Goal: Task Accomplishment & Management: Manage account settings

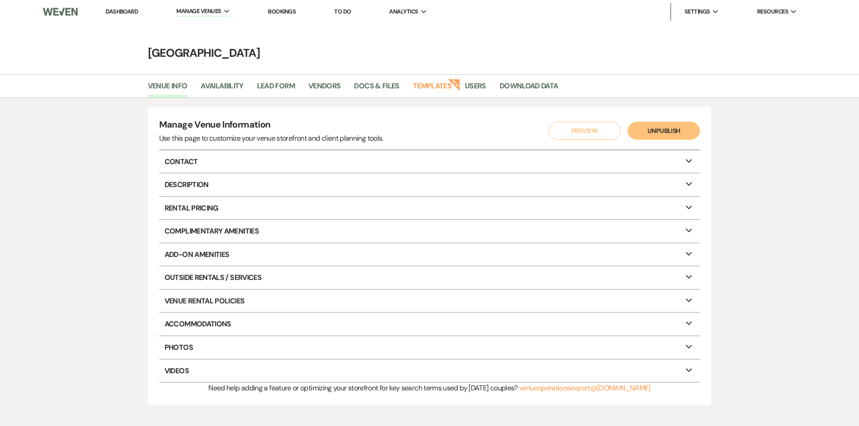
click at [122, 12] on link "Dashboard" at bounding box center [121, 12] width 32 height 8
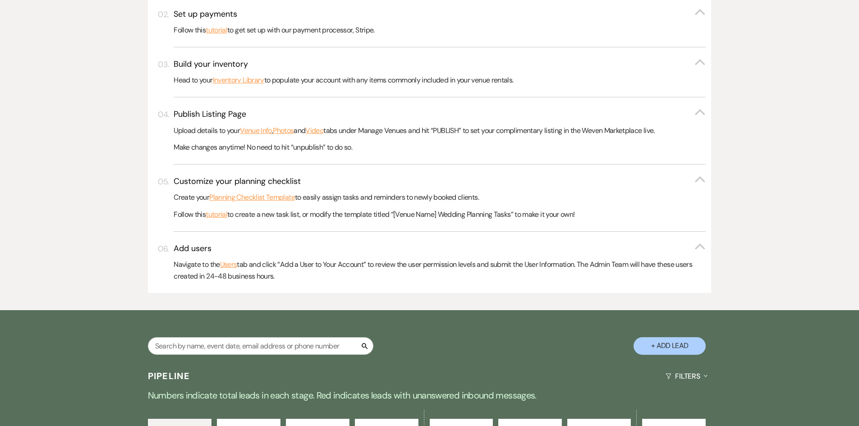
scroll to position [406, 0]
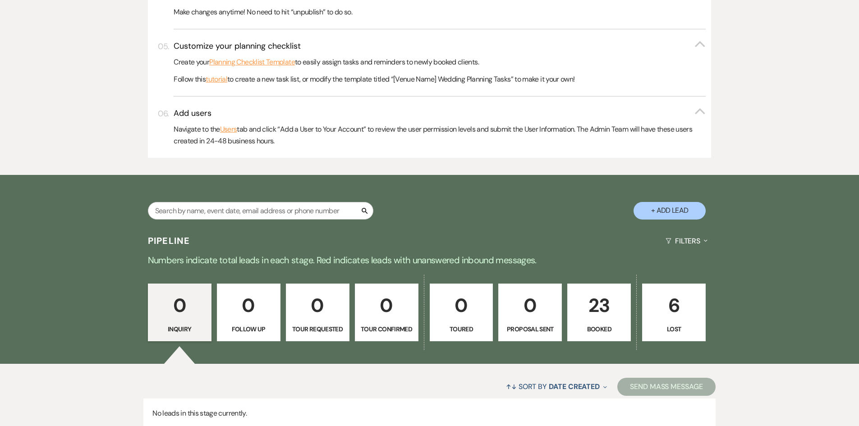
drag, startPoint x: 633, startPoint y: 183, endPoint x: 569, endPoint y: 211, distance: 69.4
click at [569, 211] on div "Search + Add Lead" at bounding box center [429, 202] width 649 height 47
click at [659, 213] on button "+ Add Lead" at bounding box center [669, 211] width 72 height 18
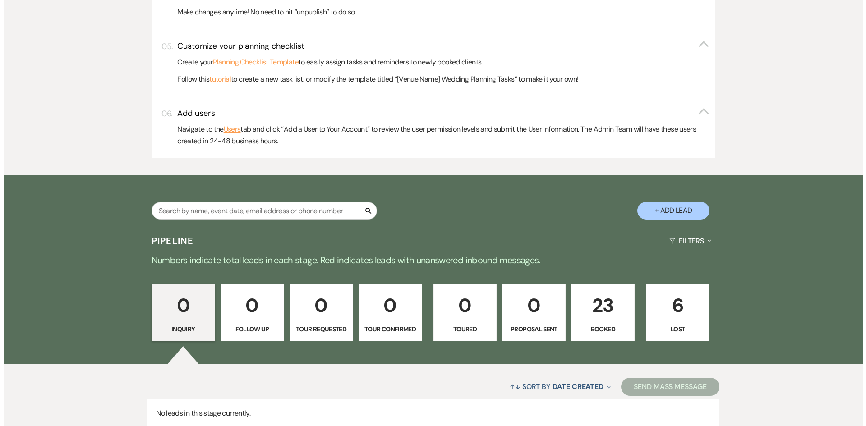
scroll to position [407, 0]
select select "766"
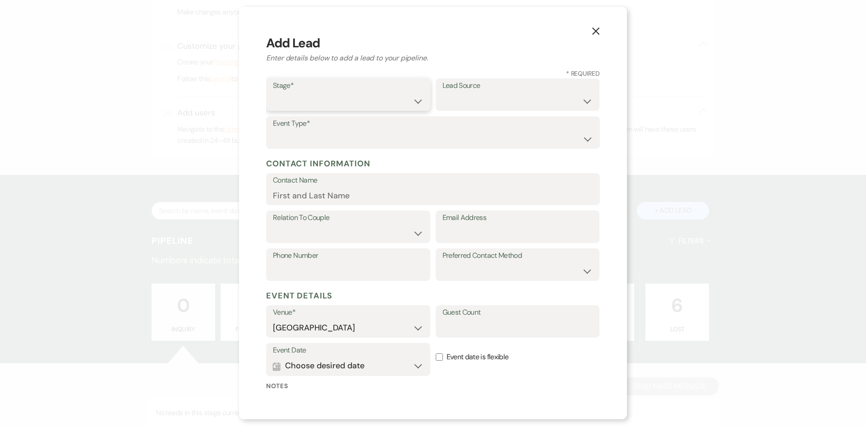
click at [371, 100] on select "Inquiry Follow Up Tour Requested Tour Confirmed Toured Proposal Sent Booked Lost" at bounding box center [348, 101] width 151 height 18
select select "7"
click at [273, 92] on select "Inquiry Follow Up Tour Requested Tour Confirmed Toured Proposal Sent Booked Lost" at bounding box center [348, 101] width 151 height 18
click at [543, 95] on select "Weven Venue Website Instagram Facebook Pinterest Google The Knot Wedding Wire H…" at bounding box center [517, 101] width 151 height 18
select select "20"
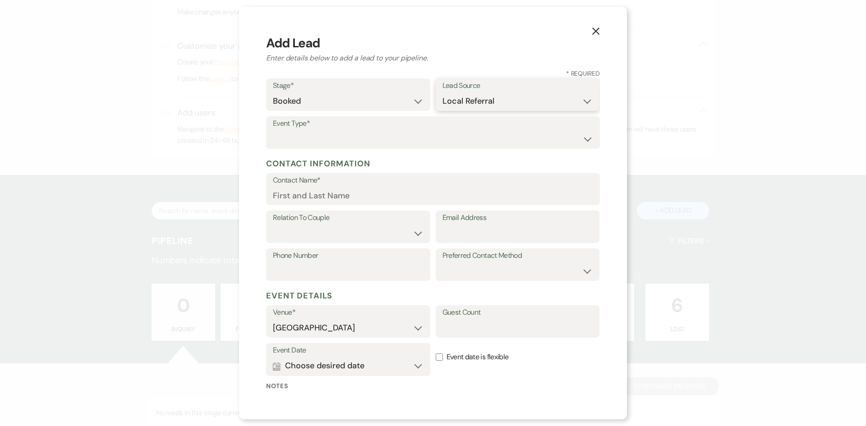
click at [442, 92] on select "Weven Venue Website Instagram Facebook Pinterest Google The Knot Wedding Wire H…" at bounding box center [517, 101] width 151 height 18
click at [318, 128] on label "Event Type*" at bounding box center [433, 123] width 320 height 13
click at [325, 138] on select "Wedding Anniversary Party Baby Shower Bachelorette / Bachelor Party Birthday Pa…" at bounding box center [433, 139] width 320 height 18
select select "14"
click at [273, 130] on select "Wedding Anniversary Party Baby Shower Bachelorette / Bachelor Party Birthday Pa…" at bounding box center [433, 139] width 320 height 18
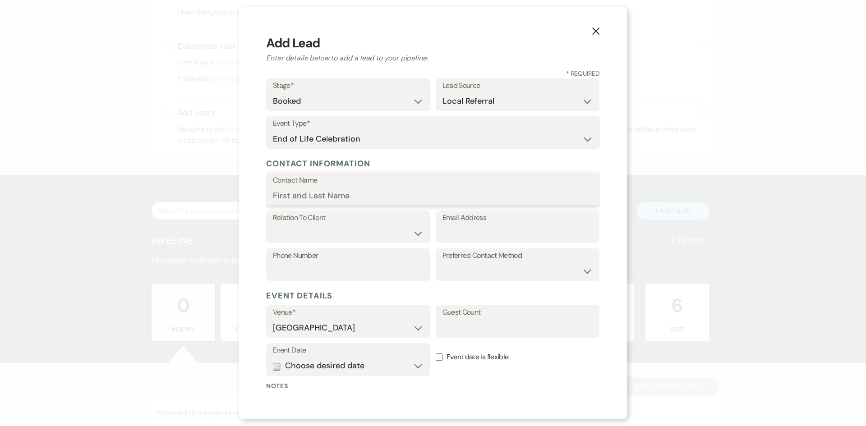
click at [322, 200] on input "Contact Name" at bounding box center [433, 196] width 320 height 18
click at [437, 141] on select "Wedding Anniversary Party Baby Shower Bachelorette / Bachelor Party Birthday Pa…" at bounding box center [433, 139] width 320 height 18
click at [250, 148] on div "X Add Lead Enter details below to add a lead to your pipeline. * Required Stage…" at bounding box center [433, 213] width 388 height 413
click at [322, 193] on input "Contact Name" at bounding box center [433, 196] width 320 height 18
type input "[PERSON_NAME]"
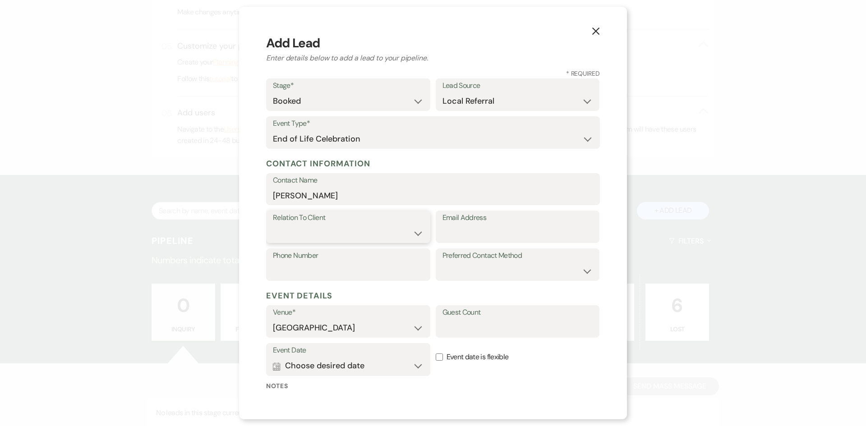
click at [399, 226] on select "Client Event Planner Parent of Client Family Member Friend Other" at bounding box center [348, 234] width 151 height 18
select select "1"
click at [273, 225] on select "Client Event Planner Parent of Client Family Member Friend Other" at bounding box center [348, 234] width 151 height 18
click at [445, 226] on input "Email Address" at bounding box center [517, 234] width 151 height 18
type input "[EMAIL_ADDRESS][DOMAIN_NAME]"
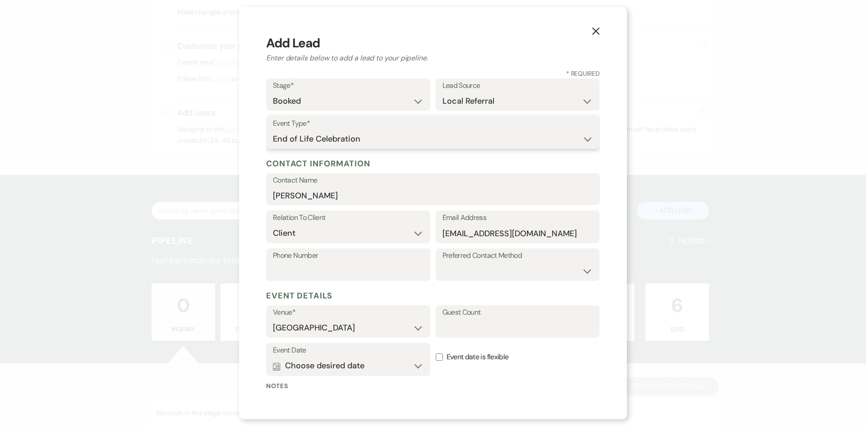
click at [428, 141] on select "Wedding Anniversary Party Baby Shower Bachelorette / Bachelor Party Birthday Pa…" at bounding box center [433, 139] width 320 height 18
select select "13"
click at [328, 270] on input "Phone Number" at bounding box center [348, 271] width 151 height 18
type input "8458495353"
click at [448, 325] on input "Guest Count" at bounding box center [517, 328] width 151 height 18
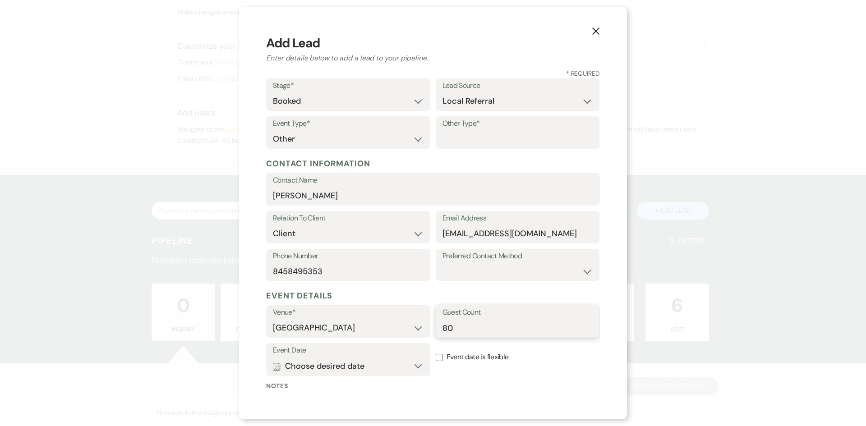
type input "80"
click at [408, 365] on button "Calendar Choose desired date Expand" at bounding box center [348, 366] width 151 height 18
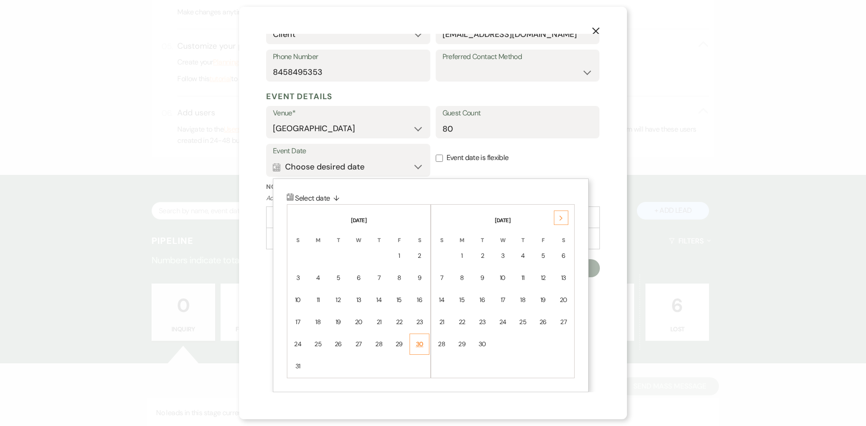
click at [416, 345] on div "30" at bounding box center [419, 343] width 8 height 9
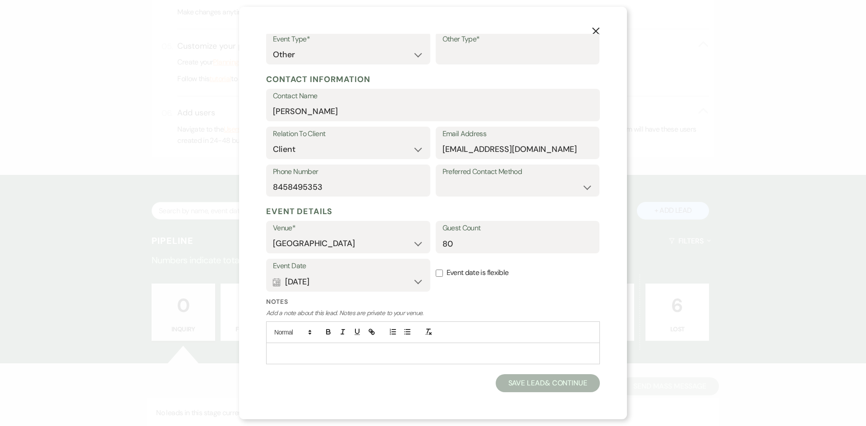
scroll to position [0, 0]
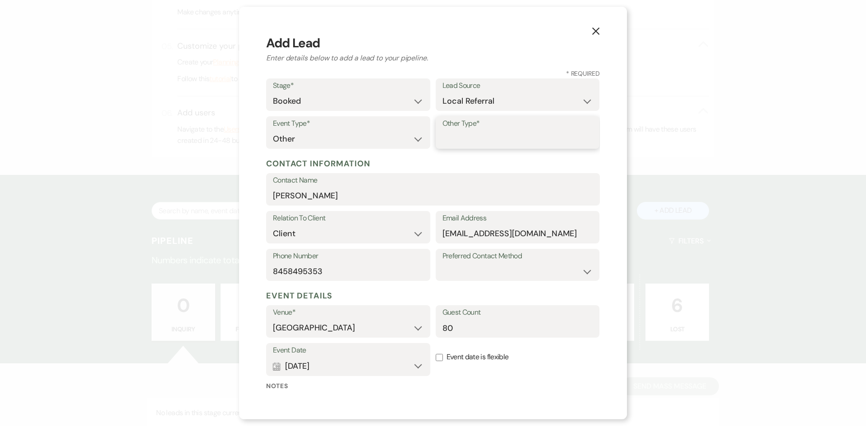
click at [480, 138] on input "Other Type*" at bounding box center [517, 139] width 151 height 18
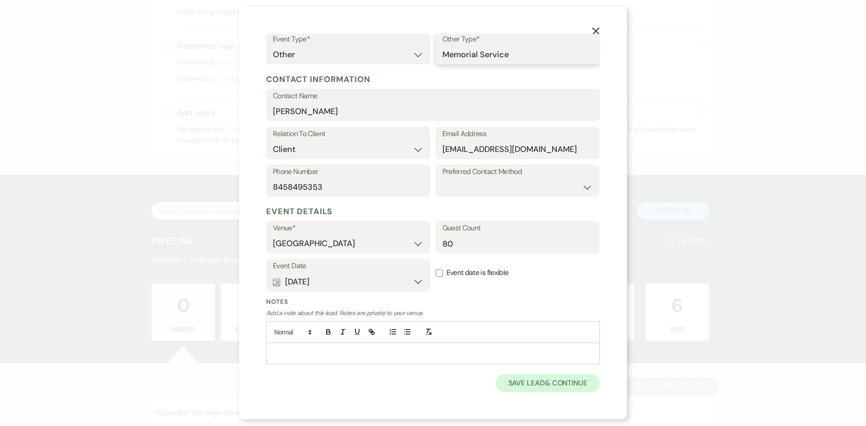
type input "Memorial Service"
click at [545, 385] on button "Save Lead & Continue" at bounding box center [547, 383] width 104 height 18
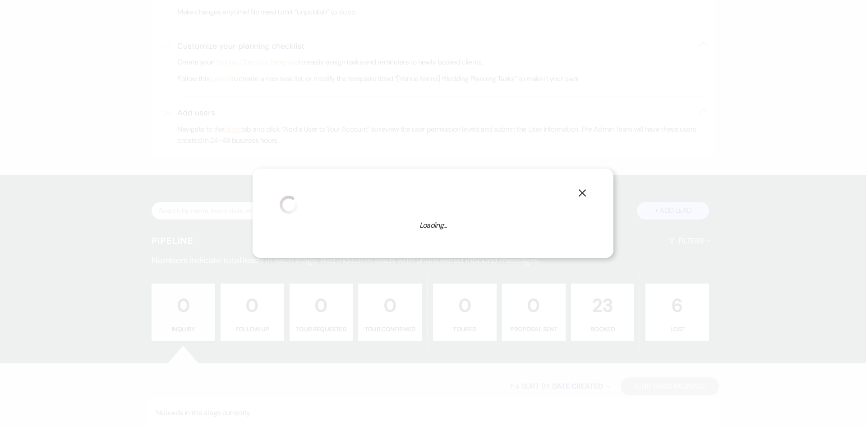
select select "13"
select select "766"
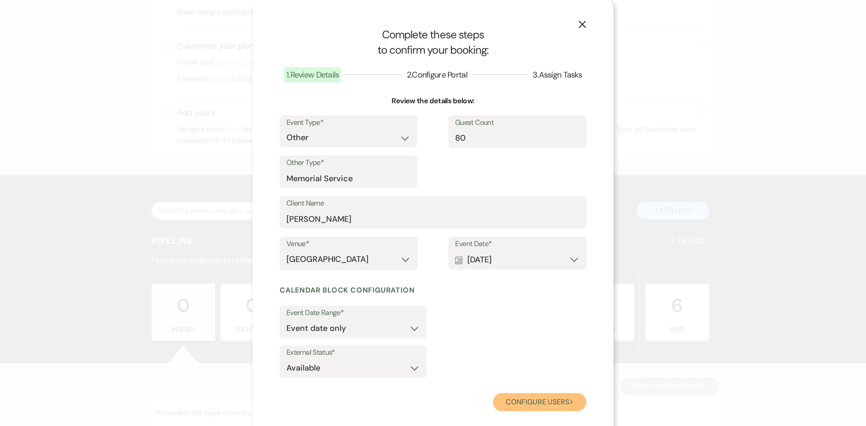
click at [529, 404] on button "Configure users Next" at bounding box center [539, 402] width 93 height 18
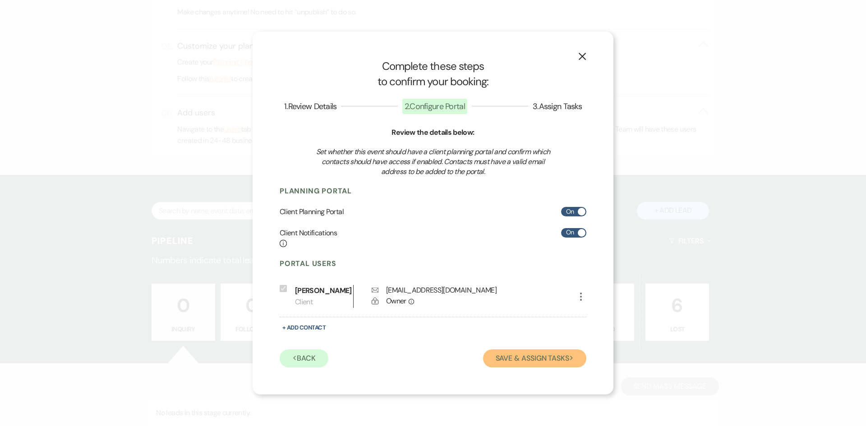
click at [539, 367] on button "Save & Assign Tasks Next" at bounding box center [534, 358] width 103 height 18
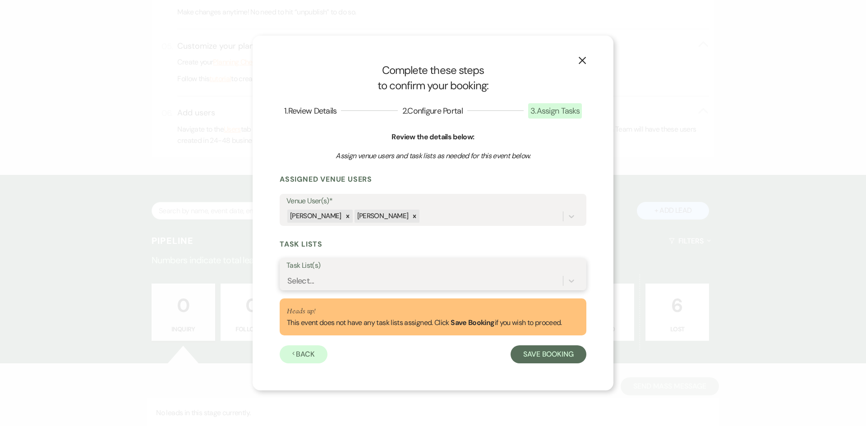
click at [394, 274] on div "Select..." at bounding box center [424, 281] width 276 height 16
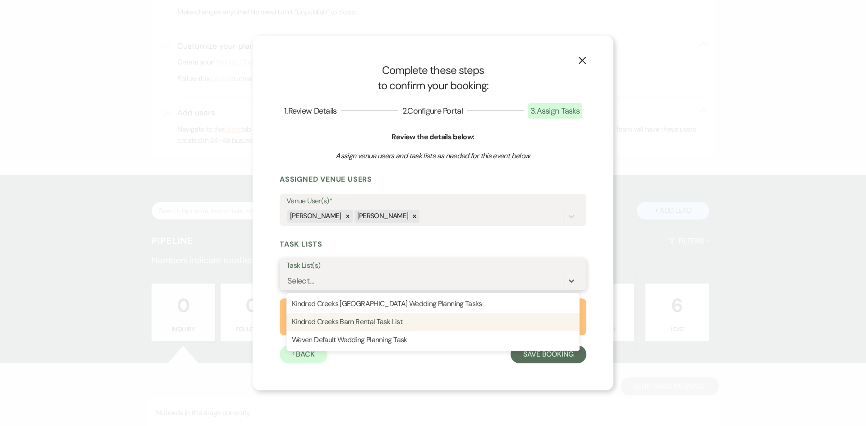
click at [401, 325] on div "Kindred Creeks Barn Rental Task List" at bounding box center [432, 322] width 293 height 18
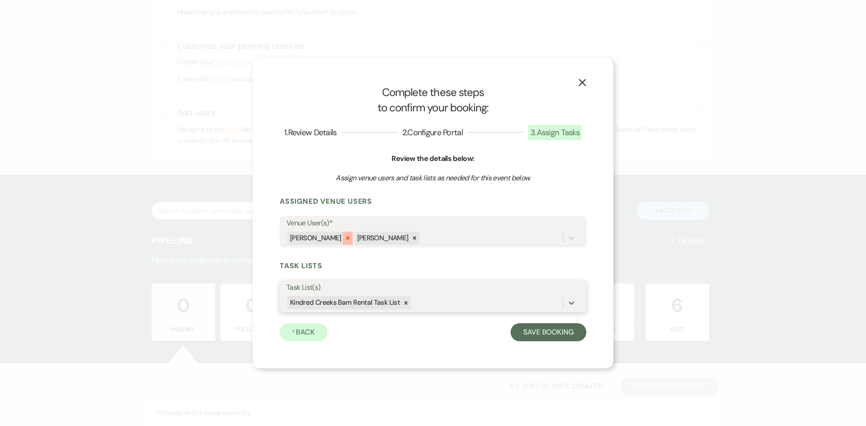
click at [344, 239] on icon at bounding box center [347, 238] width 6 height 6
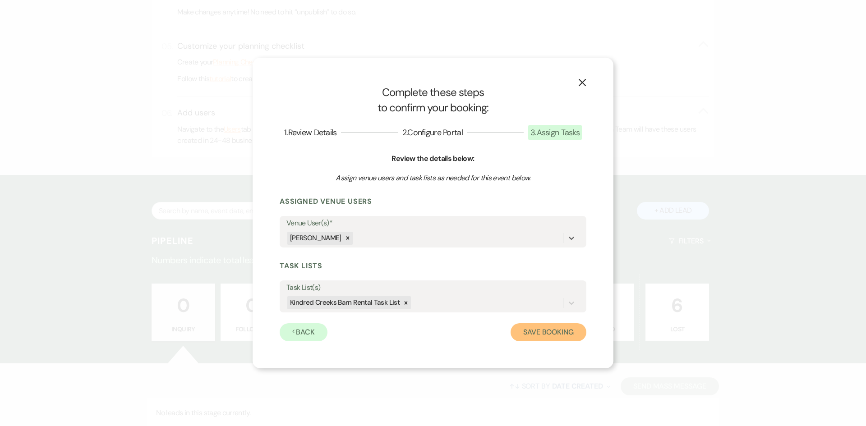
click at [531, 331] on button "Save Booking" at bounding box center [548, 332] width 76 height 18
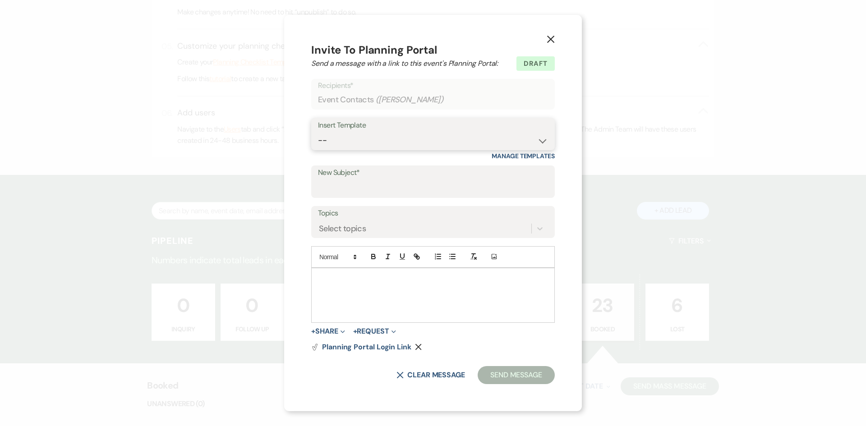
click at [530, 137] on select "-- Weven Planning Portal Introduction (Booked Events) Initial Inquiry Response …" at bounding box center [433, 141] width 230 height 18
select select "14"
click at [318, 132] on select "-- Weven Planning Portal Introduction (Booked Events) Initial Inquiry Response …" at bounding box center [433, 141] width 230 height 18
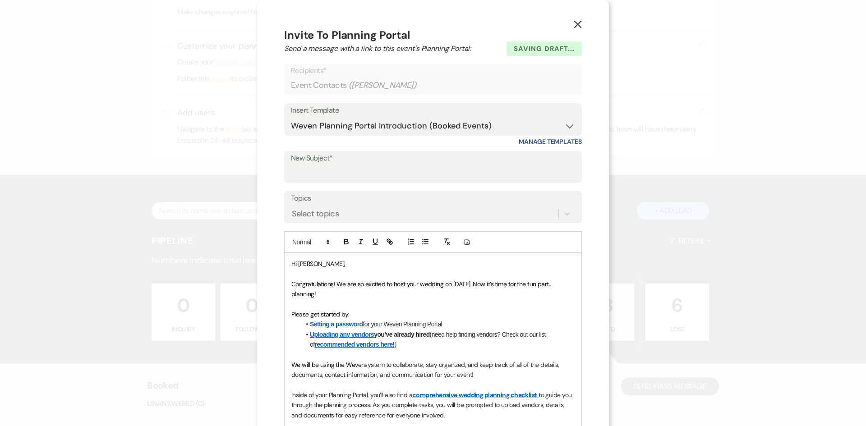
click at [439, 285] on span "Congratulations! We are so excited to host your wedding on [DATE]. Now it’s tim…" at bounding box center [422, 289] width 262 height 18
drag, startPoint x: 332, startPoint y: 283, endPoint x: 283, endPoint y: 283, distance: 49.1
click at [284, 283] on div "Hi [PERSON_NAME], Congratulations! We are so excited to host your wedding on [D…" at bounding box center [432, 389] width 297 height 273
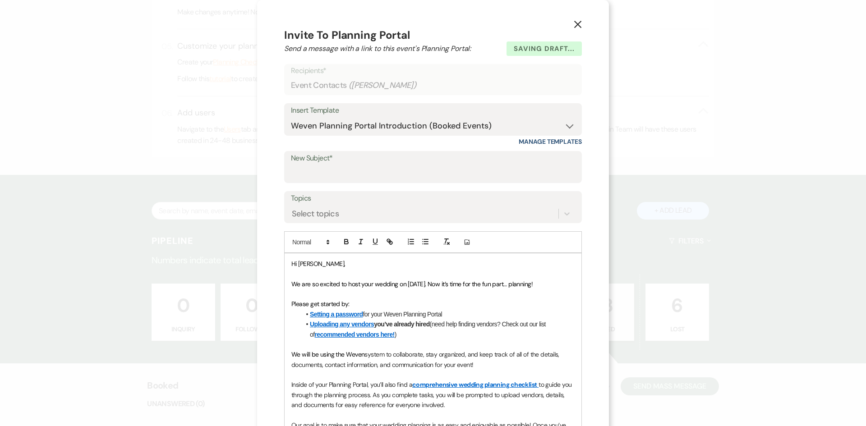
click at [338, 282] on span "We are so excited to host your wedding on [DATE]. Now it’s time for the fun par…" at bounding box center [411, 284] width 241 height 8
click at [386, 283] on span "We are happy to host your wedding on [DATE]. Now it’s time for the fun part… pl…" at bounding box center [406, 284] width 231 height 8
click at [327, 282] on span "We are happy to host your event on [DATE]. Now it’s time for the fun part… plan…" at bounding box center [402, 284] width 222 height 8
click at [483, 289] on p "We are happy you chose Kindred to host your event on [DATE]. Now it’s time for …" at bounding box center [432, 284] width 283 height 10
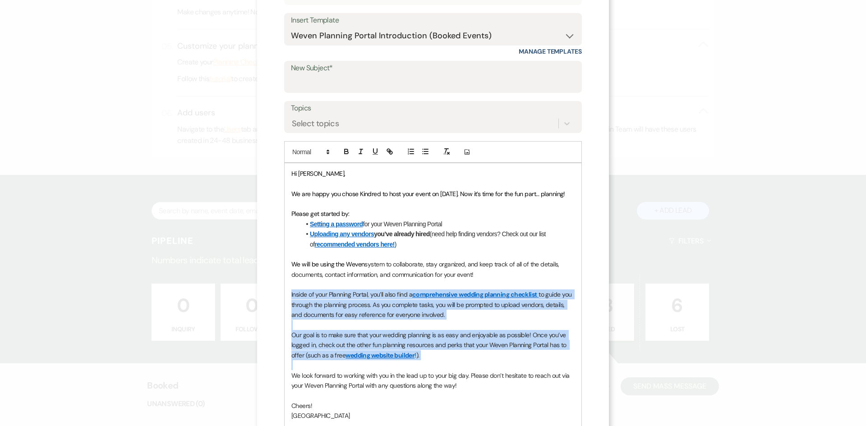
drag, startPoint x: 436, startPoint y: 370, endPoint x: 262, endPoint y: 305, distance: 185.7
click at [262, 305] on div "X Invite To Planning Portal Send a message with a link to this event's Planning…" at bounding box center [433, 220] width 352 height 620
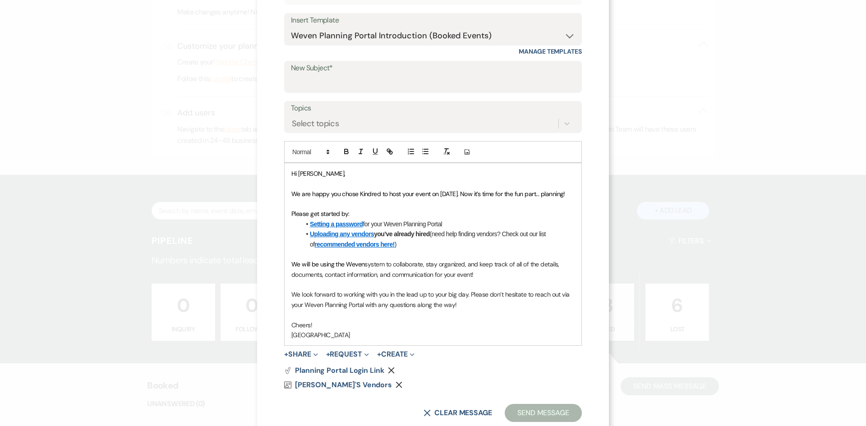
click at [385, 306] on span "We look forward to working with you in the lead up to your big day. Please don’…" at bounding box center [431, 299] width 280 height 18
click at [325, 80] on input "New Subject*" at bounding box center [433, 83] width 284 height 18
type input "Weven Portal from [GEOGRAPHIC_DATA]"
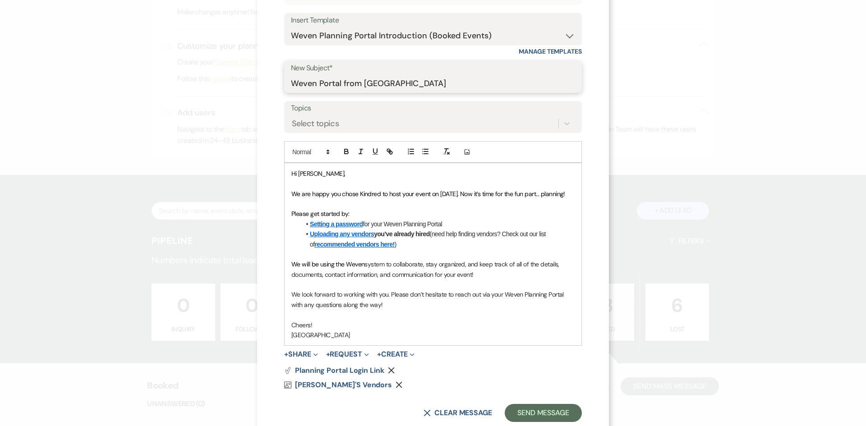
scroll to position [123, 0]
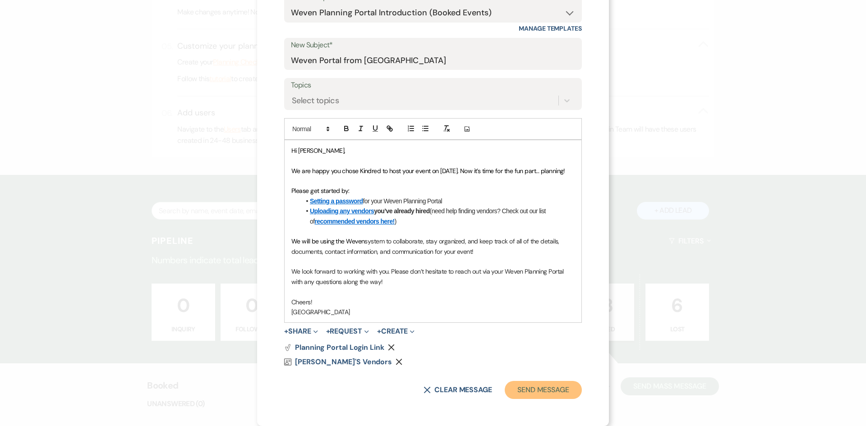
click at [534, 384] on button "Send Message" at bounding box center [542, 390] width 77 height 18
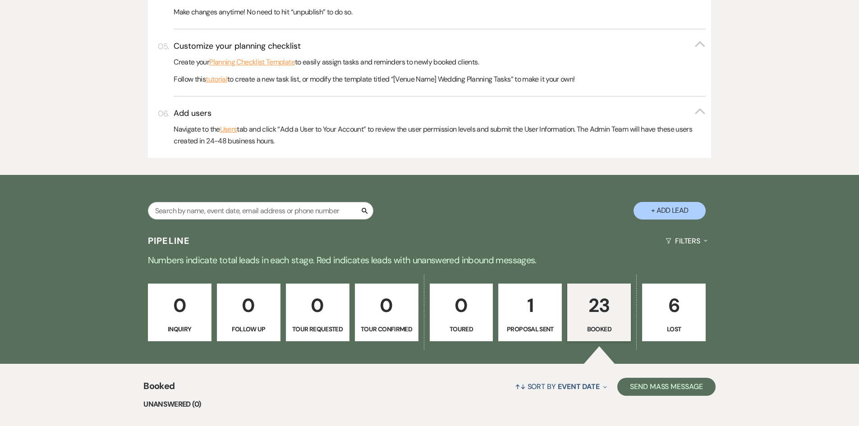
scroll to position [676, 0]
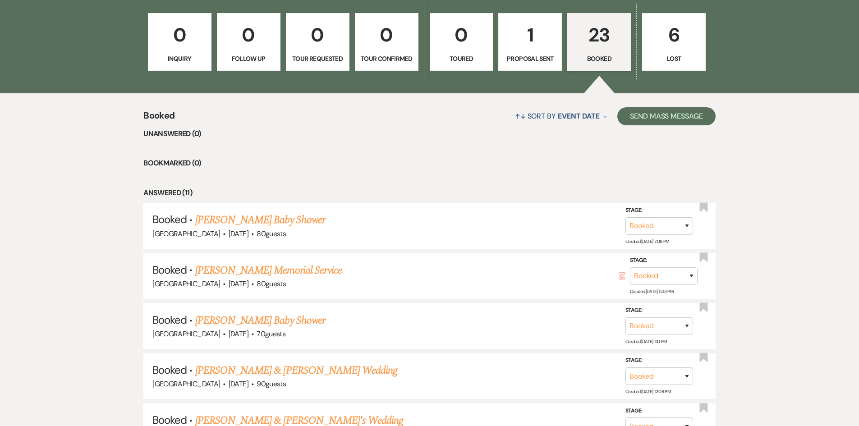
click at [532, 53] on link "1 Proposal Sent" at bounding box center [530, 42] width 64 height 58
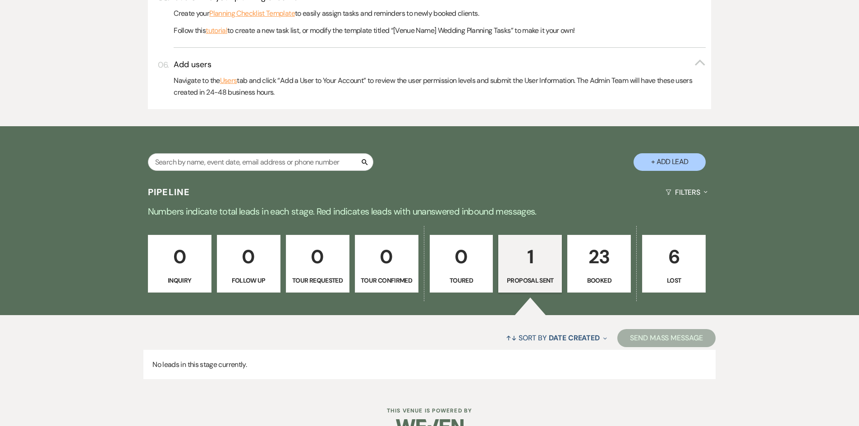
scroll to position [477, 0]
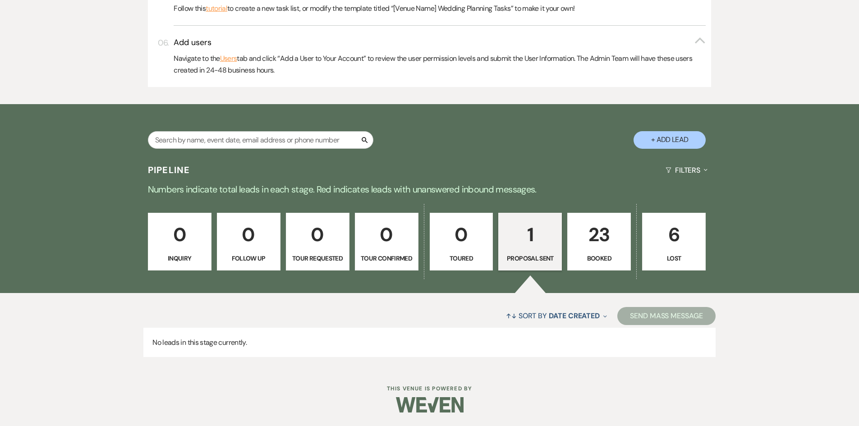
click at [556, 243] on link "1 Proposal Sent" at bounding box center [530, 242] width 64 height 58
click at [611, 250] on p "23" at bounding box center [599, 235] width 52 height 30
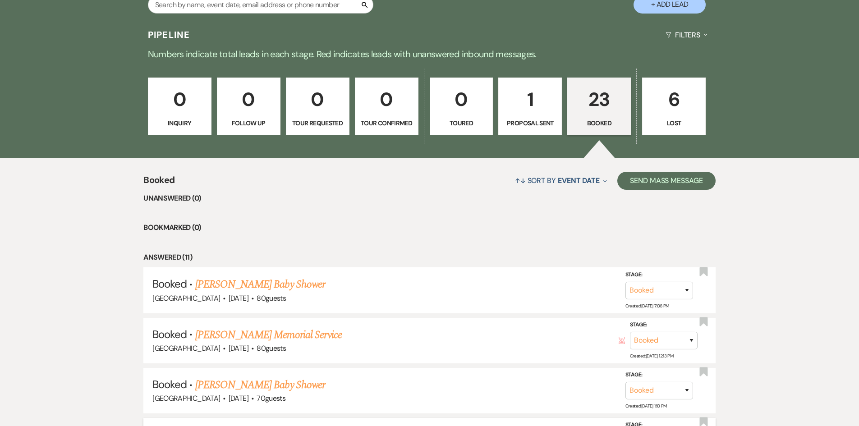
scroll to position [702, 0]
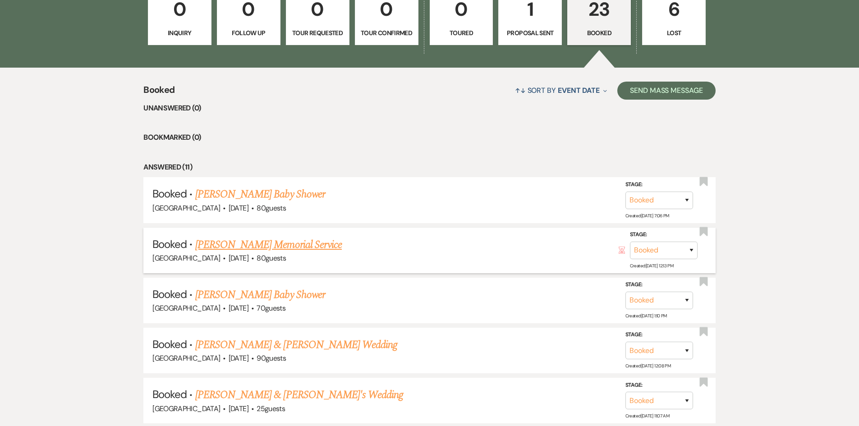
click at [252, 245] on link "[PERSON_NAME] Memorial Service" at bounding box center [268, 245] width 147 height 16
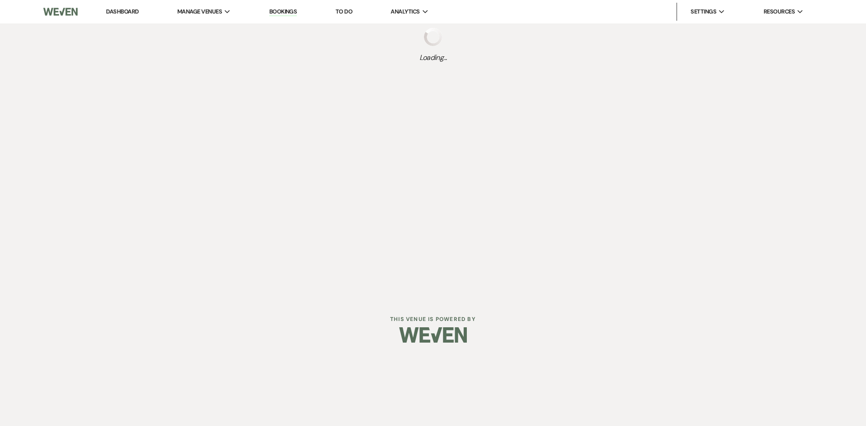
select select "20"
select select "13"
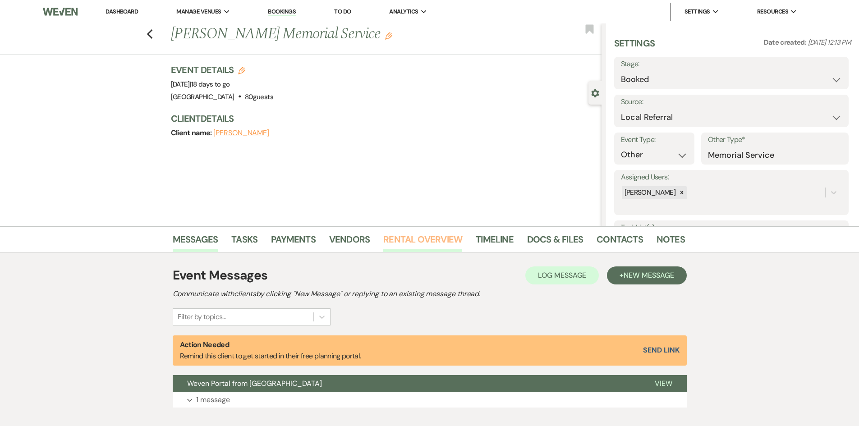
click at [437, 240] on link "Rental Overview" at bounding box center [422, 242] width 79 height 20
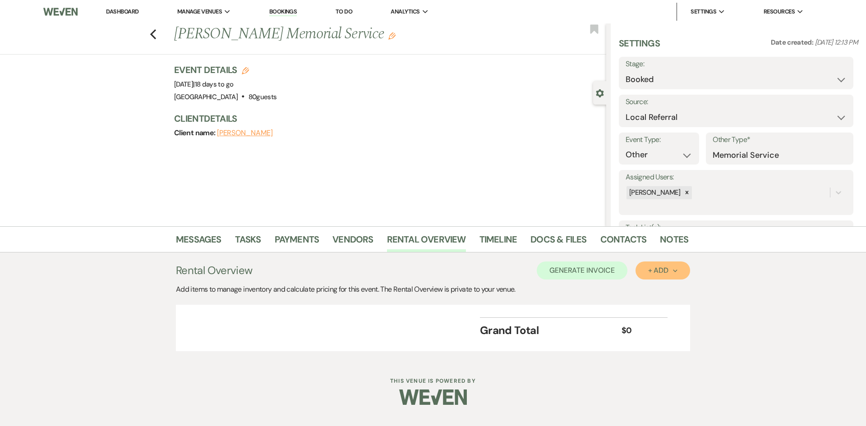
click at [652, 270] on div "+ Add Next" at bounding box center [662, 270] width 29 height 7
click at [652, 287] on button "Item" at bounding box center [658, 291] width 46 height 14
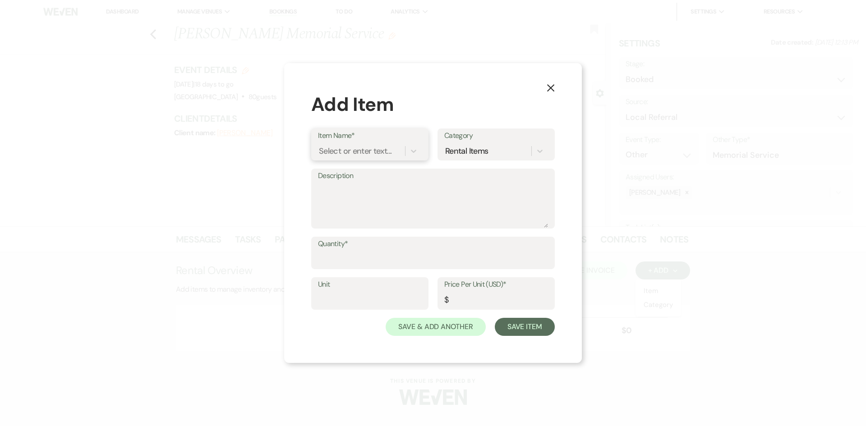
click at [400, 152] on div "Select or enter text..." at bounding box center [361, 151] width 87 height 16
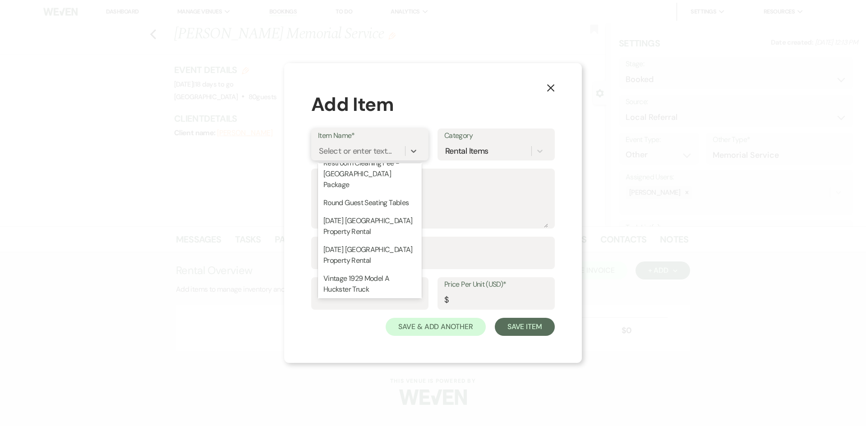
scroll to position [741, 0]
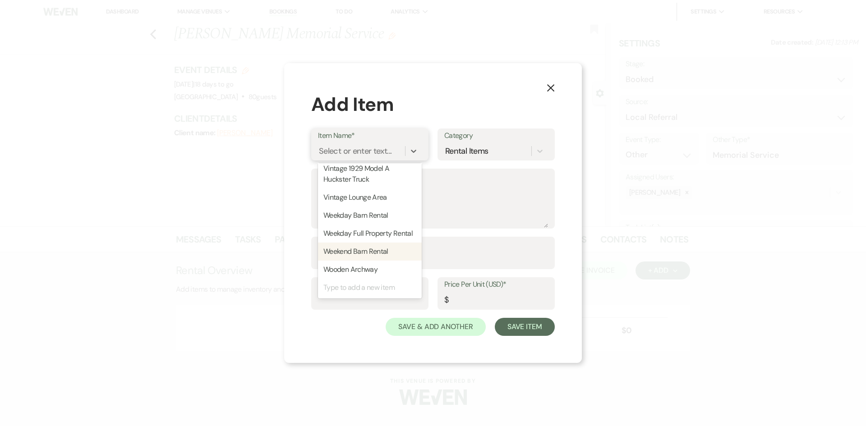
click at [390, 247] on div "Weekend Barn Rental" at bounding box center [370, 252] width 104 height 18
type input "1525"
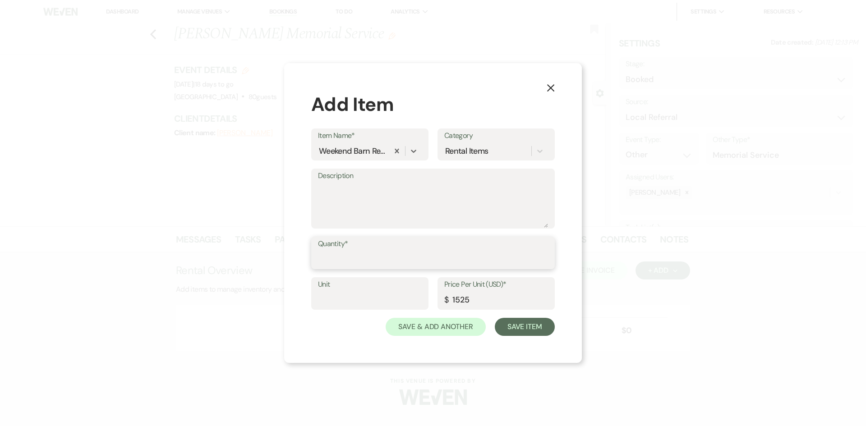
click at [417, 256] on input "Quantity*" at bounding box center [433, 260] width 230 height 18
type input "1"
click at [520, 325] on button "Save Item" at bounding box center [525, 327] width 60 height 18
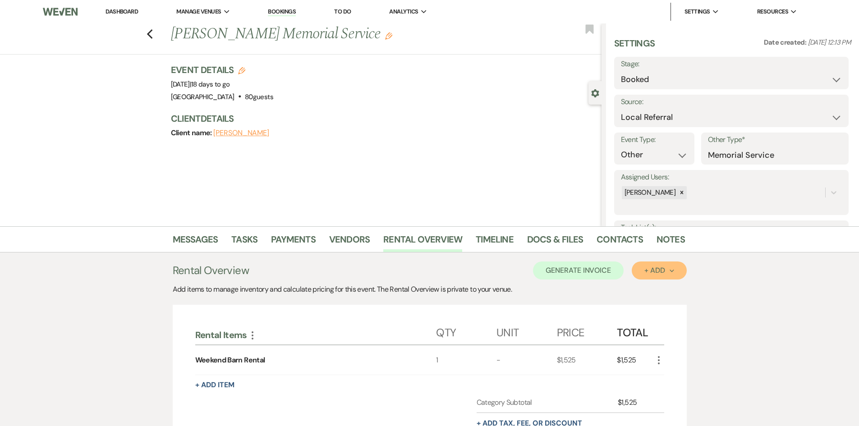
click at [648, 271] on div "+ Add Next" at bounding box center [658, 270] width 29 height 7
click at [653, 289] on button "Item" at bounding box center [655, 291] width 46 height 14
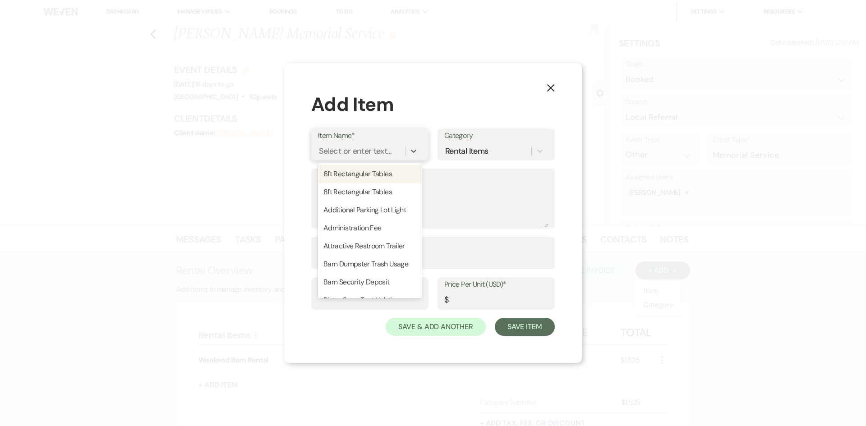
click at [374, 152] on div "Select or enter text..." at bounding box center [355, 151] width 73 height 12
click at [376, 193] on div "8ft Rectangular Tables" at bounding box center [370, 192] width 104 height 18
type textarea "8'X30" tables"
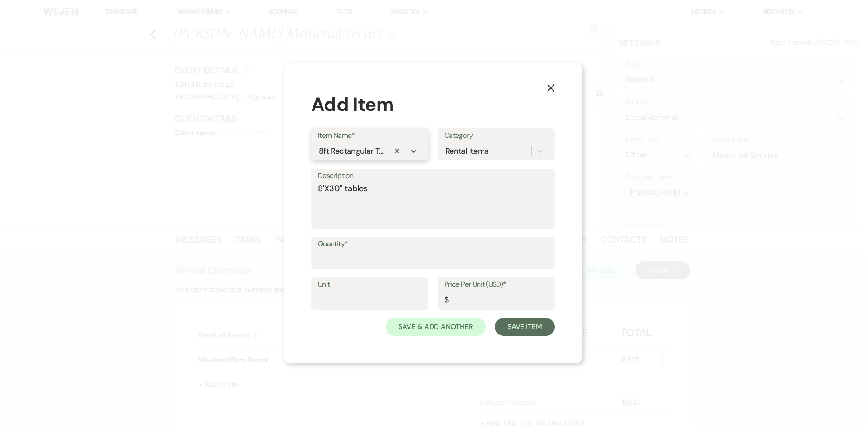
type input "3"
click at [339, 257] on input "Quantity*" at bounding box center [433, 260] width 230 height 18
type input "3"
click at [495, 318] on button "Save Item" at bounding box center [525, 327] width 60 height 18
click at [460, 299] on input "Price Per Unit (USD)*" at bounding box center [495, 300] width 103 height 18
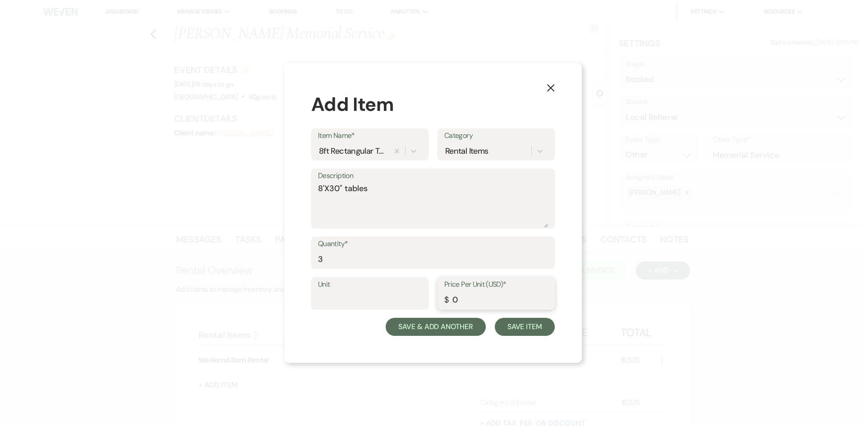
type input "0"
click at [425, 331] on button "Save & Add Another" at bounding box center [435, 327] width 100 height 18
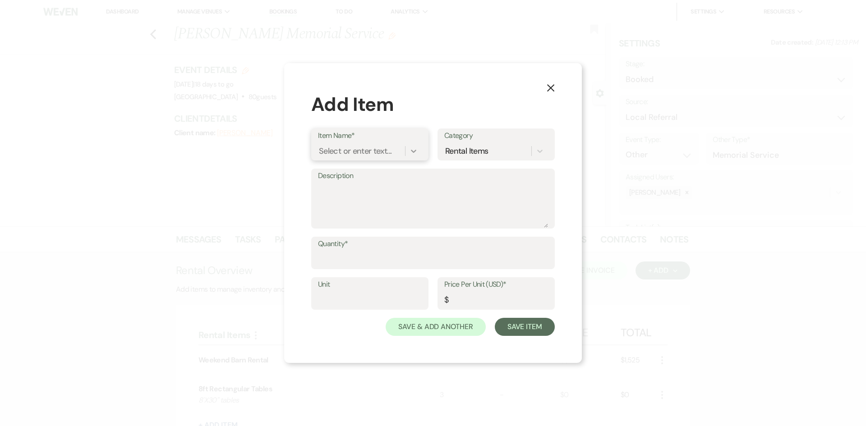
click at [413, 152] on icon at bounding box center [413, 151] width 5 height 3
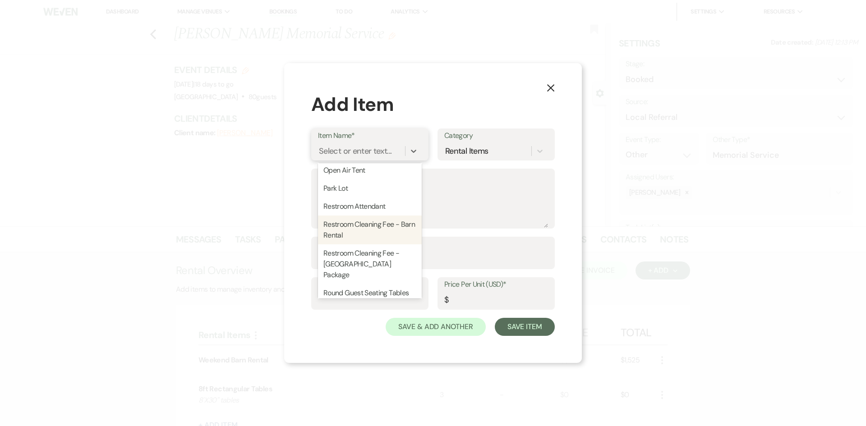
scroll to position [586, 0]
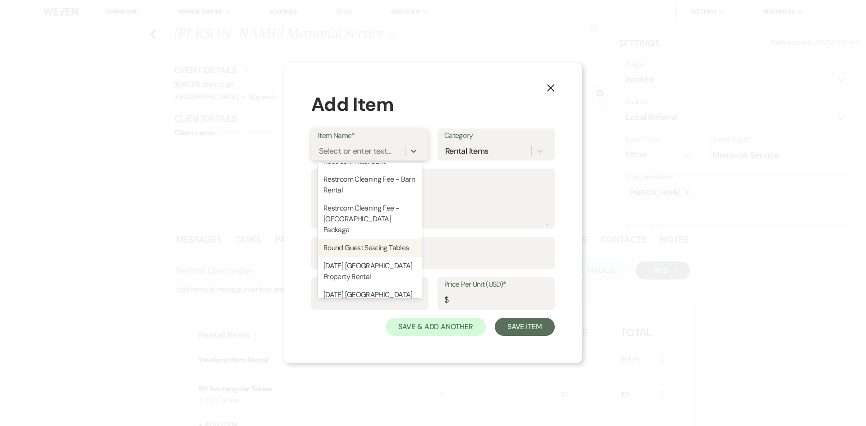
click at [380, 239] on div "Round Guest Seating Tables" at bounding box center [370, 248] width 104 height 18
type textarea "Round tables that will seat 8-10 people per table"
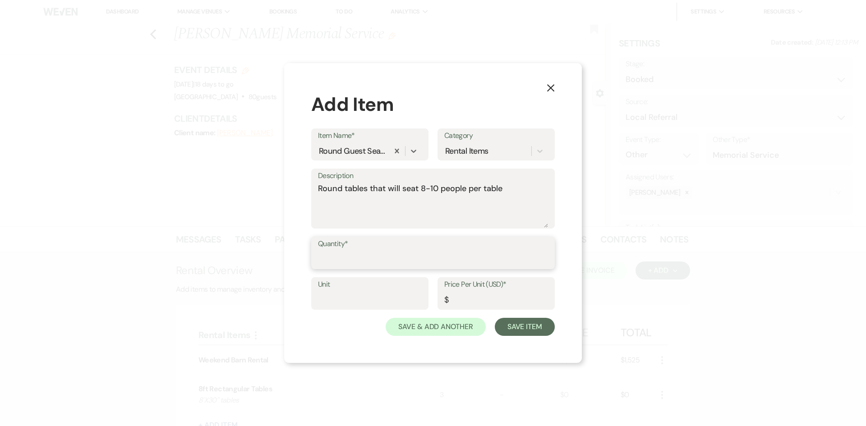
click at [366, 251] on input "Quantity*" at bounding box center [433, 260] width 230 height 18
type input "8"
click at [496, 307] on input "Price Per Unit (USD)*" at bounding box center [496, 300] width 104 height 18
type input "0"
click at [458, 325] on button "Save & Add Another" at bounding box center [435, 327] width 100 height 18
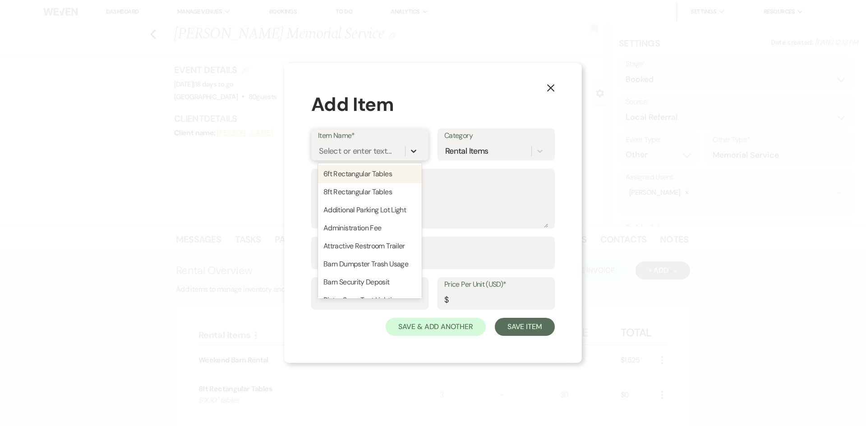
click at [411, 152] on icon at bounding box center [413, 151] width 9 height 9
click at [379, 225] on div "Black Chair" at bounding box center [370, 228] width 104 height 18
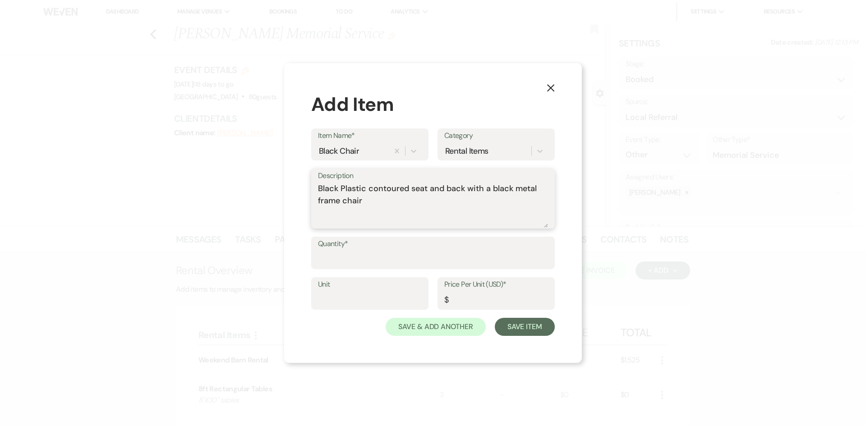
click at [379, 198] on textarea "Black Plastic contoured seat and back with a black metal frame chair" at bounding box center [433, 205] width 230 height 45
type textarea "Black Plastic contoured seat and back with a black metal frame chair **PLEASE N…"
click at [372, 257] on input "Quantity*" at bounding box center [433, 260] width 230 height 18
type input "80"
click at [491, 296] on input "Price Per Unit (USD)*" at bounding box center [496, 300] width 104 height 18
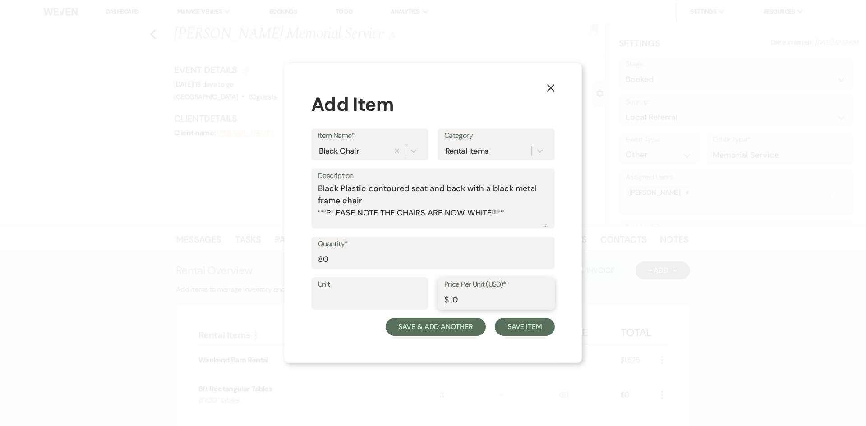
type input "0"
click at [456, 325] on button "Save & Add Another" at bounding box center [435, 327] width 100 height 18
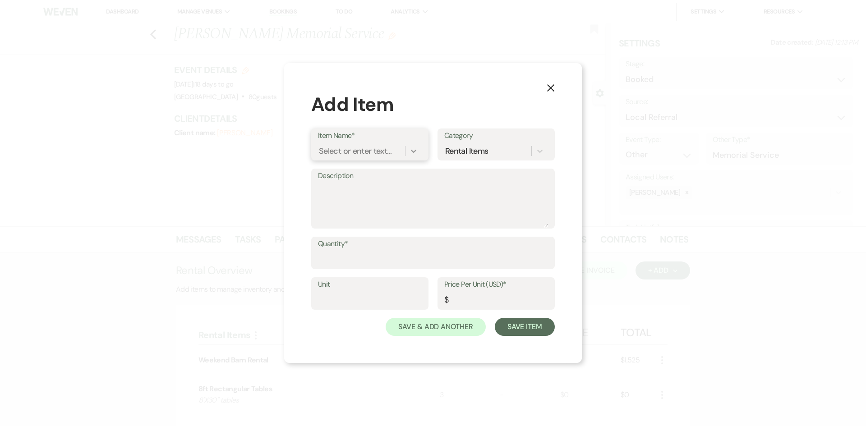
click at [413, 151] on icon at bounding box center [413, 151] width 5 height 3
click at [383, 246] on div "Attractive Restroom Trailer" at bounding box center [370, 246] width 104 height 18
type textarea "Two sides of the restroom trailer. Side one has three stalls and two sinks Side…"
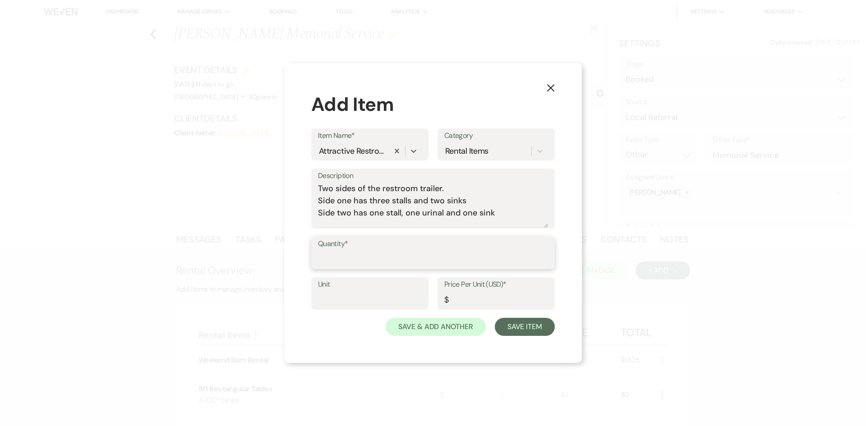
click at [359, 257] on input "Quantity*" at bounding box center [433, 260] width 230 height 18
type input "1"
click at [494, 292] on input "Price Per Unit (USD)*" at bounding box center [496, 300] width 104 height 18
type input "0"
click at [450, 320] on button "Save & Add Another" at bounding box center [435, 327] width 100 height 18
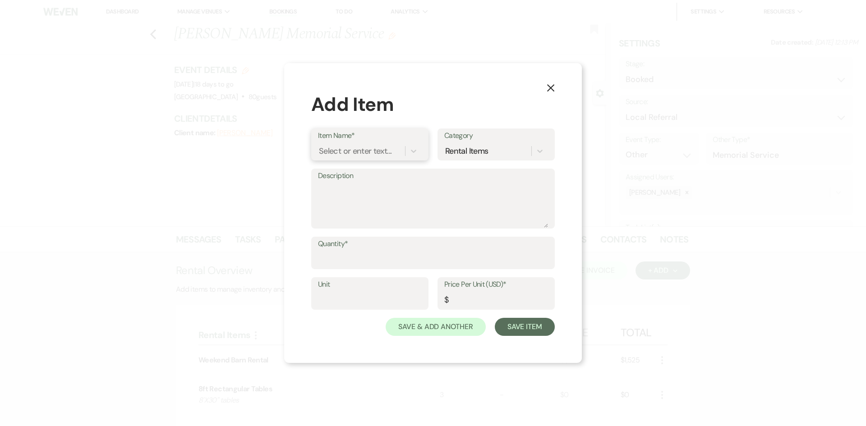
click at [404, 145] on div "Select or enter text..." at bounding box center [361, 151] width 87 height 16
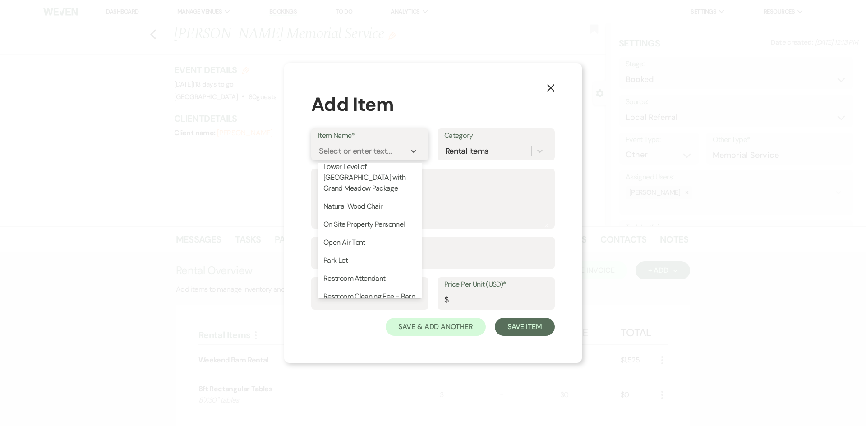
scroll to position [487, 0]
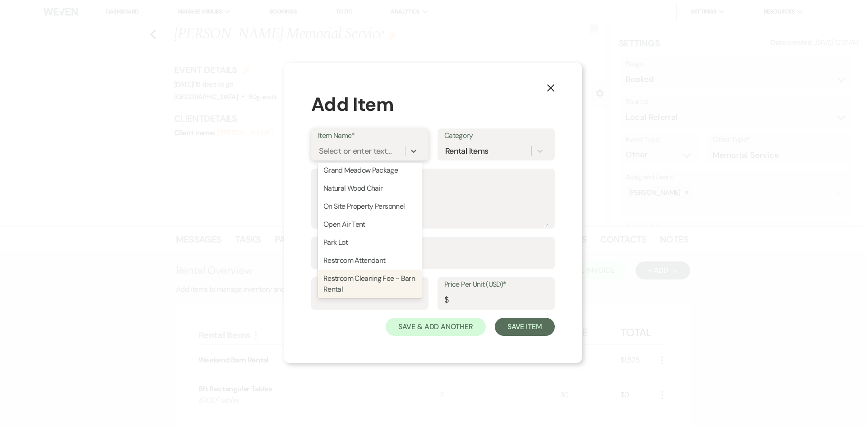
click at [382, 283] on div "Restroom Cleaning Fee - Barn Rental" at bounding box center [370, 284] width 104 height 29
type textarea "Restroom cleaning fee associated with the barn rental"
type input "75"
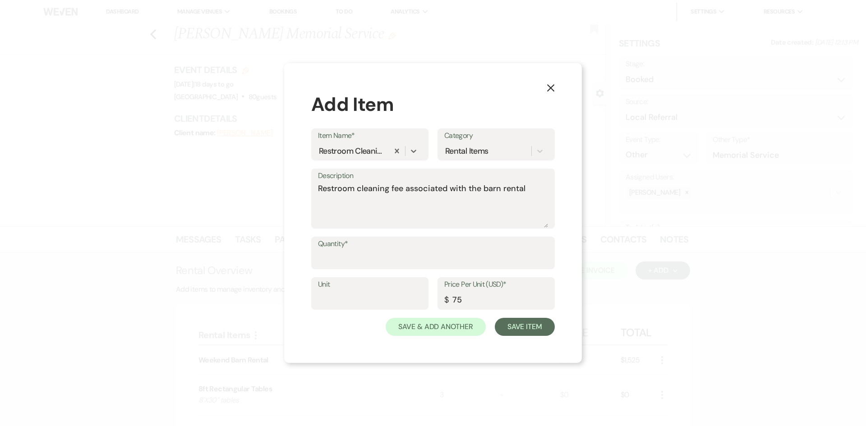
click at [364, 249] on label "Quantity*" at bounding box center [433, 244] width 230 height 13
click at [364, 251] on input "Quantity*" at bounding box center [433, 260] width 230 height 18
type input "1"
drag, startPoint x: 466, startPoint y: 301, endPoint x: 384, endPoint y: 277, distance: 84.9
click at [415, 287] on div "Unit Price Per Unit (USD)* $ 75" at bounding box center [432, 297] width 243 height 41
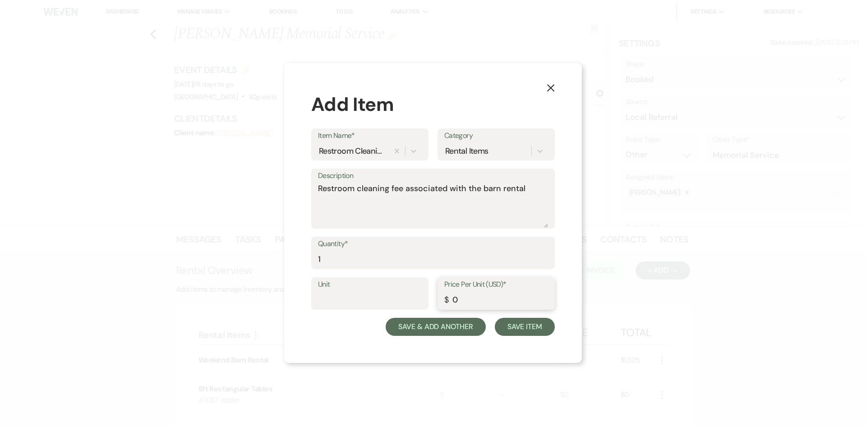
type input "0"
click at [425, 325] on button "Save & Add Another" at bounding box center [435, 327] width 100 height 18
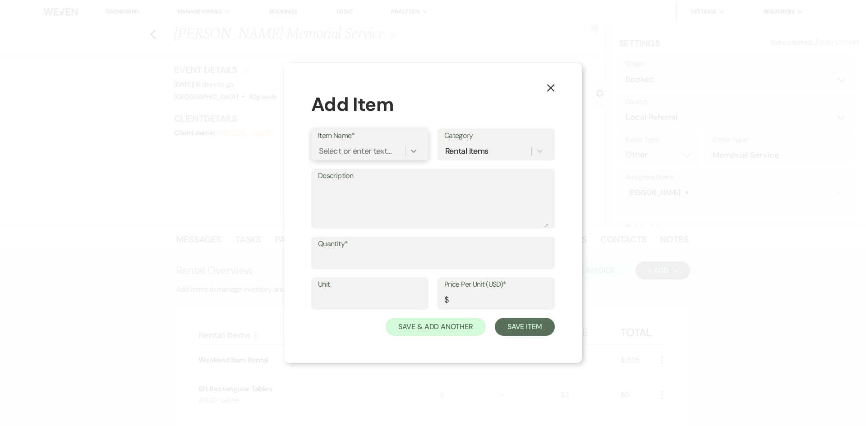
click at [412, 151] on icon at bounding box center [413, 151] width 5 height 3
click at [379, 227] on div "Administration Fee" at bounding box center [370, 228] width 104 height 18
type input "200"
click at [360, 261] on input "Quantity*" at bounding box center [433, 260] width 230 height 18
type input "1"
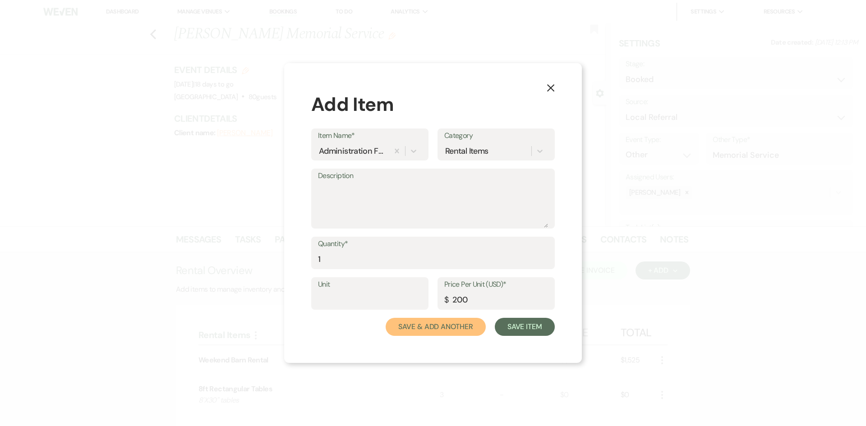
click at [420, 327] on button "Save & Add Another" at bounding box center [435, 327] width 100 height 18
click at [414, 154] on icon at bounding box center [413, 151] width 9 height 9
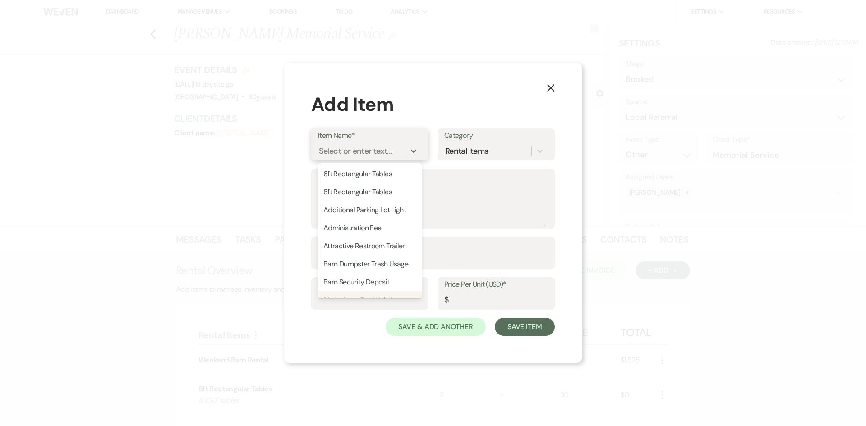
scroll to position [18, 0]
click at [390, 266] on div "Barn Security Deposit" at bounding box center [370, 264] width 104 height 18
type textarea "A $500 security deposit is required in case of damages, or additional cleaning …"
type input "500"
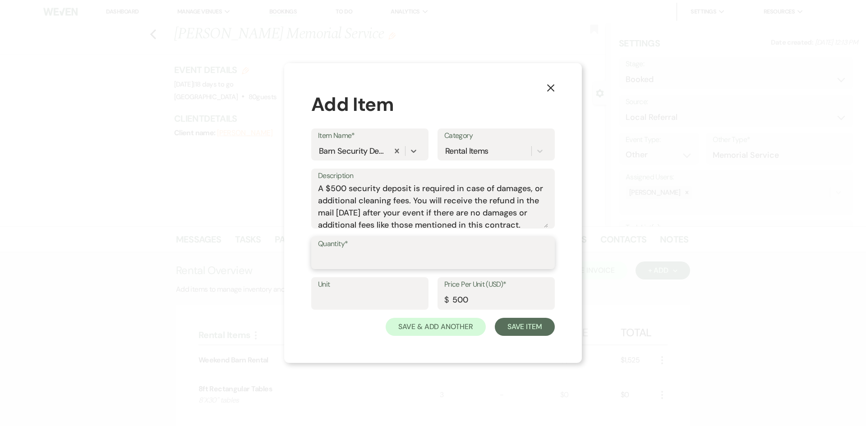
click at [367, 261] on input "Quantity*" at bounding box center [433, 260] width 230 height 18
type input "1"
click at [426, 333] on button "Save & Add Another" at bounding box center [435, 327] width 100 height 18
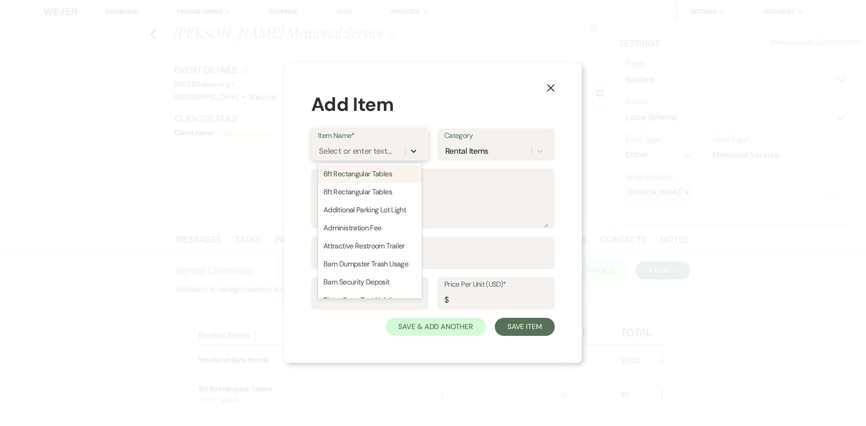
click at [413, 155] on icon at bounding box center [413, 151] width 9 height 9
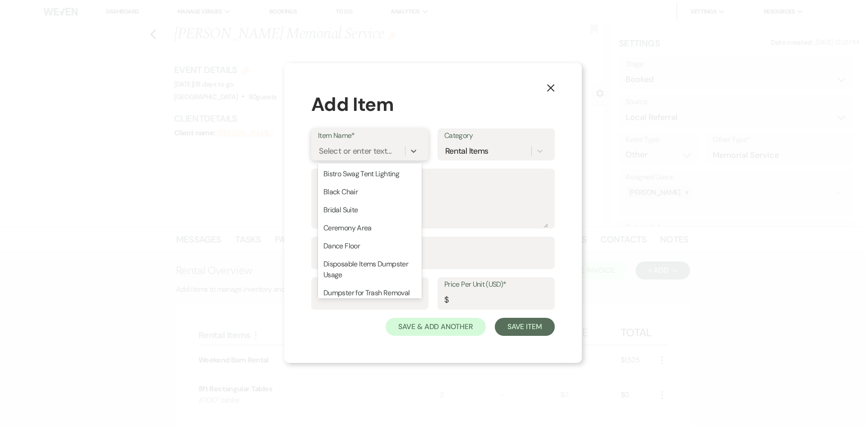
scroll to position [144, 0]
click at [414, 284] on div "Dumpster for Trash Removal" at bounding box center [370, 275] width 104 height 18
type textarea "Use of the Kindred Creeks Dumpster to remove trash after the event. Customer/Ca…"
type input "200"
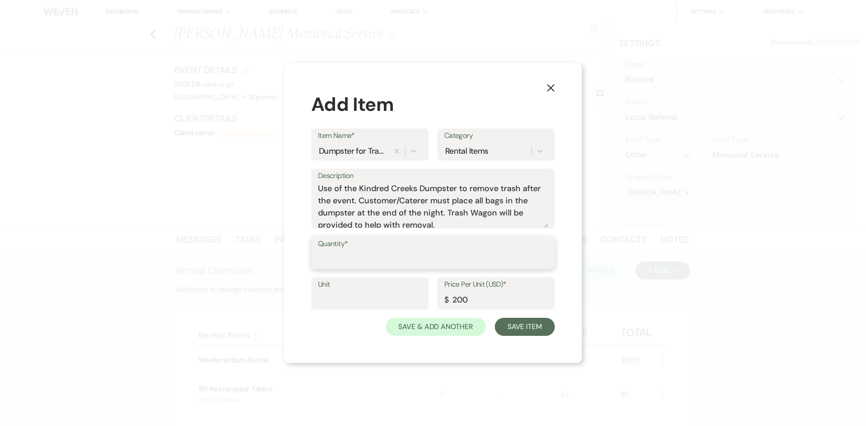
click at [357, 265] on input "Quantity*" at bounding box center [433, 260] width 230 height 18
type input "1"
drag, startPoint x: 477, startPoint y: 298, endPoint x: 393, endPoint y: 287, distance: 85.5
click at [394, 287] on div "Unit Price Per Unit (USD)* $ 200" at bounding box center [432, 297] width 243 height 41
type input "0"
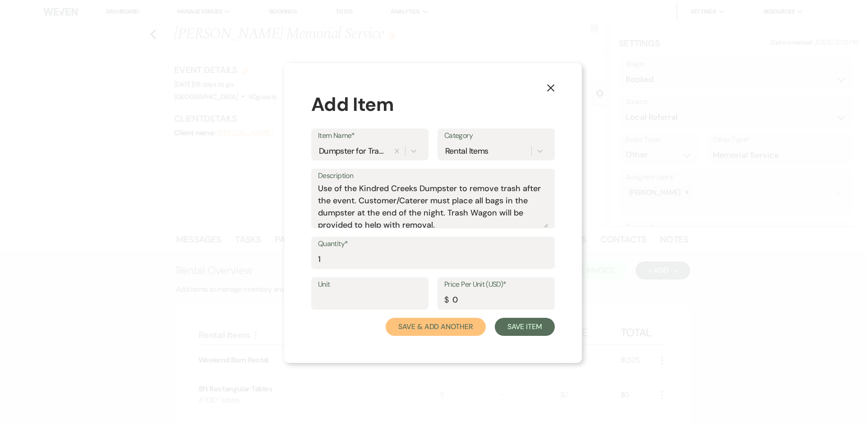
click at [427, 330] on button "Save & Add Another" at bounding box center [435, 327] width 100 height 18
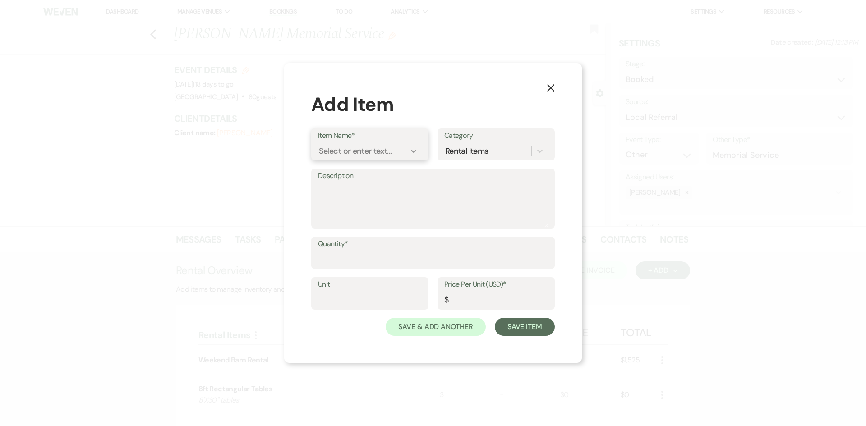
click at [413, 156] on div at bounding box center [413, 151] width 16 height 16
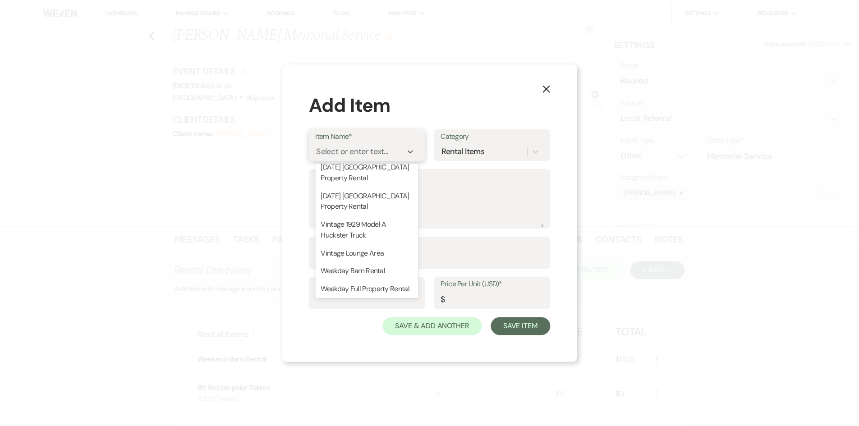
scroll to position [703, 0]
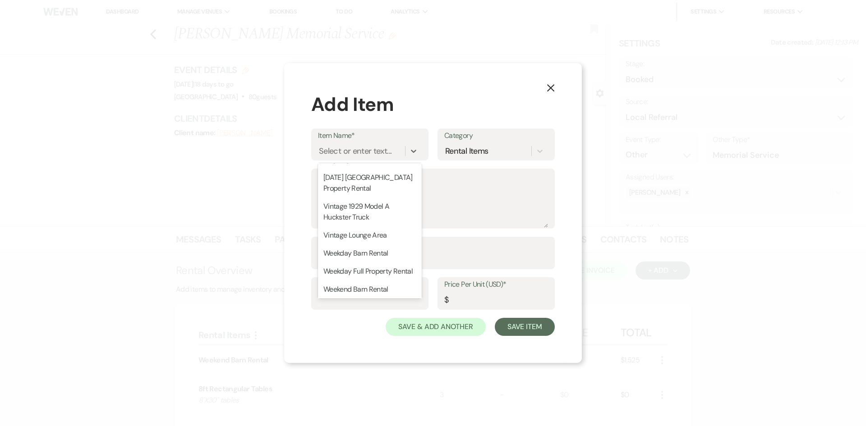
click at [551, 87] on use "button" at bounding box center [550, 87] width 7 height 7
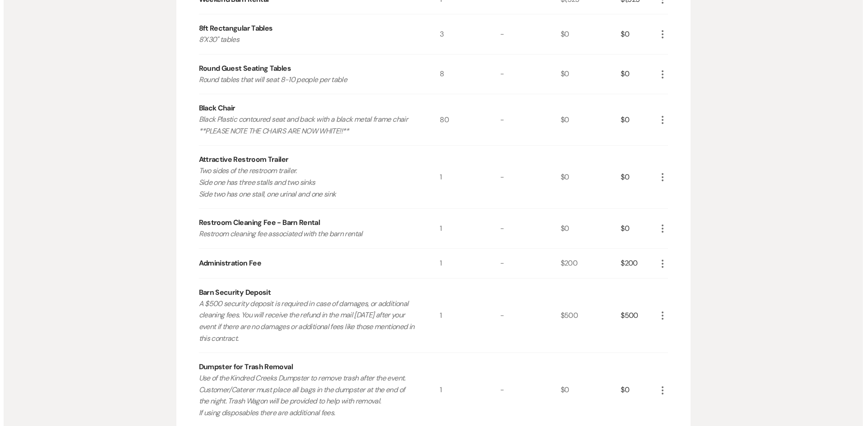
scroll to position [496, 0]
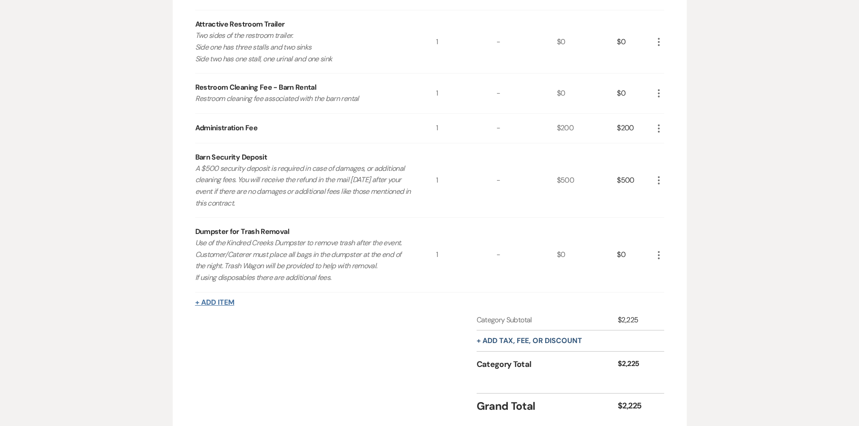
click at [222, 304] on button "+ Add Item" at bounding box center [214, 302] width 39 height 7
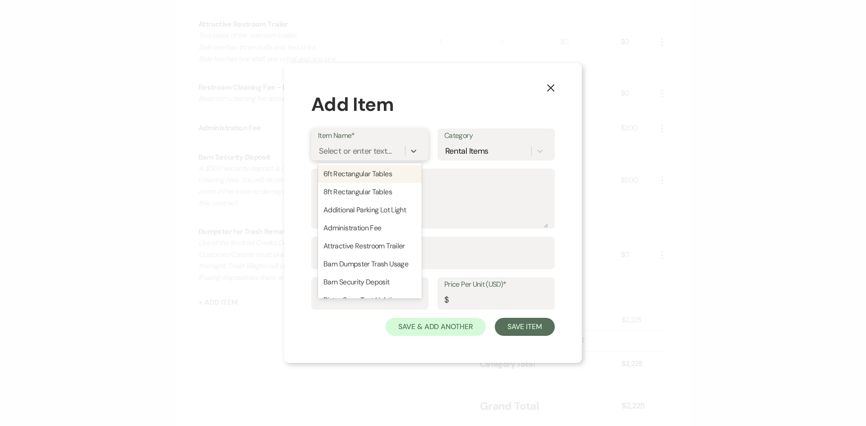
click at [381, 152] on div "Select or enter text..." at bounding box center [355, 151] width 73 height 12
click at [354, 233] on div "Park Lot" at bounding box center [370, 234] width 104 height 18
type textarea "Use of parking lot to accommodate 67 cars. Additional lot in the back to accomm…"
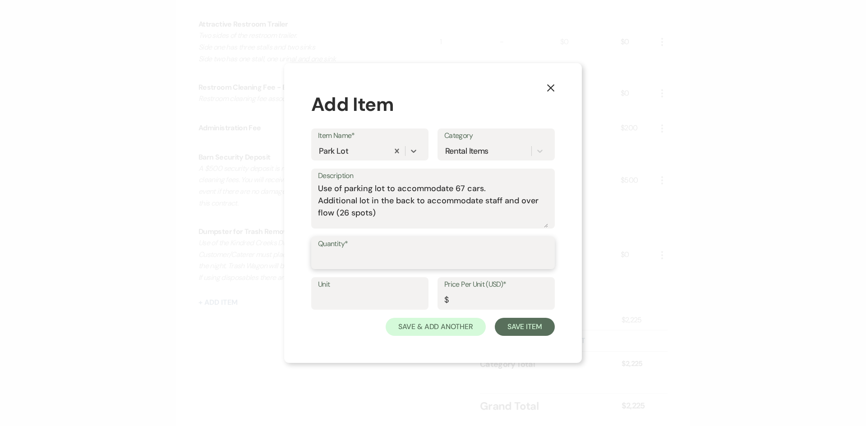
click at [349, 253] on input "Quantity*" at bounding box center [433, 260] width 230 height 18
drag, startPoint x: 349, startPoint y: 253, endPoint x: 283, endPoint y: 260, distance: 66.2
click at [283, 260] on div "X Add Item Item Name* Park Lot Category Rental Items Description Use of parking…" at bounding box center [433, 213] width 866 height 426
type input "1"
click at [471, 302] on input "Price Per Unit (USD)*" at bounding box center [496, 300] width 104 height 18
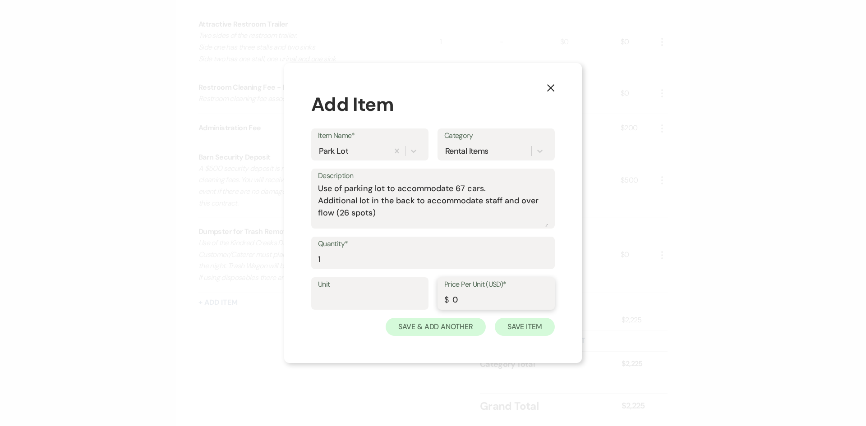
type input "0"
click at [531, 332] on button "Save Item" at bounding box center [525, 327] width 60 height 18
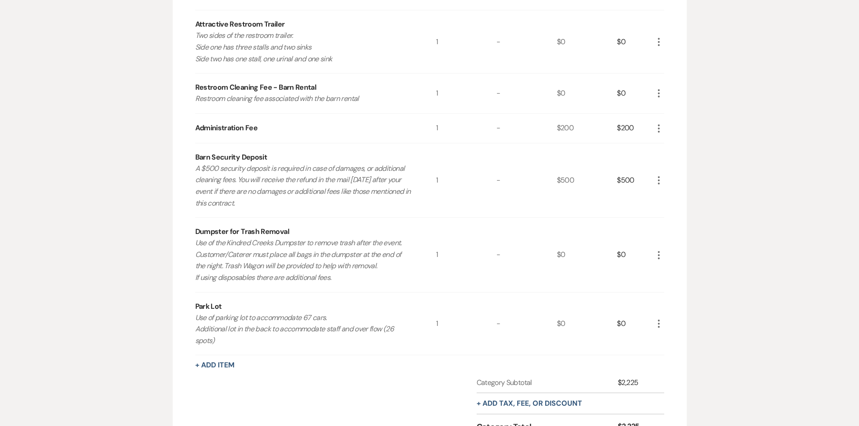
scroll to position [627, 0]
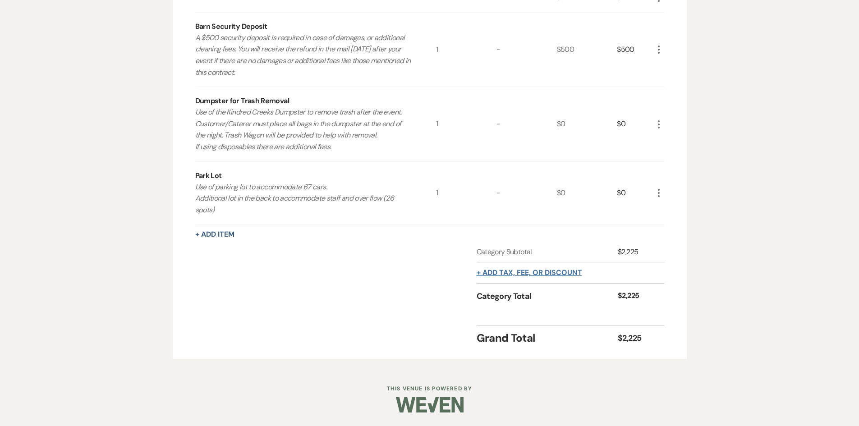
click at [515, 275] on button "+ Add tax, fee, or discount" at bounding box center [529, 272] width 105 height 7
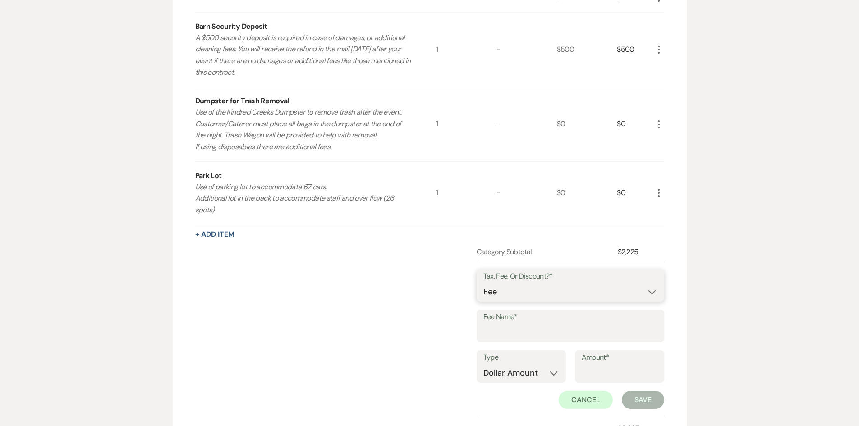
click at [500, 286] on select "Fee Discount Tax" at bounding box center [570, 292] width 174 height 18
select select "2"
click at [483, 283] on select "Fee Discount Tax" at bounding box center [570, 292] width 174 height 18
click at [507, 337] on input "Fee Name*" at bounding box center [570, 333] width 174 height 18
click at [501, 329] on input "Fee Name*" at bounding box center [570, 333] width 174 height 18
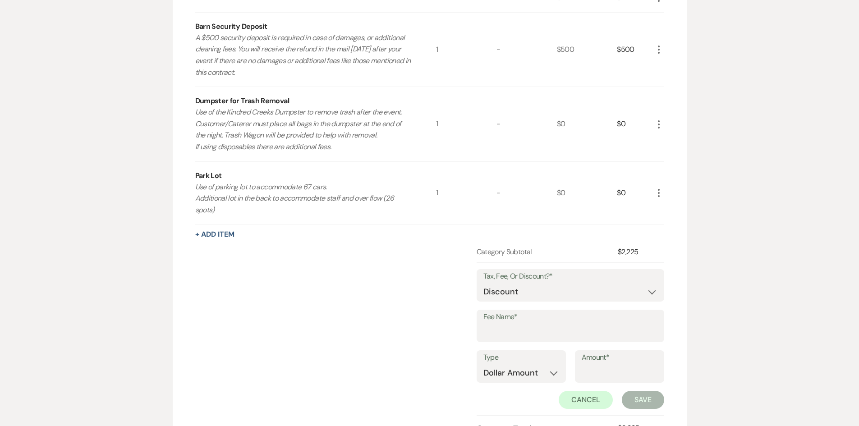
click at [451, 329] on div "Category Subtotal $2,225 Tax, Fee, Or Discount?* Fee Discount Tax Fee Name* Typ…" at bounding box center [429, 349] width 469 height 204
click at [509, 363] on label "Type" at bounding box center [521, 358] width 76 height 13
click at [589, 367] on input "Amount*" at bounding box center [620, 374] width 76 height 18
type input "200.00"
click at [535, 333] on input "Fee Name*" at bounding box center [570, 333] width 173 height 18
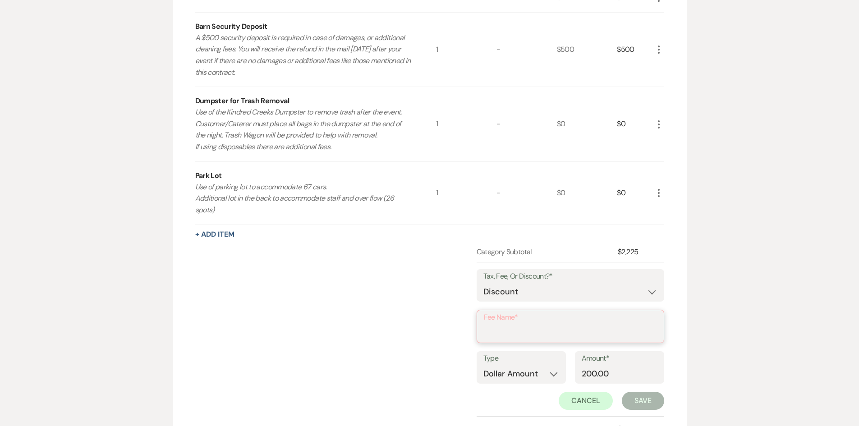
type input "Friends and Family Discount"
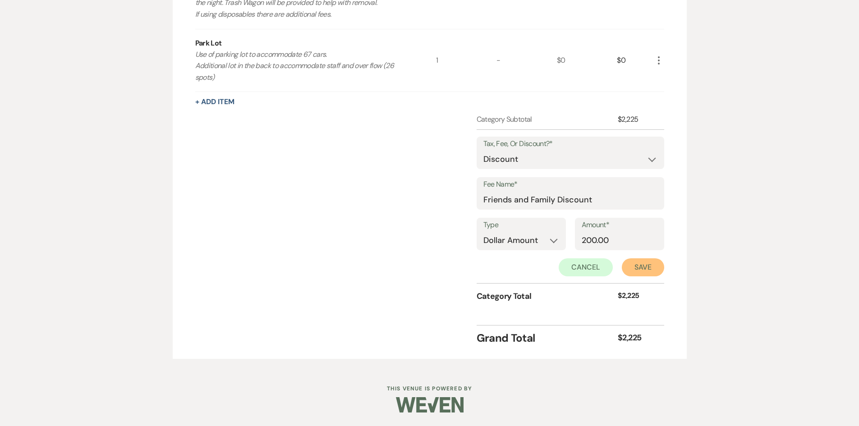
click at [630, 265] on button "Save" at bounding box center [643, 267] width 42 height 18
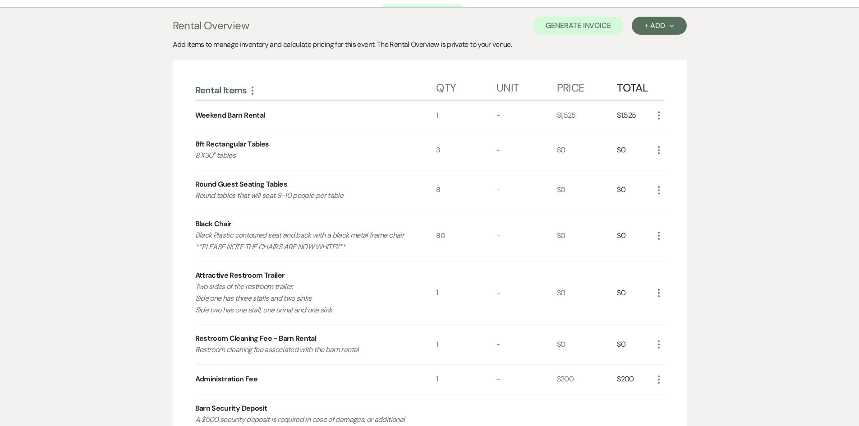
scroll to position [155, 0]
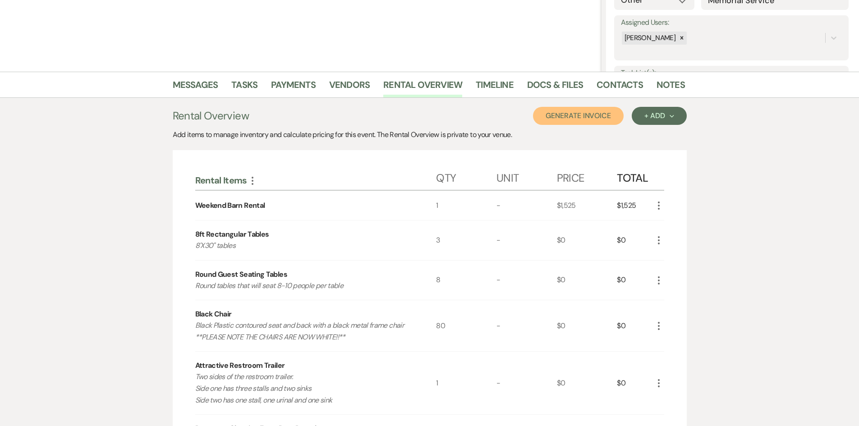
click at [558, 115] on button "Generate Invoice" at bounding box center [578, 116] width 91 height 18
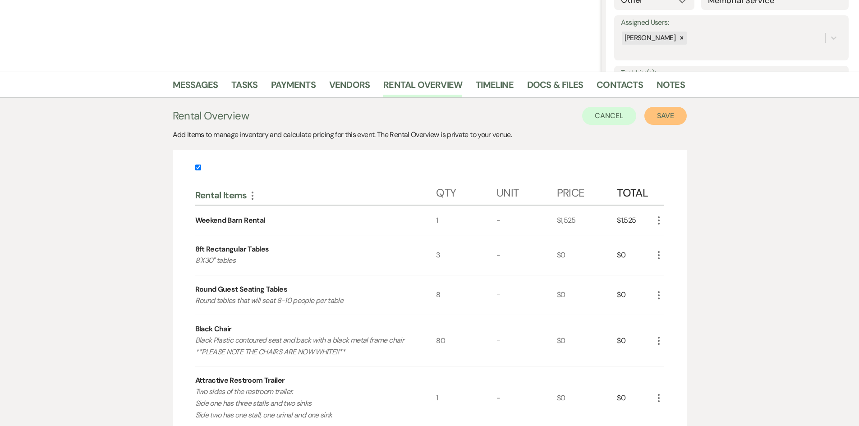
click at [665, 117] on button "Save" at bounding box center [665, 116] width 42 height 18
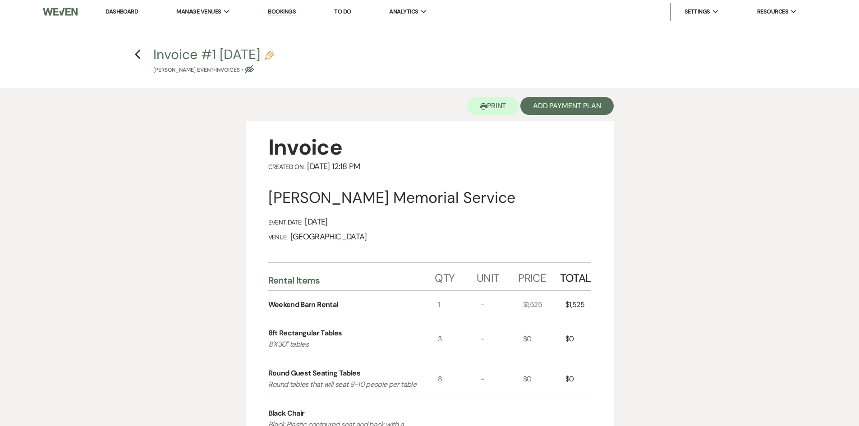
click at [245, 67] on use "button" at bounding box center [249, 69] width 9 height 9
select select "22"
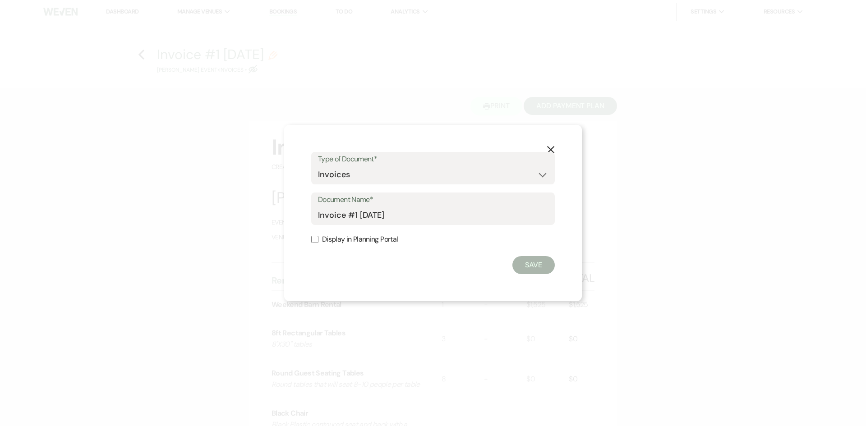
click at [312, 239] on input "Display in Planning Portal" at bounding box center [314, 239] width 7 height 7
checkbox input "true"
click at [537, 264] on button "Save" at bounding box center [533, 265] width 42 height 18
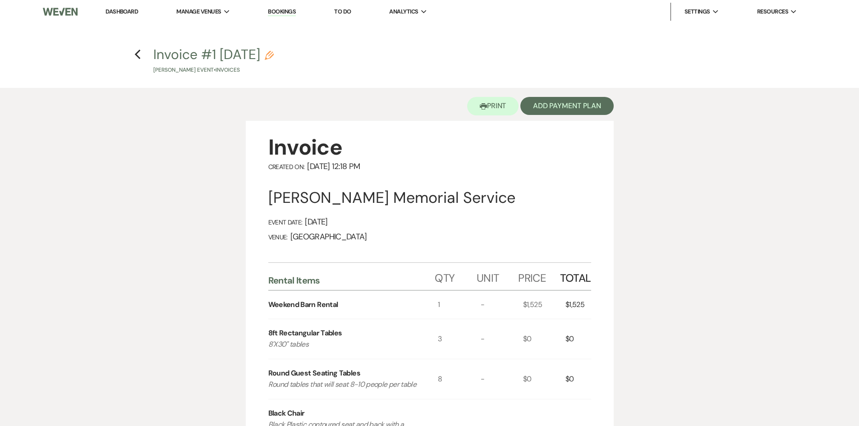
click at [118, 13] on link "Dashboard" at bounding box center [121, 12] width 32 height 8
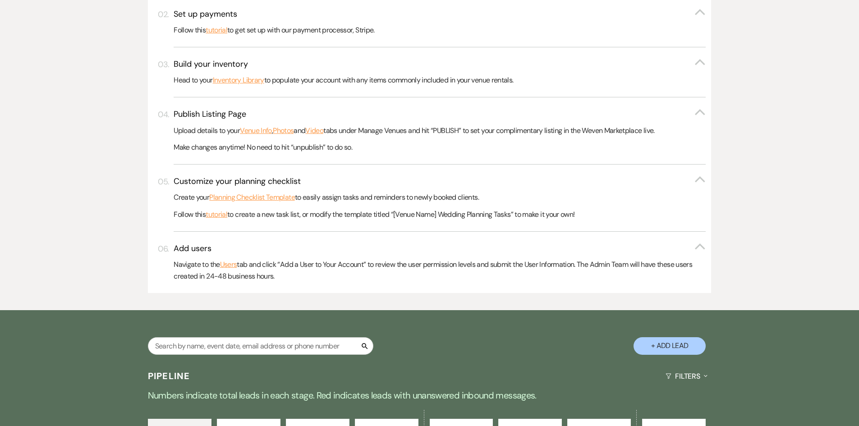
scroll to position [477, 0]
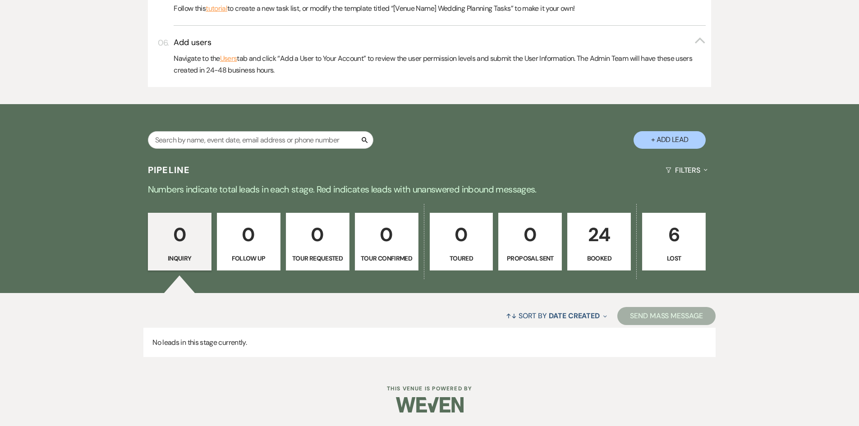
click at [605, 251] on link "24 Booked" at bounding box center [599, 242] width 64 height 58
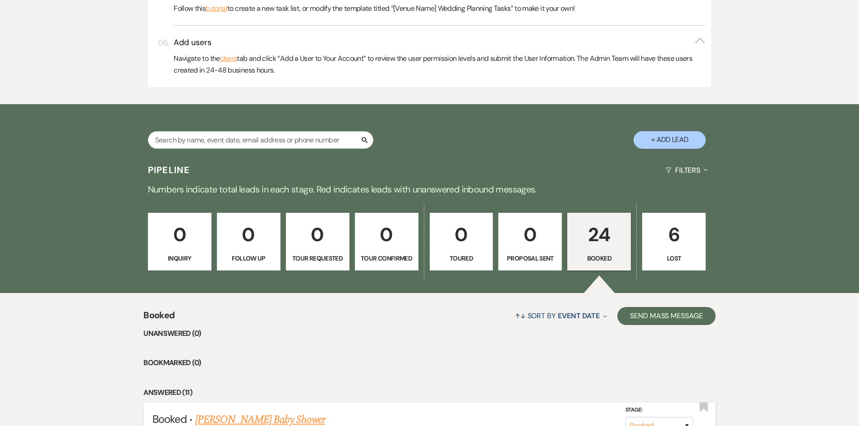
scroll to position [747, 0]
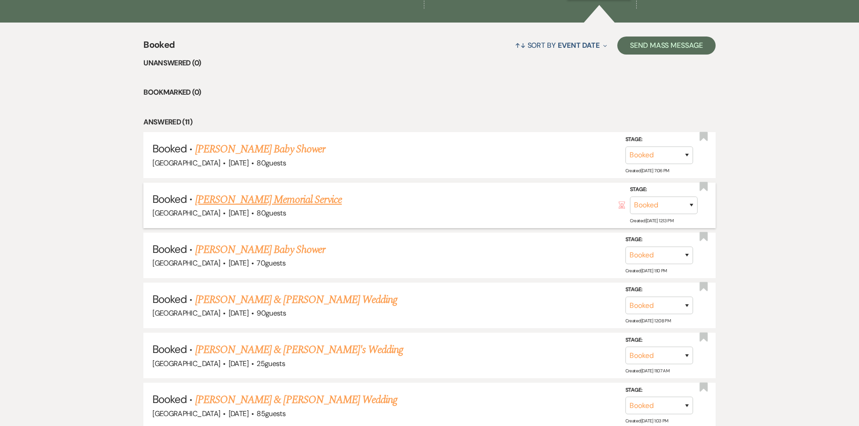
click at [261, 197] on link "[PERSON_NAME] Memorial Service" at bounding box center [268, 200] width 147 height 16
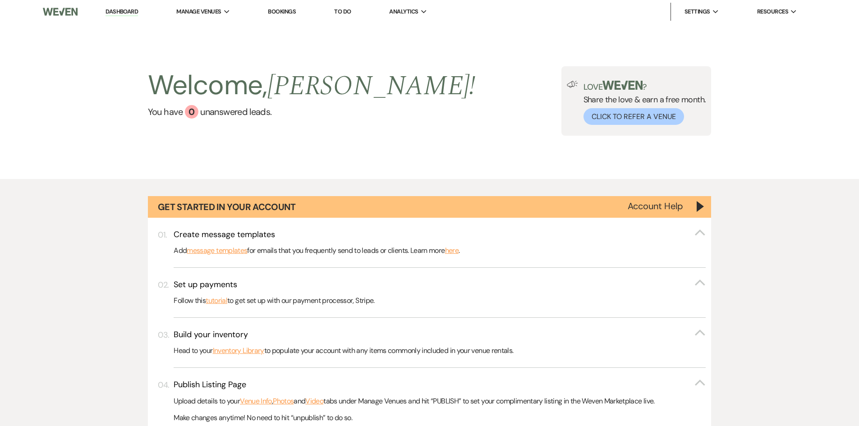
select select "20"
select select "13"
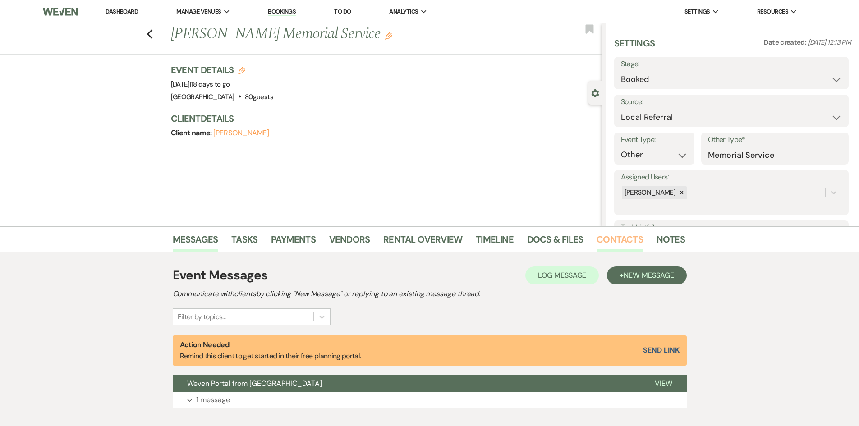
click at [614, 242] on link "Contacts" at bounding box center [619, 242] width 46 height 20
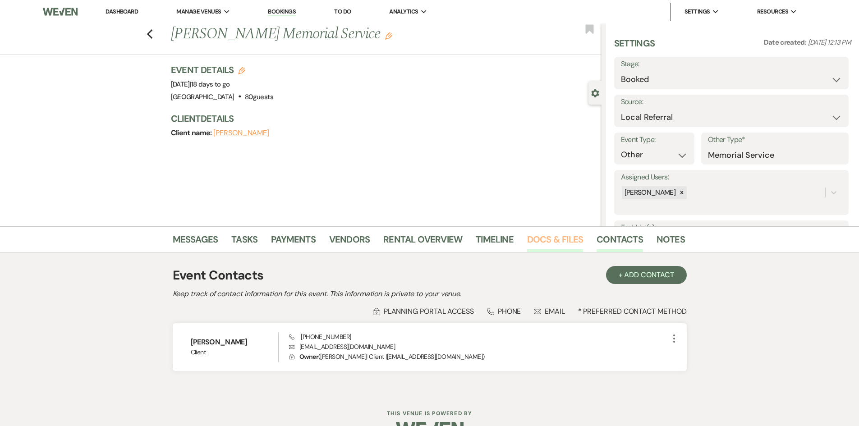
click at [537, 243] on link "Docs & Files" at bounding box center [555, 242] width 56 height 20
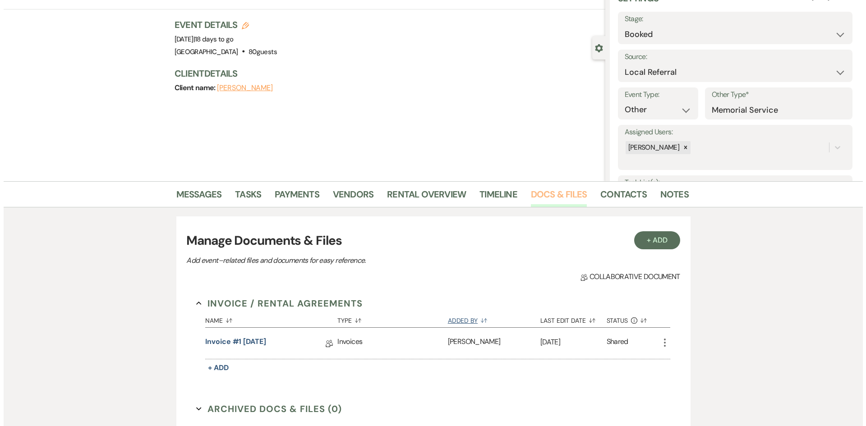
scroll to position [90, 0]
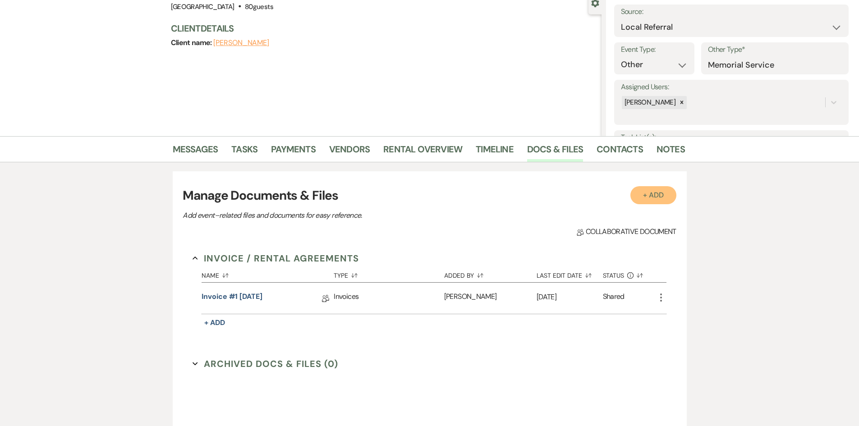
click at [654, 203] on button "+ Add" at bounding box center [653, 195] width 46 height 18
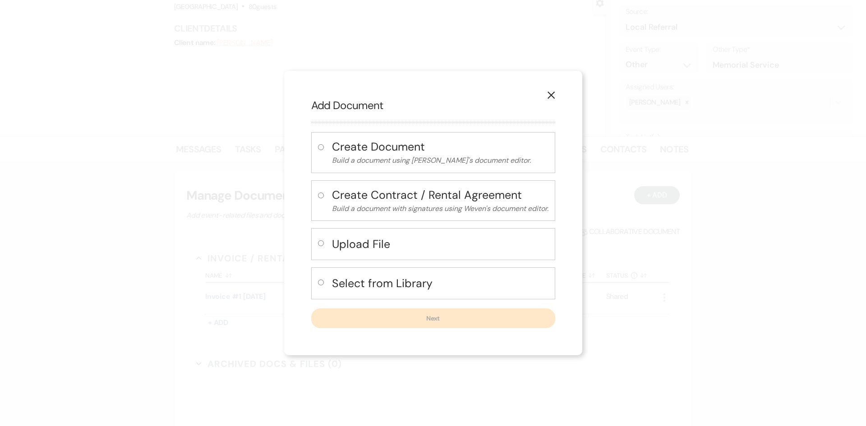
click at [313, 239] on div "Upload File" at bounding box center [433, 244] width 244 height 32
click at [333, 249] on h4 "Upload File" at bounding box center [440, 244] width 216 height 16
radio input "true"
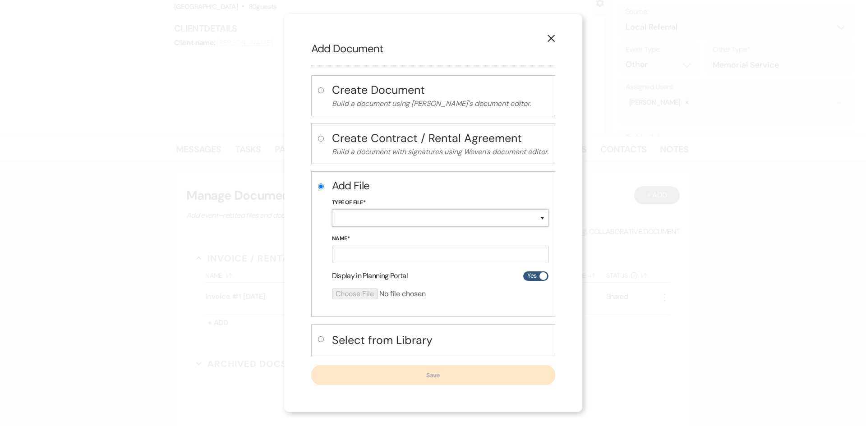
click at [360, 217] on select "Special Event Insurance Vendor Certificate of Insurance Contracts / Rental Agre…" at bounding box center [440, 218] width 216 height 18
select select "10"
click at [332, 209] on select "Special Event Insurance Vendor Certificate of Insurance Contracts / Rental Agre…" at bounding box center [440, 218] width 216 height 18
click at [366, 257] on input "Name*" at bounding box center [440, 255] width 216 height 18
click at [323, 283] on label at bounding box center [322, 246] width 9 height 128
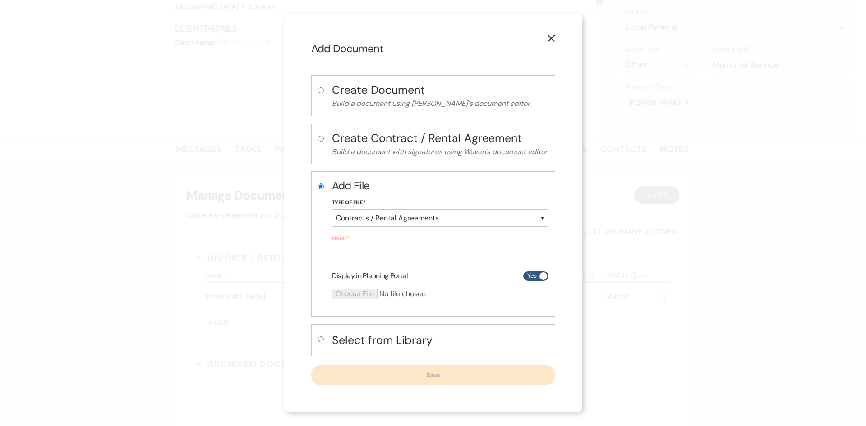
click at [323, 189] on input "radio" at bounding box center [321, 186] width 6 height 6
click at [326, 341] on div "Select from Library" at bounding box center [433, 340] width 244 height 32
click at [320, 338] on input "radio" at bounding box center [321, 339] width 6 height 6
radio input "true"
radio input "false"
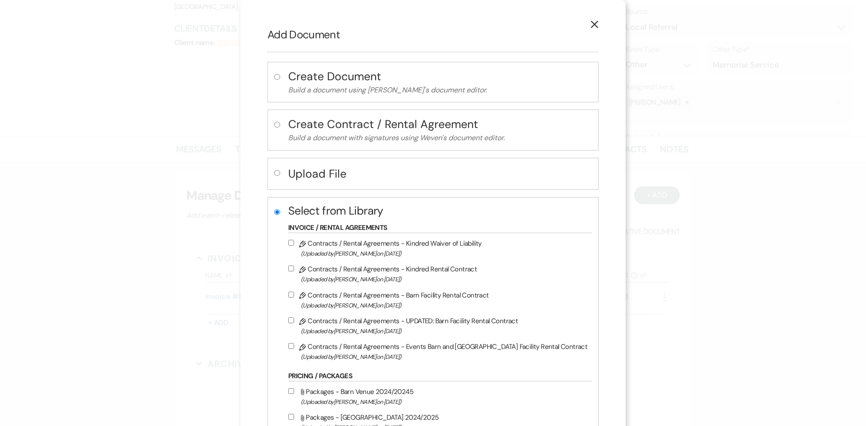
click at [294, 321] on input "Pencil Contracts / Rental Agreements - UPDATED: Barn Facility Rental Contract (…" at bounding box center [291, 320] width 6 height 6
checkbox input "true"
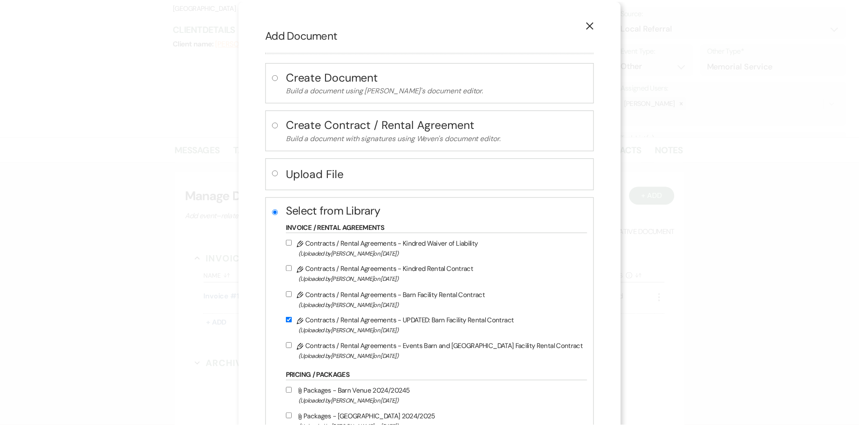
scroll to position [151, 0]
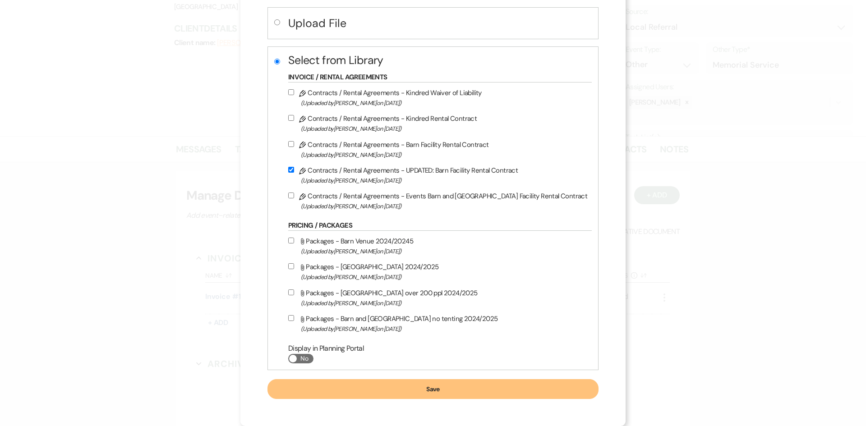
click at [411, 386] on button "Save" at bounding box center [432, 389] width 331 height 20
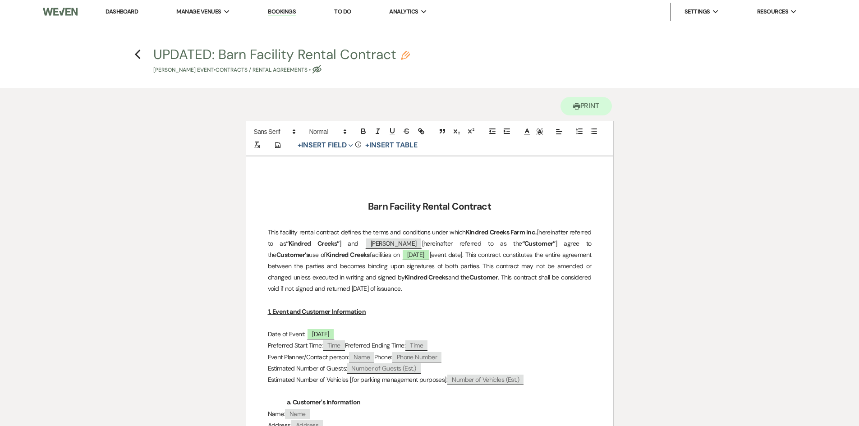
scroll to position [135, 0]
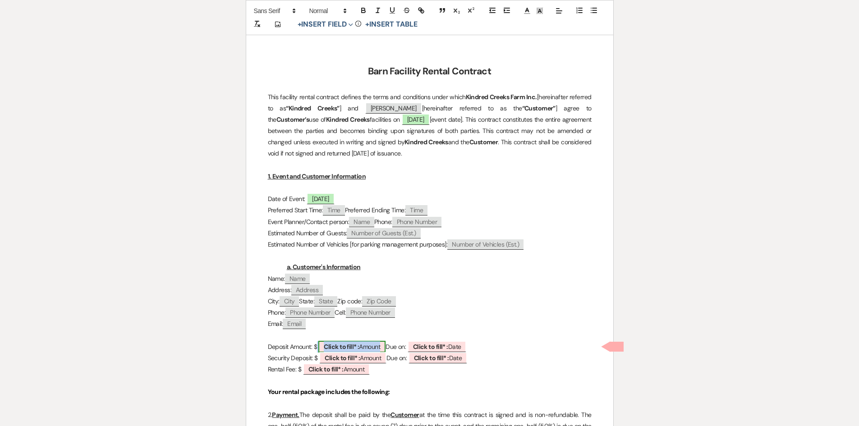
click at [361, 343] on span "Click to fill* : Amount" at bounding box center [351, 347] width 67 height 12
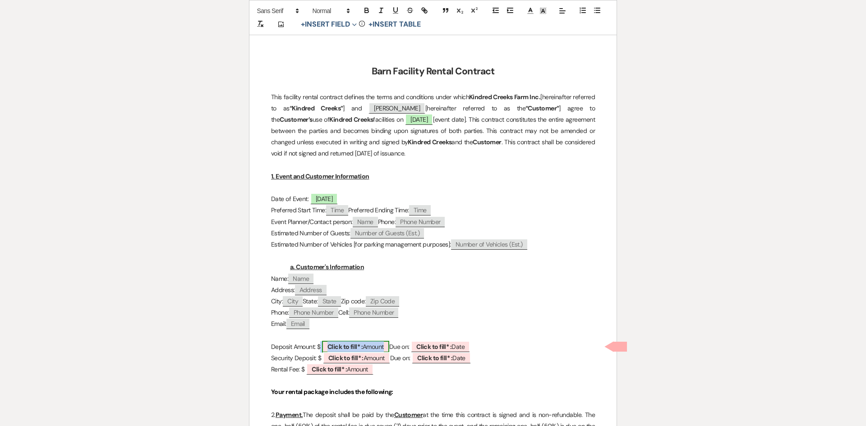
select select "owner"
select select "Amount"
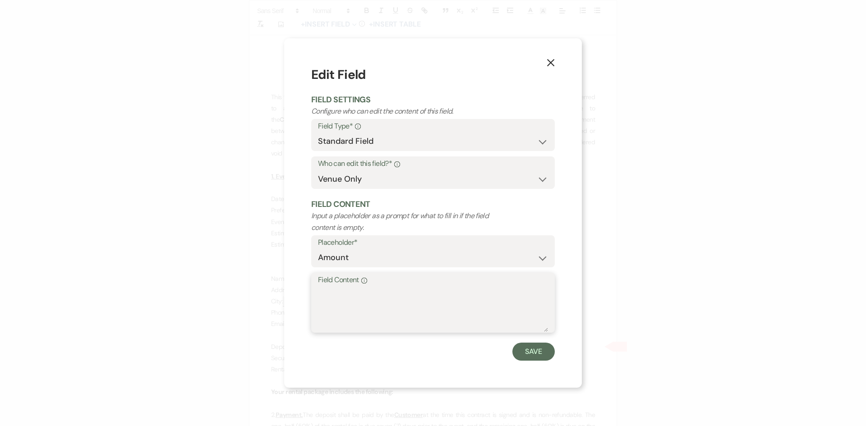
click at [429, 297] on textarea "Field Content Info" at bounding box center [433, 309] width 230 height 45
type textarea "$500.00"
click at [533, 350] on button "Save" at bounding box center [533, 352] width 42 height 18
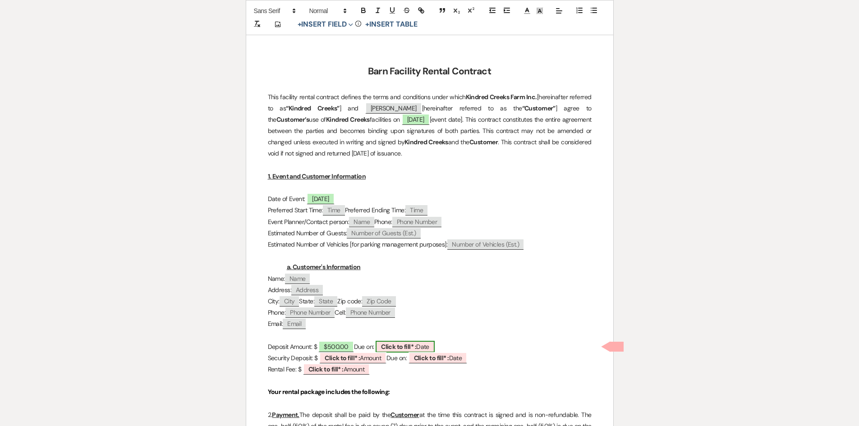
click at [415, 345] on b "Click to fill* :" at bounding box center [398, 347] width 35 height 8
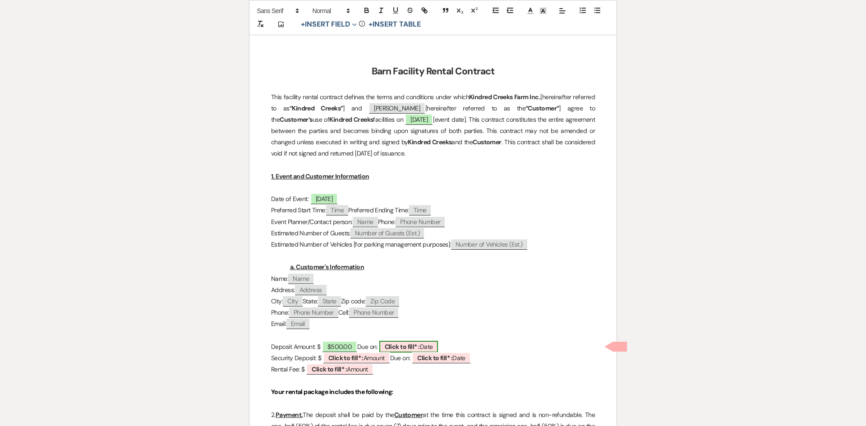
select select "owner"
select select "Date"
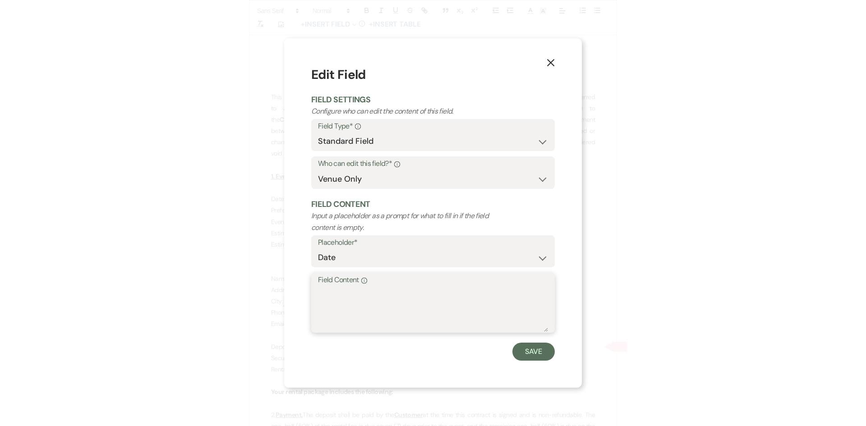
click at [385, 294] on textarea "Field Content Info" at bounding box center [433, 309] width 230 height 45
type textarea "[DATE]"
click at [539, 353] on button "Save" at bounding box center [533, 352] width 42 height 18
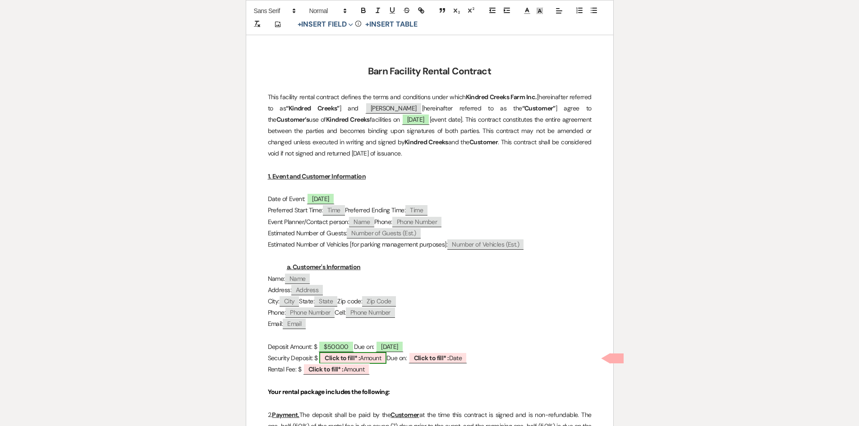
click at [356, 358] on b "Click to fill* :" at bounding box center [342, 358] width 35 height 8
select select "owner"
select select "Amount"
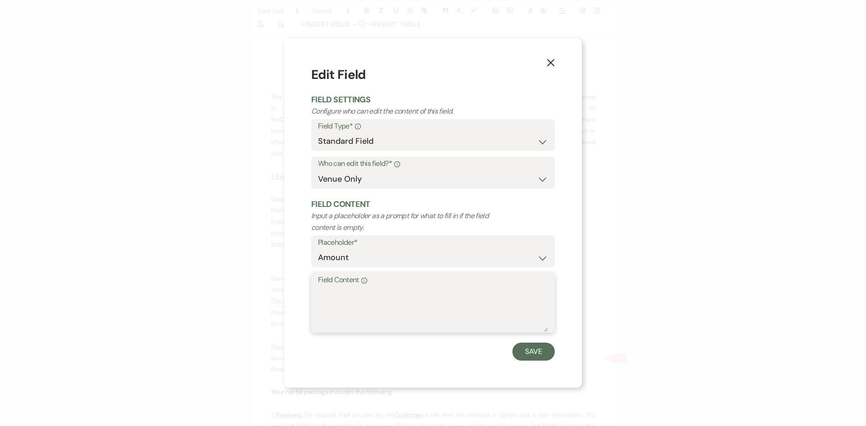
click at [380, 305] on textarea "Field Content Info" at bounding box center [433, 309] width 230 height 45
type textarea "5"
type textarea "$500.00"
click at [541, 349] on button "Save" at bounding box center [533, 352] width 42 height 18
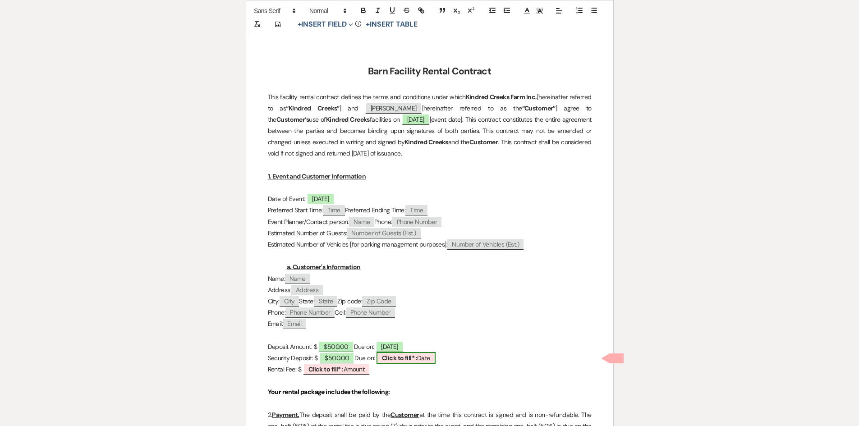
click at [417, 360] on b "Click to fill* :" at bounding box center [399, 358] width 35 height 8
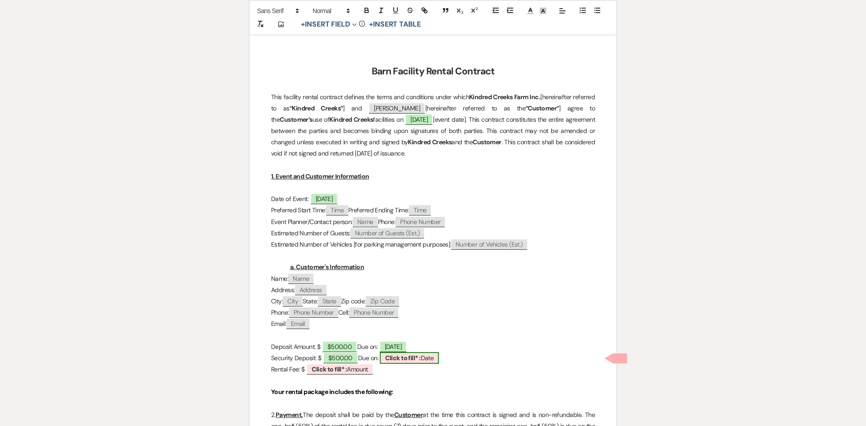
select select "owner"
select select "Date"
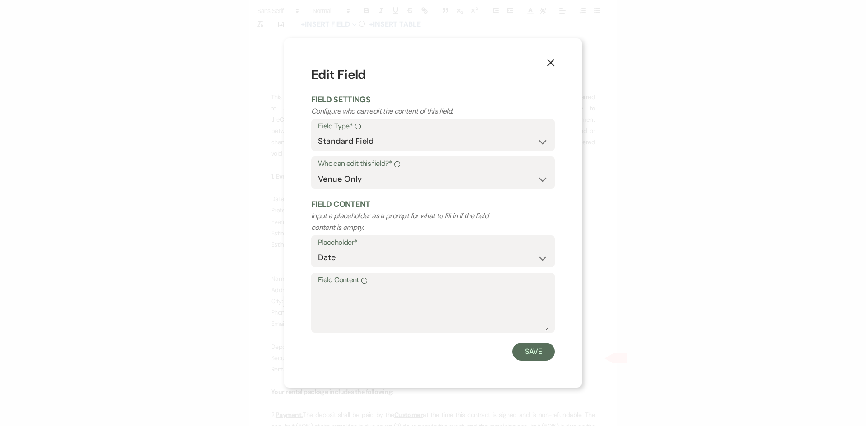
click at [327, 287] on label "Field Content Info" at bounding box center [433, 280] width 230 height 13
click at [327, 287] on textarea "Field Content Info" at bounding box center [433, 309] width 230 height 45
type textarea "[DATE]"
click at [531, 344] on button "Save" at bounding box center [533, 352] width 42 height 18
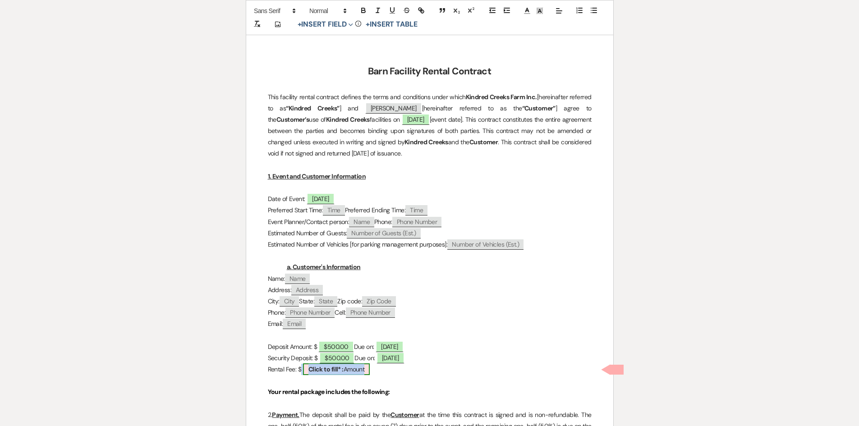
click at [336, 371] on b "Click to fill* :" at bounding box center [325, 369] width 35 height 8
select select "owner"
select select "Amount"
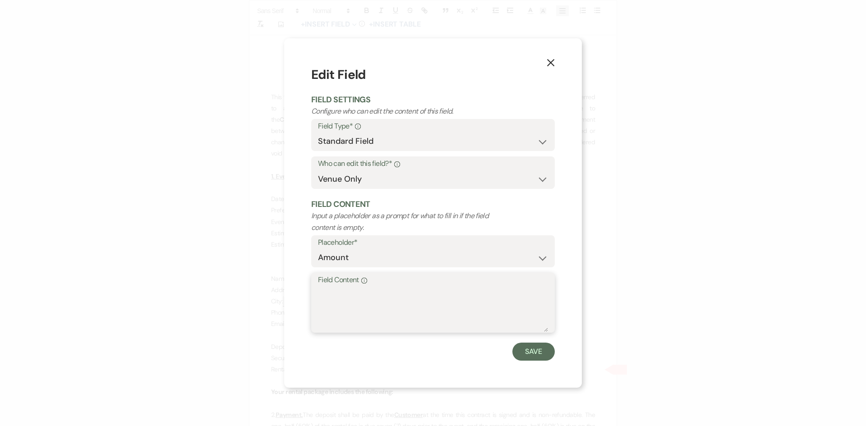
click at [329, 303] on textarea "Field Content Info" at bounding box center [433, 309] width 230 height 45
type textarea "$1525.00"
click at [544, 358] on button "Save" at bounding box center [533, 352] width 42 height 18
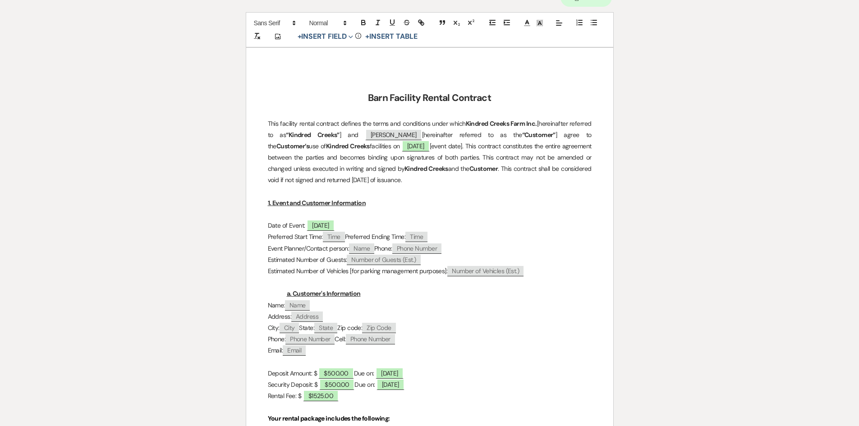
scroll to position [0, 0]
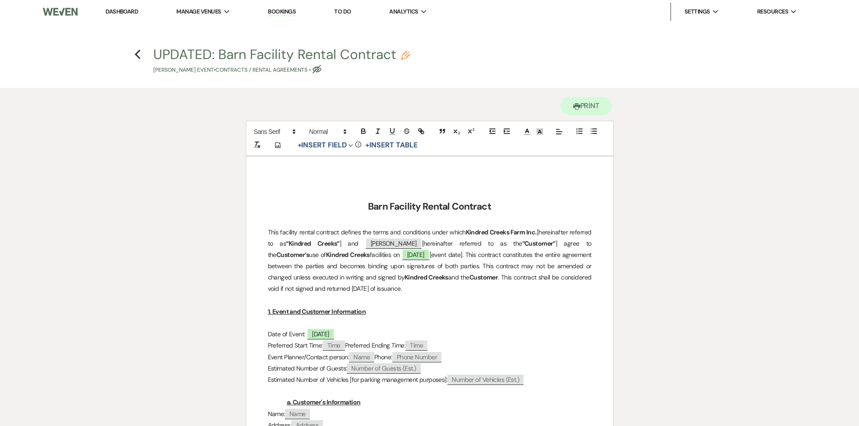
click at [312, 73] on icon "Eye Blocked" at bounding box center [316, 69] width 9 height 9
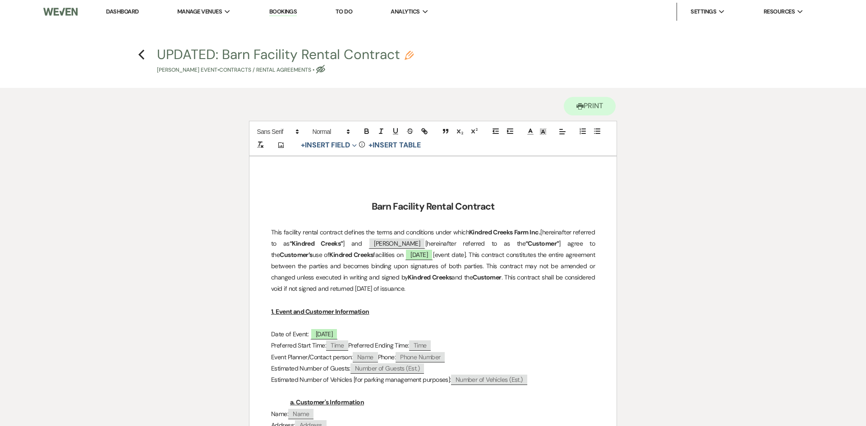
select select "10"
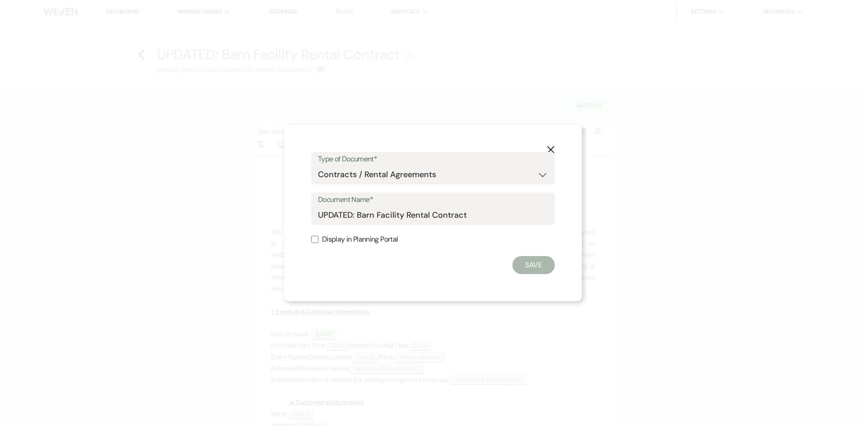
click at [318, 239] on label "Display in Planning Portal" at bounding box center [432, 239] width 243 height 13
click at [318, 239] on input "Display in Planning Portal" at bounding box center [314, 239] width 7 height 7
checkbox input "true"
click at [535, 262] on button "Save" at bounding box center [533, 265] width 42 height 18
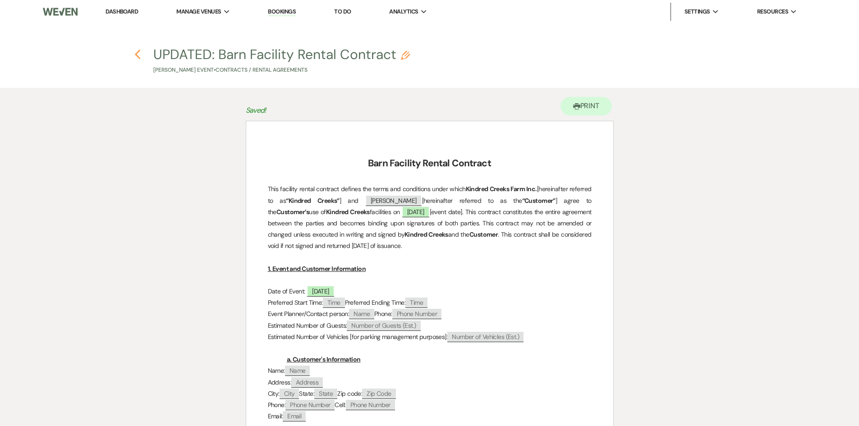
click at [138, 54] on icon "Previous" at bounding box center [137, 54] width 7 height 11
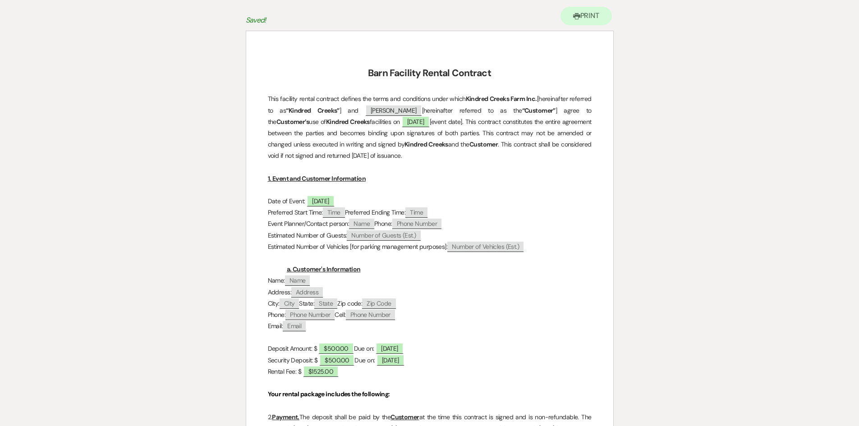
select select "20"
select select "13"
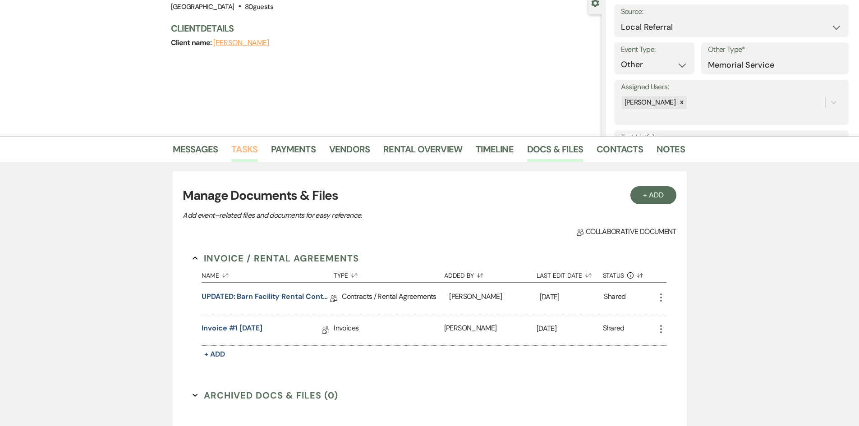
click at [250, 150] on link "Tasks" at bounding box center [244, 152] width 26 height 20
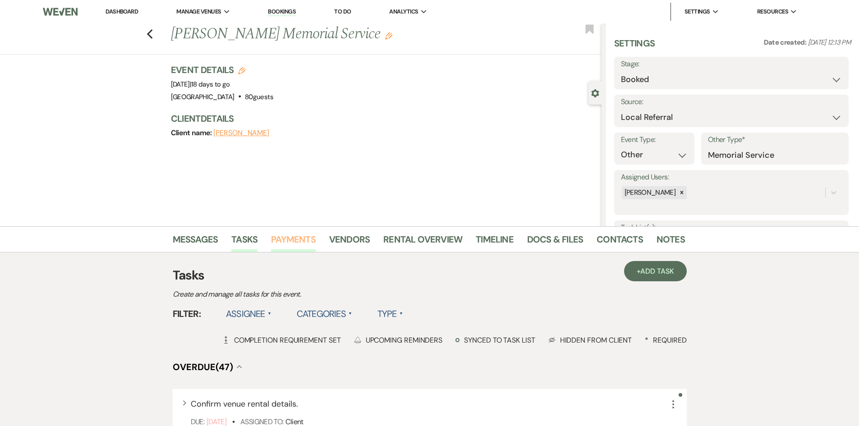
click at [298, 244] on link "Payments" at bounding box center [293, 242] width 45 height 20
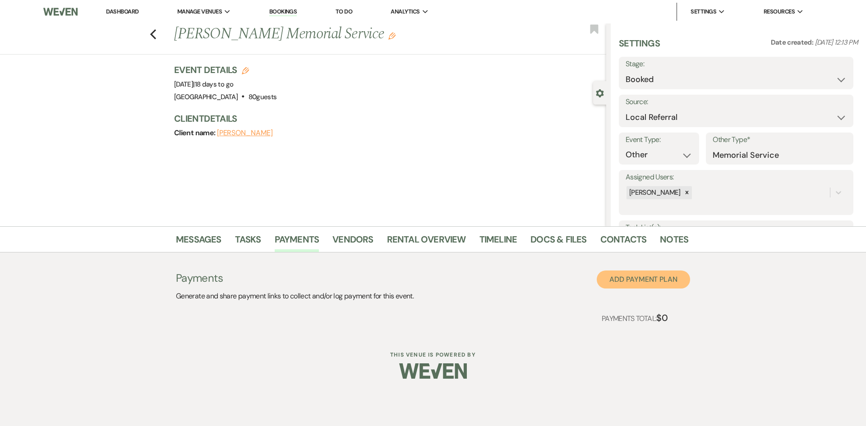
click at [653, 284] on button "Add Payment Plan" at bounding box center [642, 280] width 93 height 18
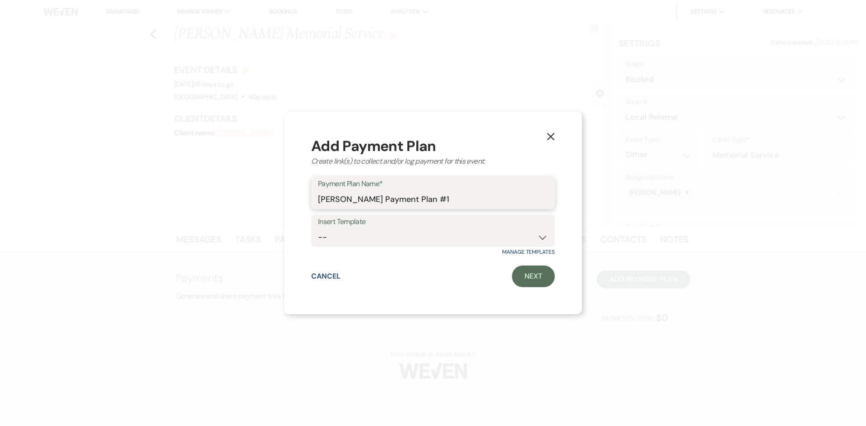
click at [470, 194] on input "[PERSON_NAME] Payment Plan #1" at bounding box center [433, 200] width 230 height 18
click at [494, 234] on select "-- Grand Meadow Standard Payment Plan Barn Standard Payment Plan Barn Standard …" at bounding box center [433, 238] width 230 height 18
select select "176"
click at [318, 229] on select "-- Grand Meadow Standard Payment Plan Barn Standard Payment Plan Barn Standard …" at bounding box center [433, 238] width 230 height 18
click at [519, 277] on link "Next" at bounding box center [533, 277] width 43 height 22
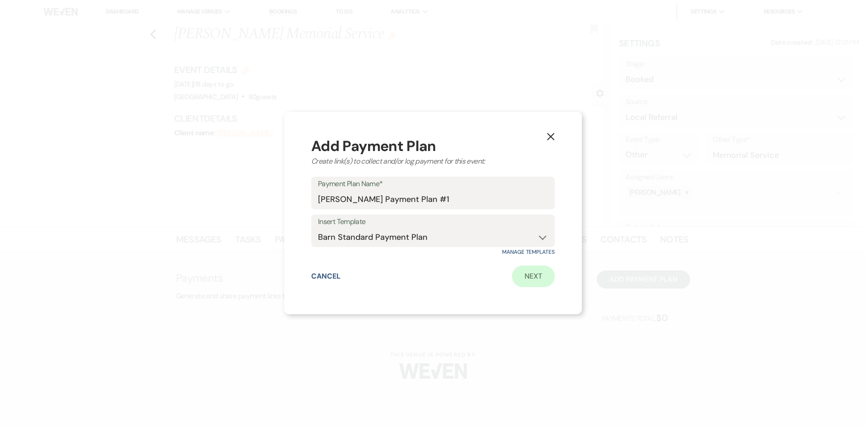
select select "2"
select select "flat"
select select "true"
select select "both"
select select "weeks"
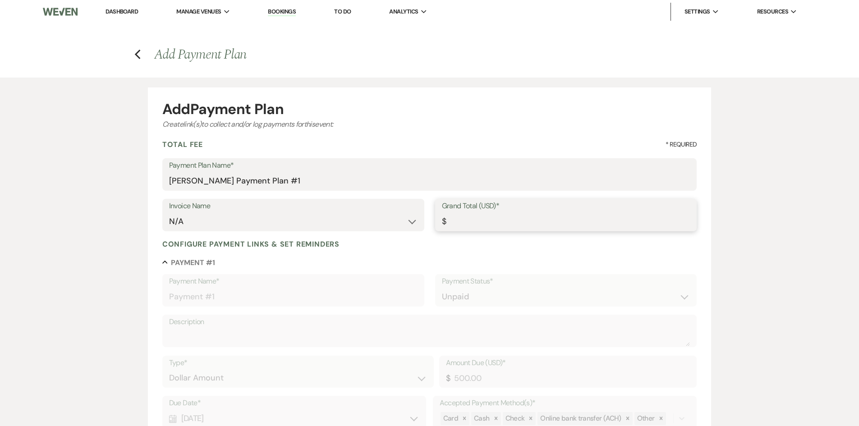
click at [538, 223] on input "Grand Total (USD)*" at bounding box center [566, 222] width 248 height 18
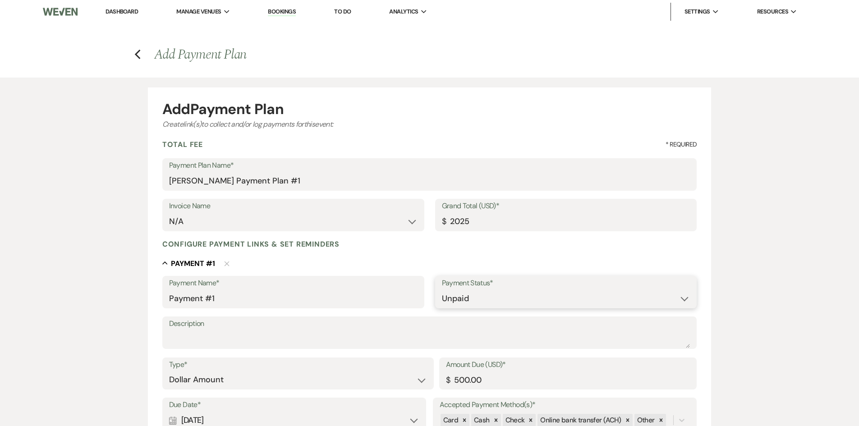
type input "2025.00"
click at [491, 298] on select "Paid Unpaid" at bounding box center [566, 299] width 248 height 18
select select "1"
click at [442, 290] on select "Paid Unpaid" at bounding box center [566, 299] width 248 height 18
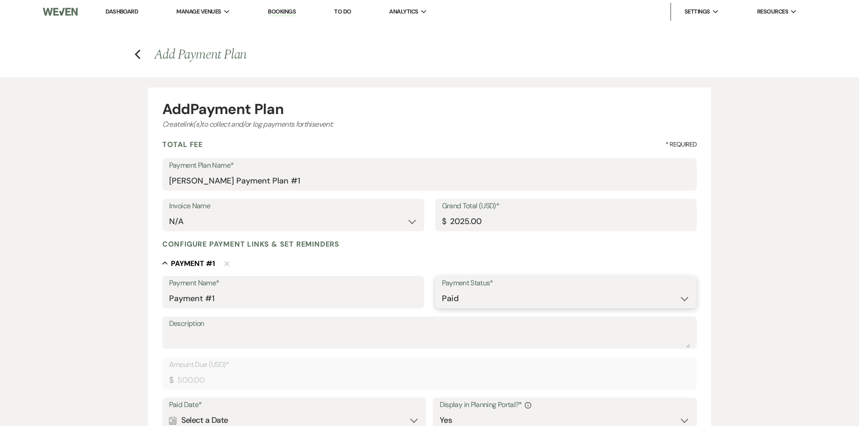
scroll to position [135, 0]
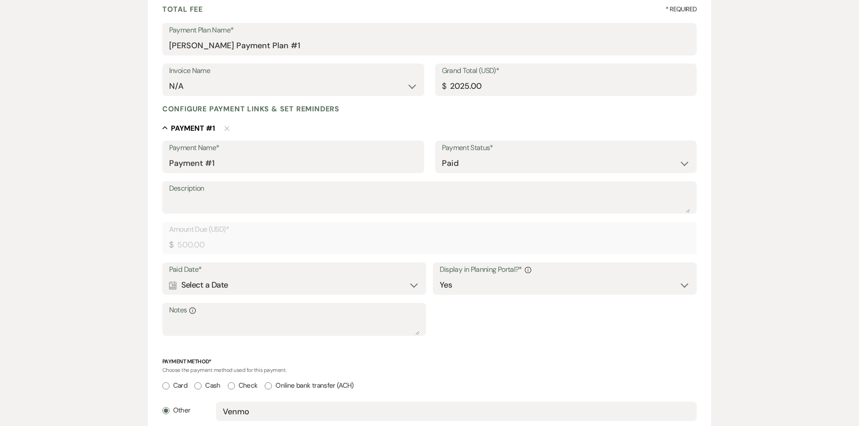
click at [313, 294] on div "Paid Date* Calendar Select a Date Expand" at bounding box center [294, 278] width 264 height 32
click at [365, 281] on div "Calendar Select a Date Expand" at bounding box center [294, 285] width 251 height 18
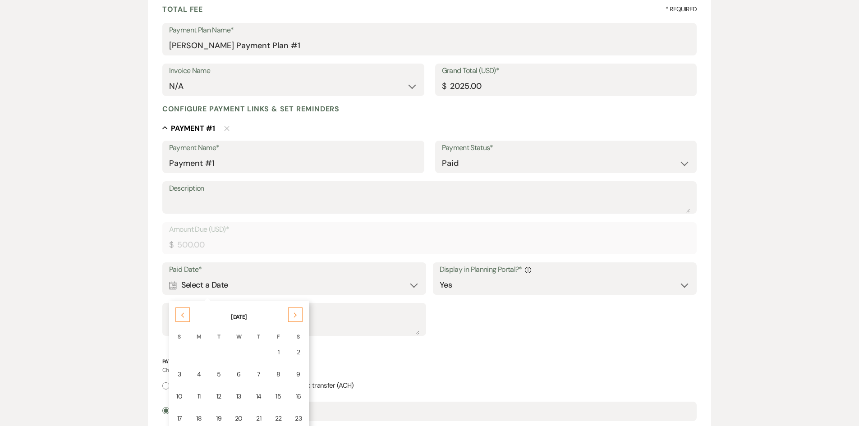
scroll to position [225, 0]
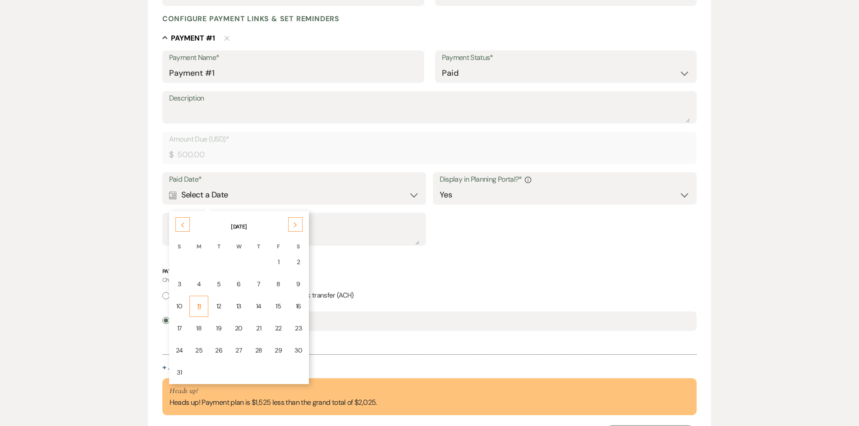
click at [200, 306] on div "11" at bounding box center [198, 306] width 7 height 9
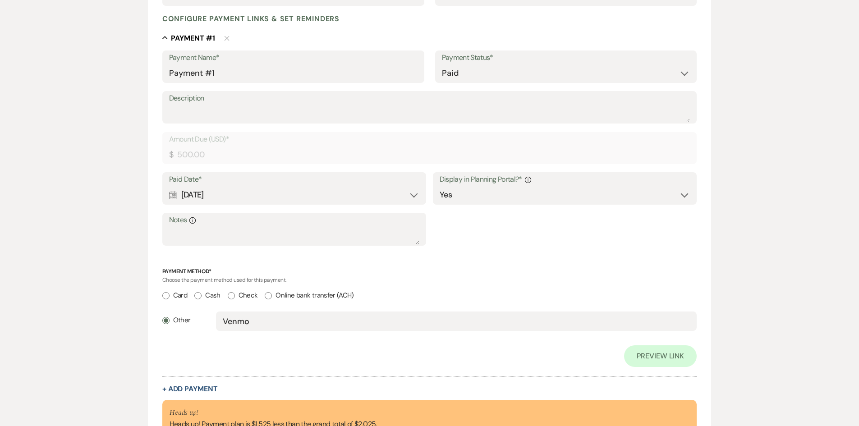
click at [199, 293] on input "Cash" at bounding box center [197, 295] width 7 height 7
radio input "true"
radio input "false"
click at [237, 297] on label "Check" at bounding box center [243, 295] width 30 height 12
click at [235, 297] on input "Check" at bounding box center [231, 295] width 7 height 7
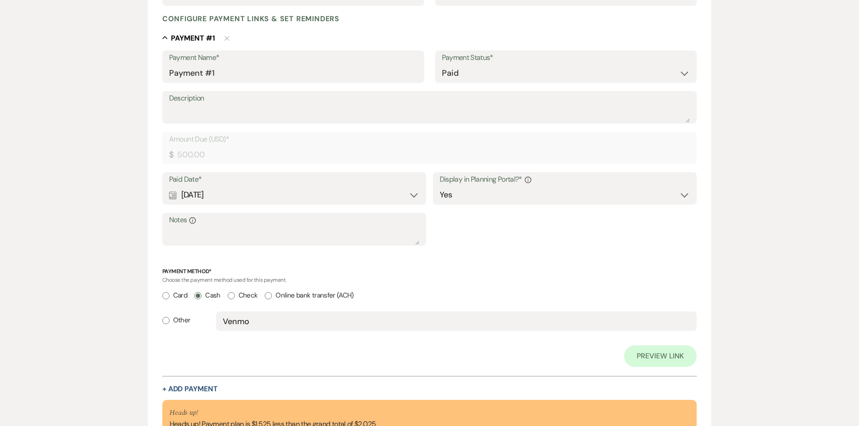
radio input "true"
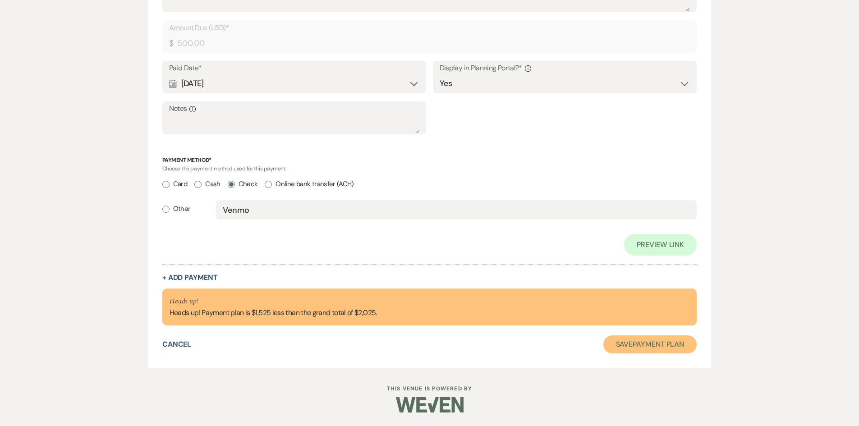
click at [642, 346] on button "Save Payment Plan" at bounding box center [650, 344] width 94 height 18
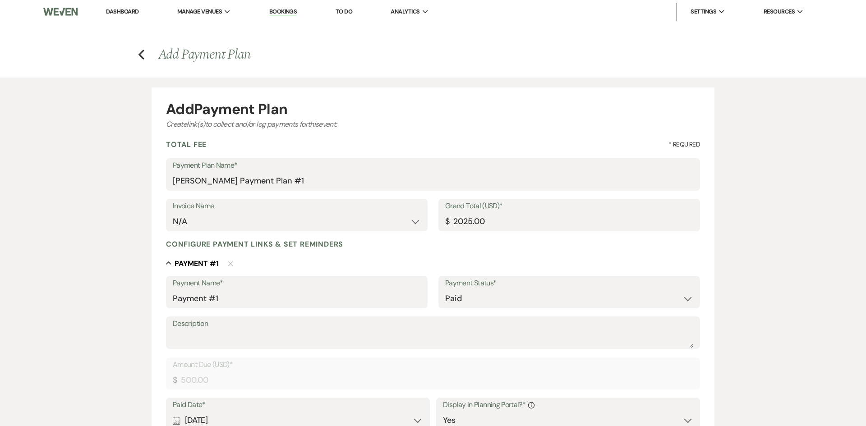
select select "20"
select select "13"
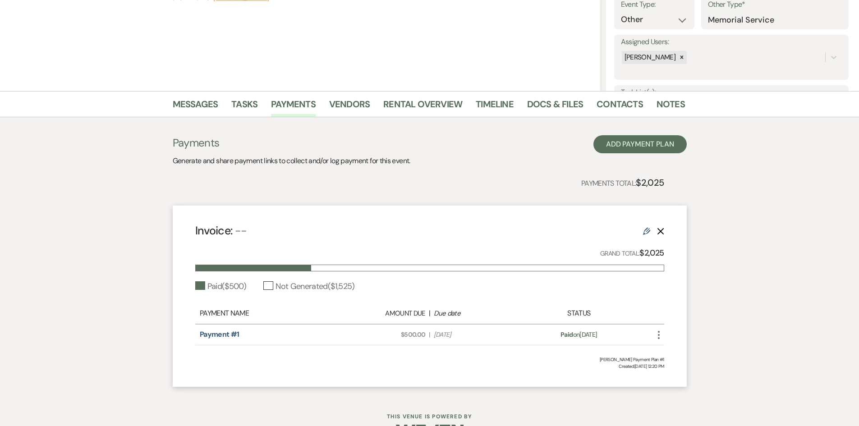
scroll to position [45, 0]
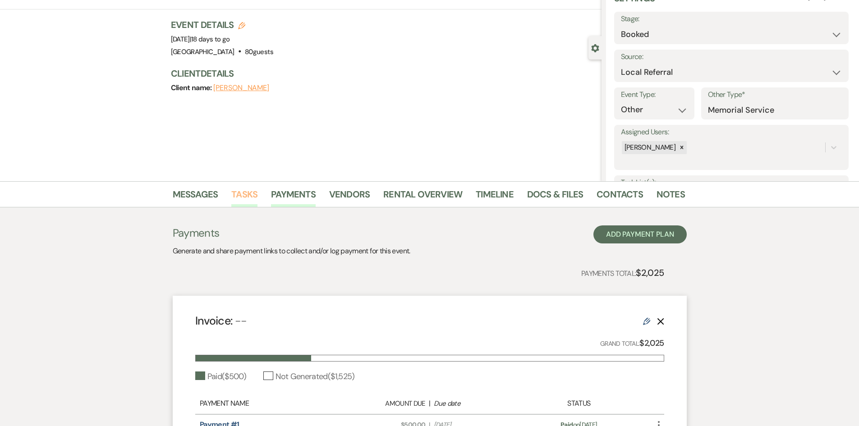
click at [248, 193] on link "Tasks" at bounding box center [244, 197] width 26 height 20
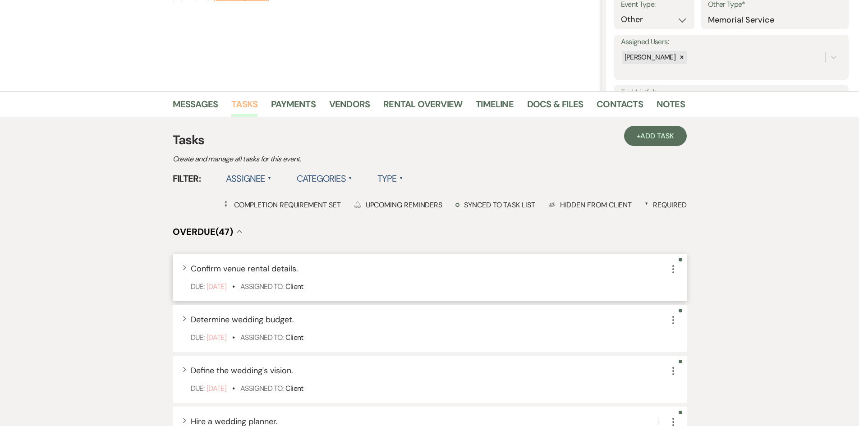
scroll to position [180, 0]
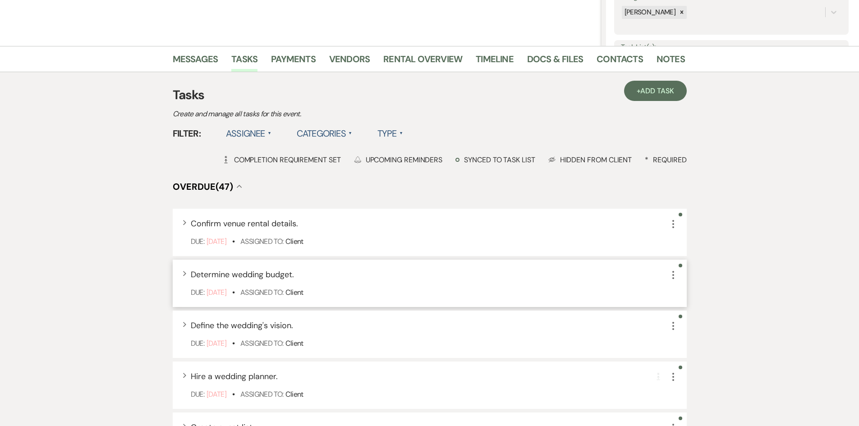
click at [676, 274] on icon "More" at bounding box center [673, 275] width 11 height 11
click at [700, 315] on button "Archive Archive" at bounding box center [711, 320] width 87 height 14
click at [671, 327] on icon "More" at bounding box center [673, 326] width 11 height 11
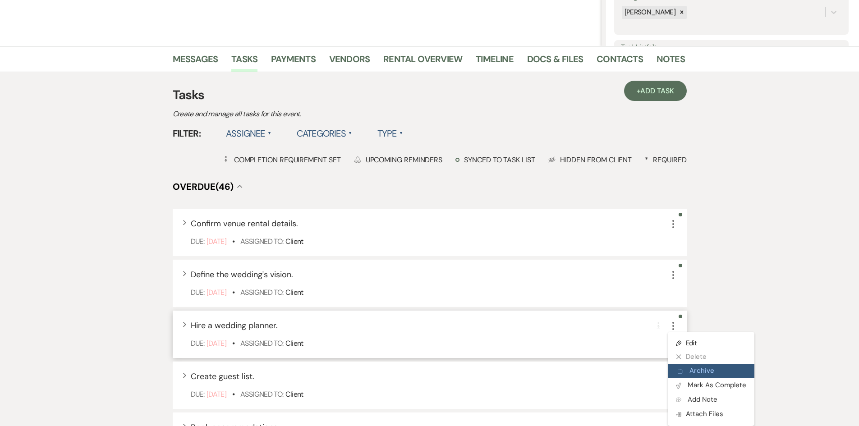
click at [698, 369] on button "Archive Archive" at bounding box center [711, 371] width 87 height 14
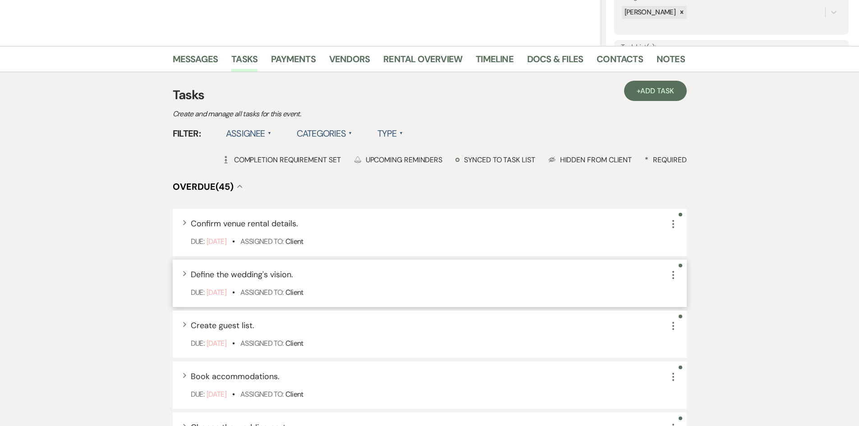
click at [671, 279] on icon "More" at bounding box center [673, 275] width 11 height 11
click at [693, 320] on button "Archive Archive" at bounding box center [711, 320] width 87 height 14
click at [676, 324] on icon "More" at bounding box center [673, 326] width 11 height 11
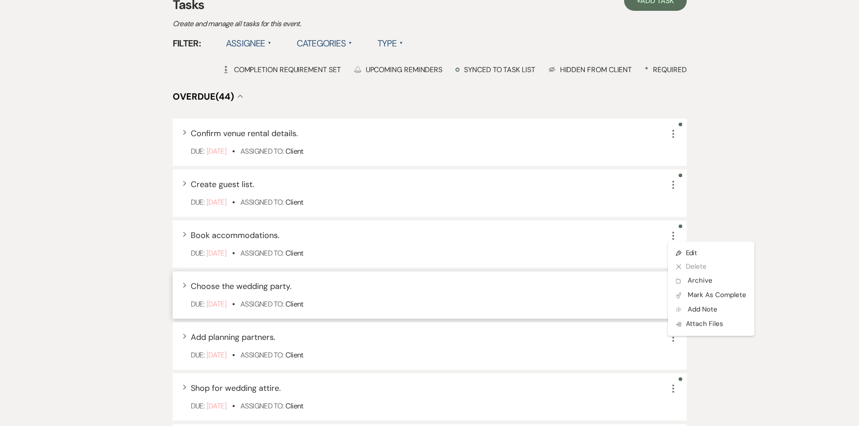
click at [634, 297] on div "Expand Choose the wedding party. More Due: [DATE] • Assigned To: Client" at bounding box center [430, 294] width 514 height 47
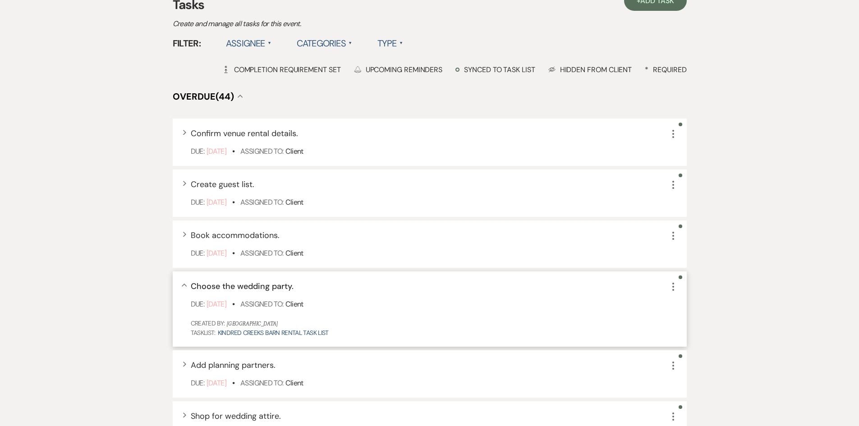
click at [670, 288] on icon "More" at bounding box center [673, 286] width 11 height 11
click at [698, 333] on button "Archive Archive" at bounding box center [711, 332] width 87 height 14
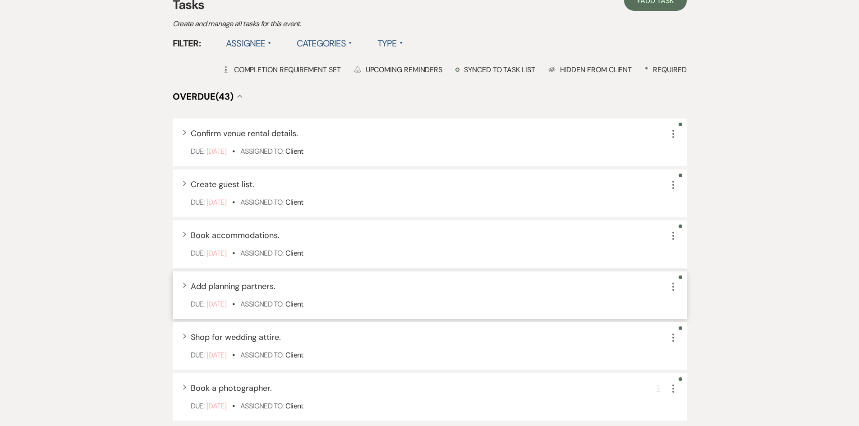
click at [643, 309] on div "Due: [DATE] • Assigned To: Client" at bounding box center [434, 304] width 487 height 11
click at [541, 306] on div "Due: [DATE] • Assigned To: Client" at bounding box center [434, 304] width 487 height 11
click at [605, 289] on div "Expand Add planning partners. More" at bounding box center [434, 286] width 487 height 12
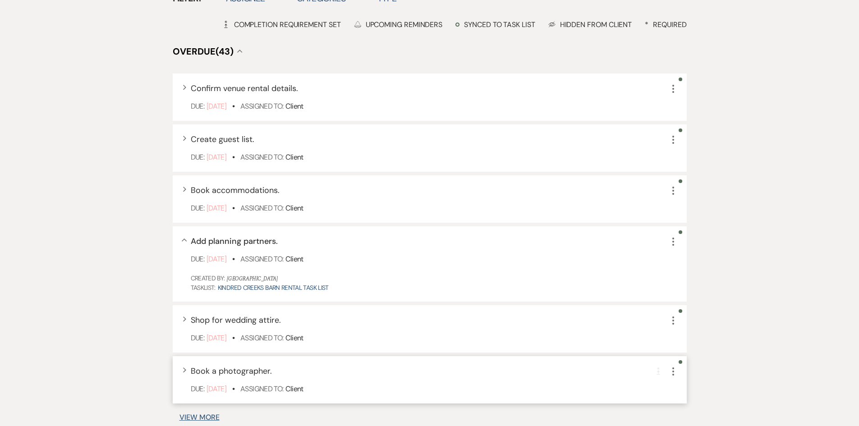
scroll to position [361, 0]
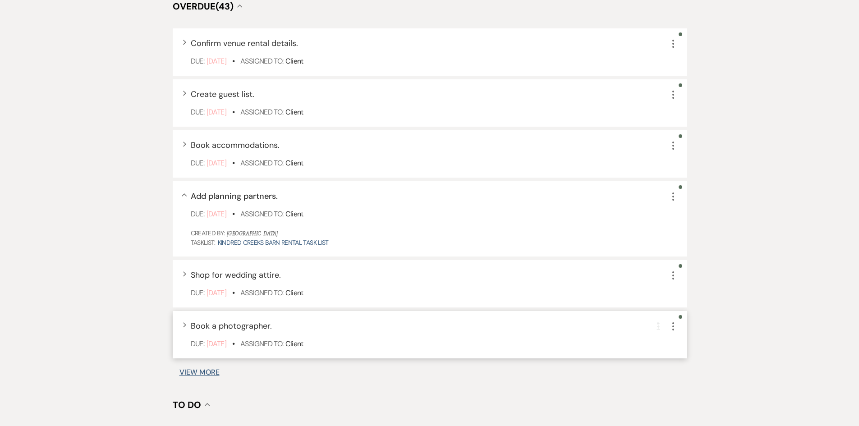
click at [671, 327] on icon "More" at bounding box center [673, 326] width 11 height 11
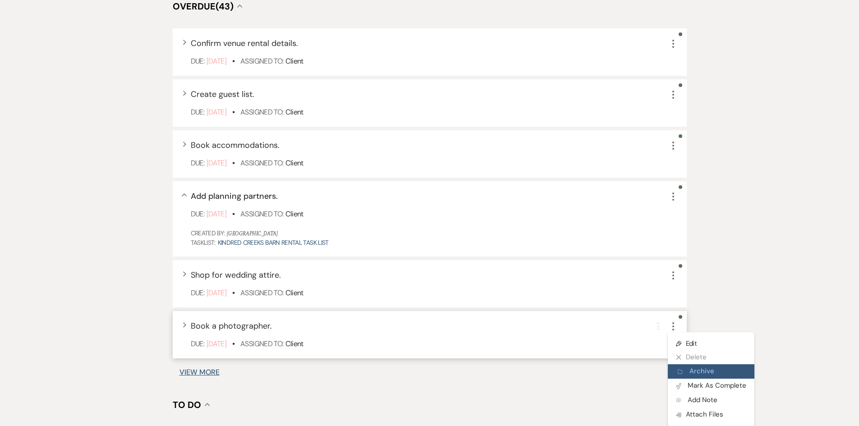
click at [704, 372] on button "Archive Archive" at bounding box center [711, 371] width 87 height 14
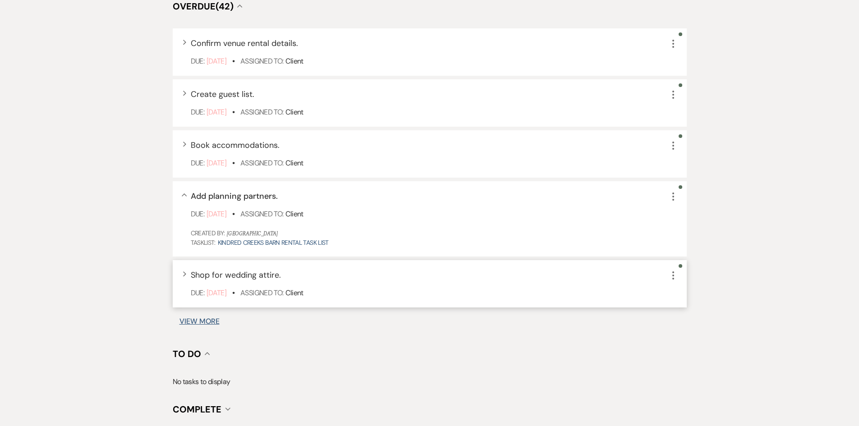
click at [672, 283] on div "Expand Shop for wedding attire. More Due: [DATE] • Assigned To: Client" at bounding box center [430, 283] width 514 height 47
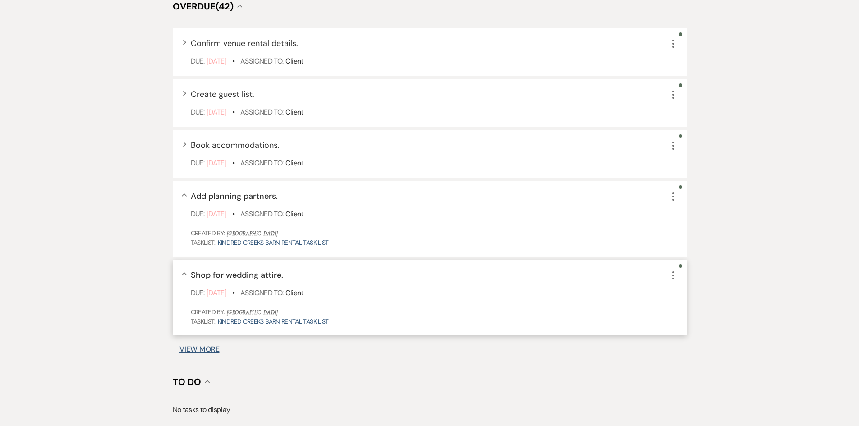
click at [674, 275] on use "button" at bounding box center [673, 275] width 2 height 8
click at [690, 319] on button "Archive Archive" at bounding box center [711, 320] width 87 height 14
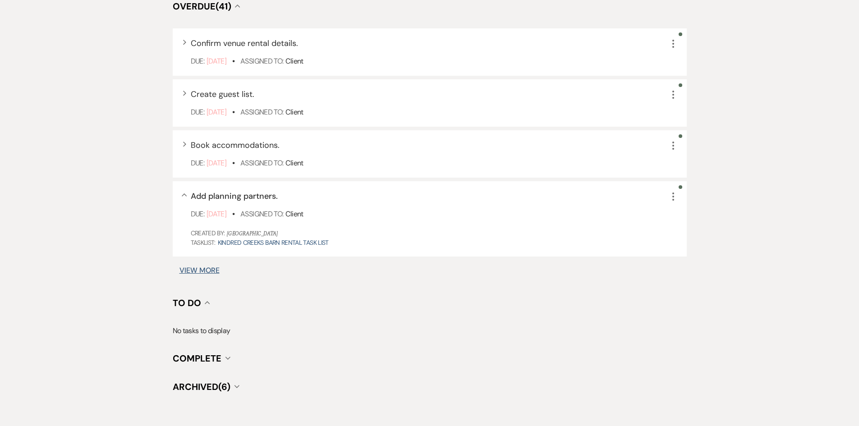
click at [211, 269] on button "View More" at bounding box center [199, 270] width 40 height 7
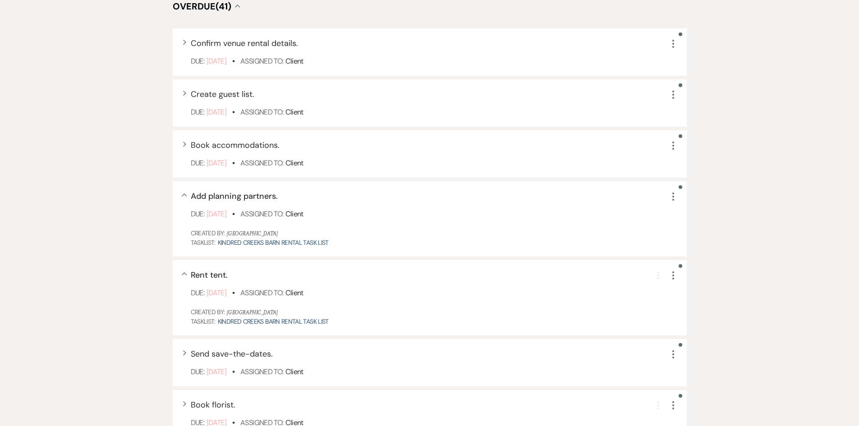
scroll to position [462, 0]
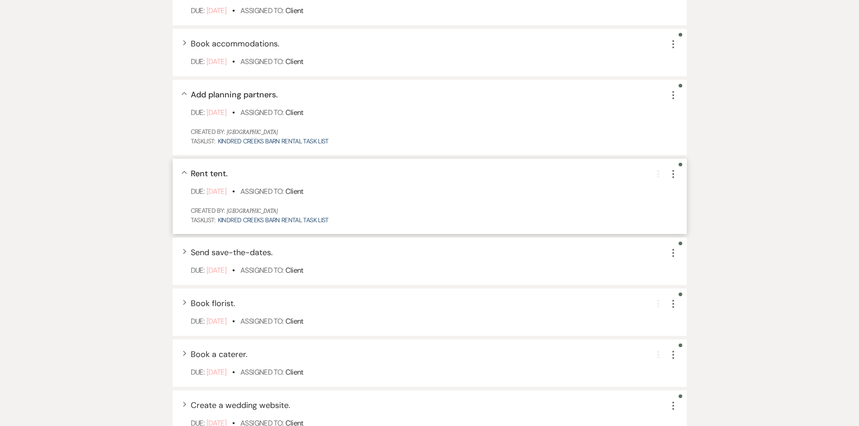
click at [677, 174] on icon "More" at bounding box center [673, 174] width 11 height 11
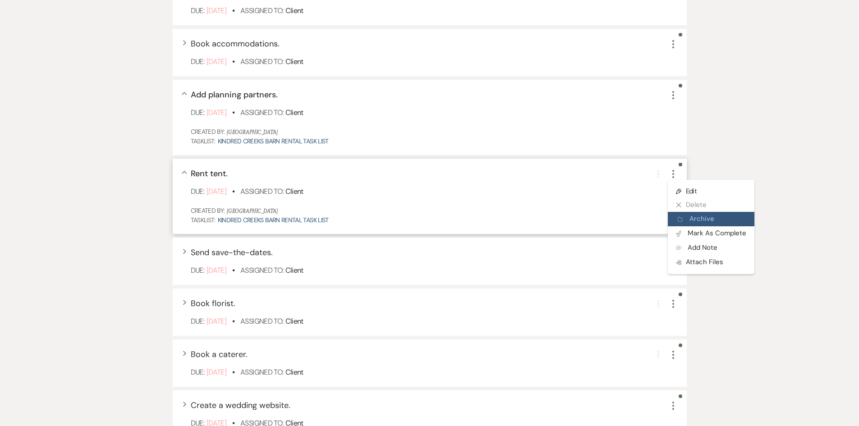
click at [701, 221] on button "Archive Archive" at bounding box center [711, 219] width 87 height 14
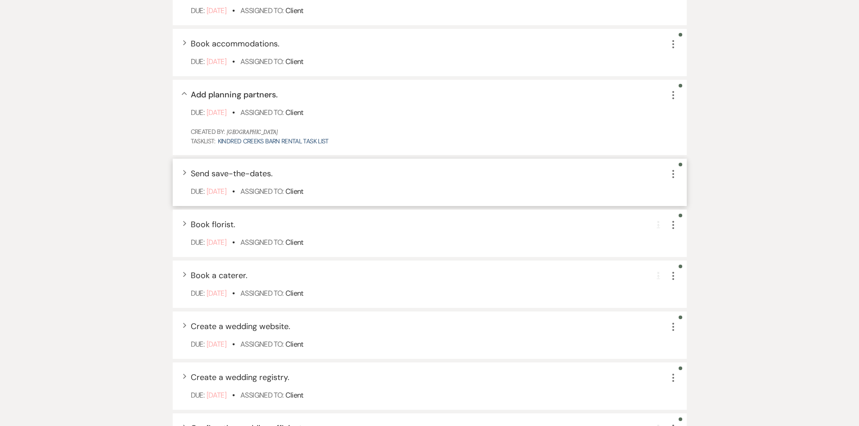
click at [673, 175] on icon "More" at bounding box center [673, 174] width 11 height 11
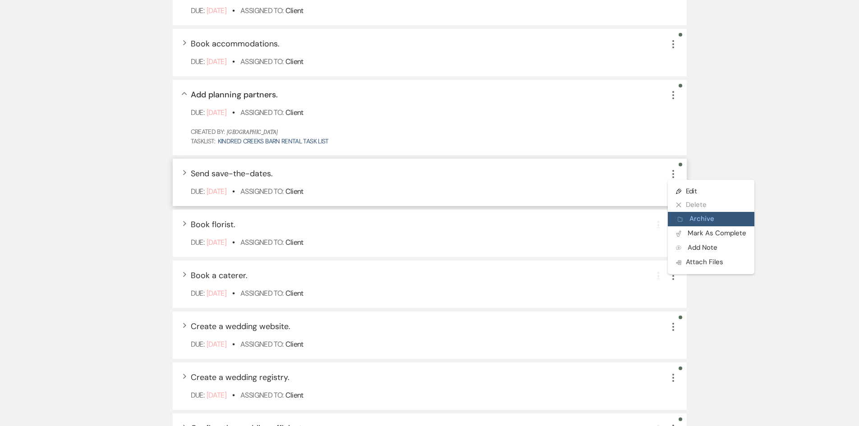
click at [694, 219] on button "Archive Archive" at bounding box center [711, 219] width 87 height 14
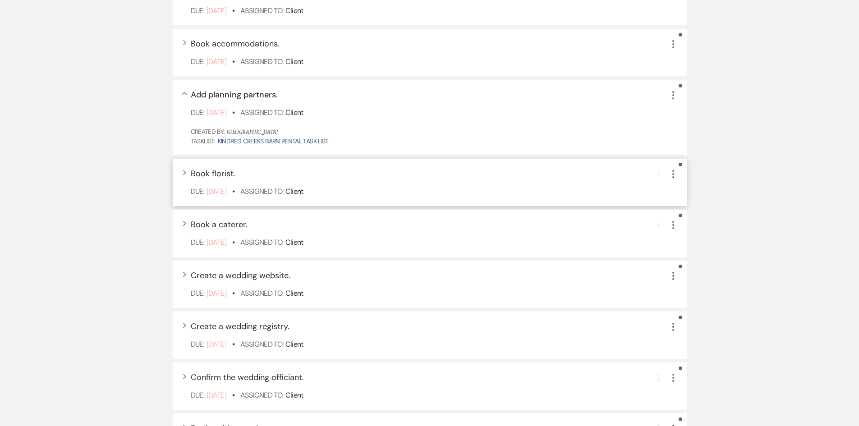
click at [670, 175] on icon "More" at bounding box center [673, 174] width 11 height 11
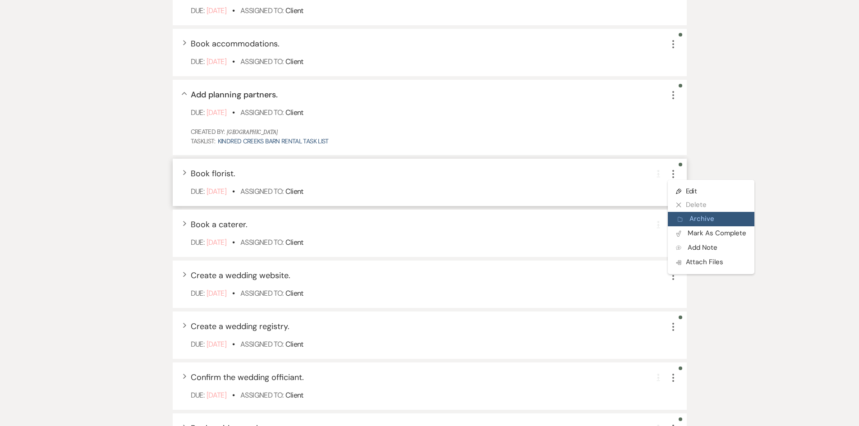
click at [691, 217] on button "Archive Archive" at bounding box center [711, 219] width 87 height 14
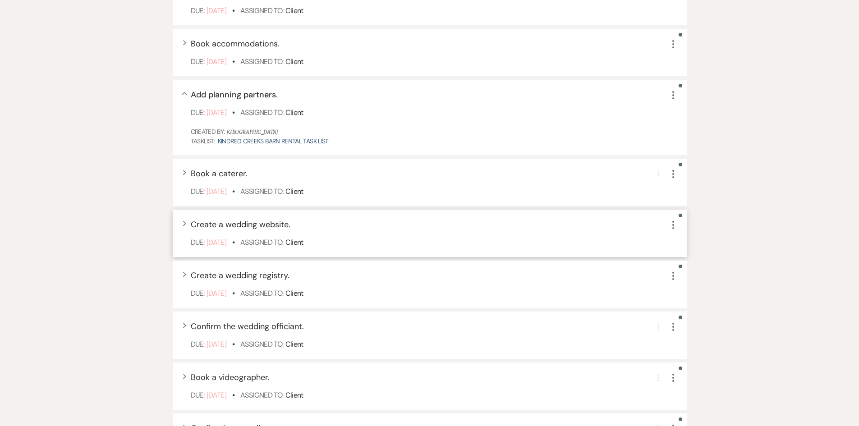
click at [674, 226] on icon "More" at bounding box center [673, 225] width 11 height 11
click at [690, 272] on button "Archive Archive" at bounding box center [711, 270] width 87 height 14
click at [674, 229] on icon "More" at bounding box center [673, 225] width 11 height 11
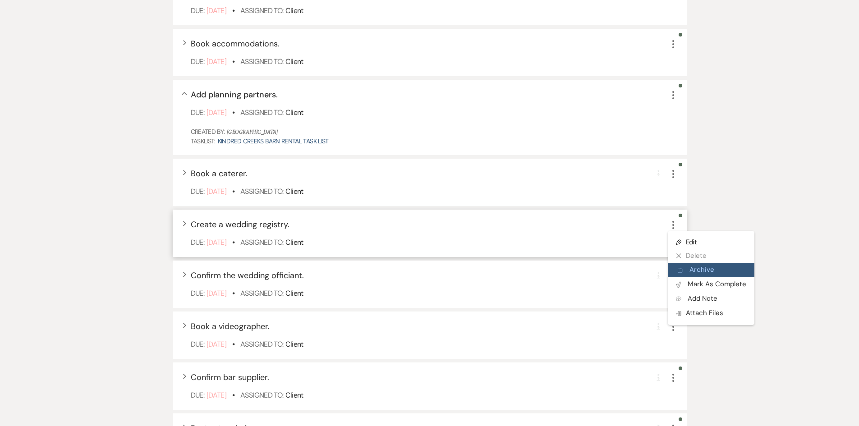
click at [714, 273] on button "Archive Archive" at bounding box center [711, 270] width 87 height 14
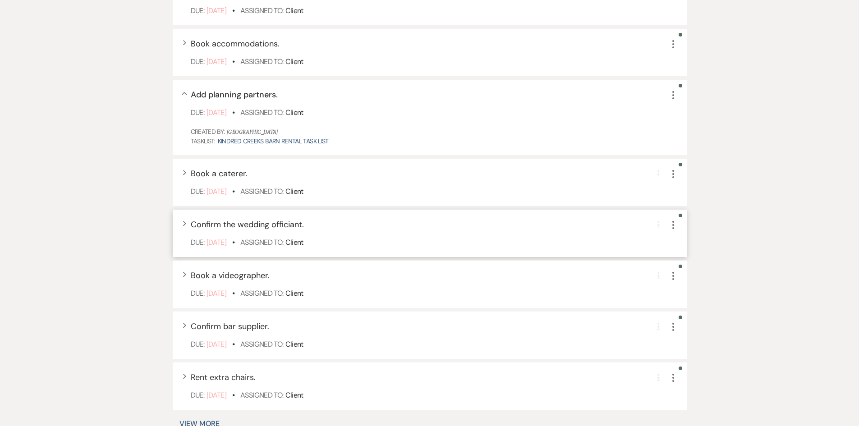
click at [668, 226] on icon "More" at bounding box center [673, 225] width 11 height 11
click at [699, 270] on button "Archive Archive" at bounding box center [711, 270] width 87 height 14
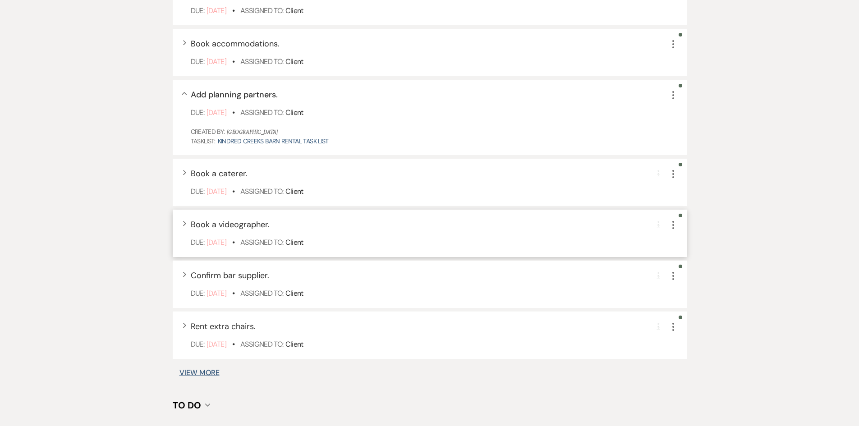
click at [673, 230] on icon "More" at bounding box center [673, 225] width 11 height 11
click at [702, 270] on button "Archive Archive" at bounding box center [711, 270] width 87 height 14
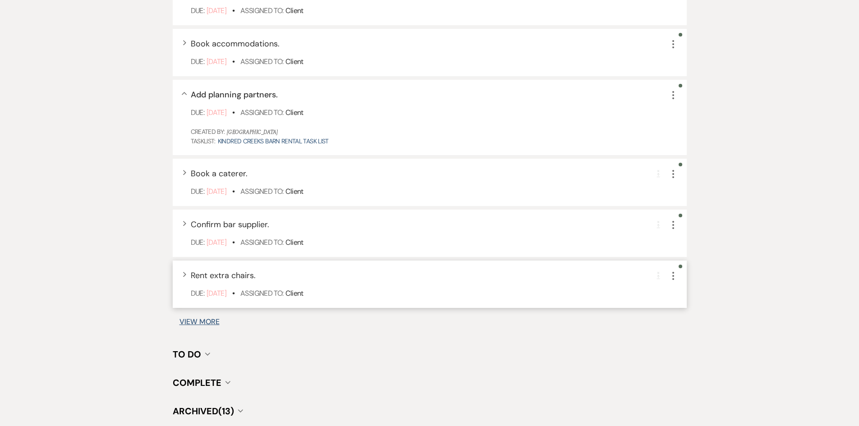
click at [674, 275] on icon "More" at bounding box center [673, 276] width 11 height 11
click at [701, 319] on button "Archive Archive" at bounding box center [711, 321] width 87 height 14
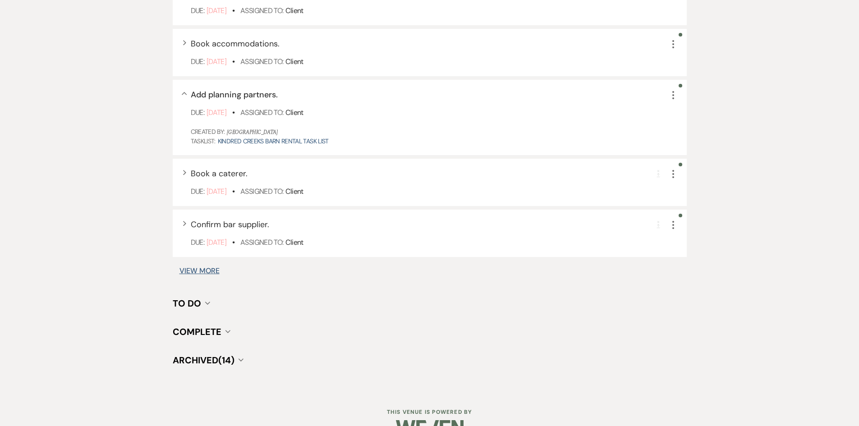
click at [201, 269] on button "View More" at bounding box center [199, 270] width 40 height 7
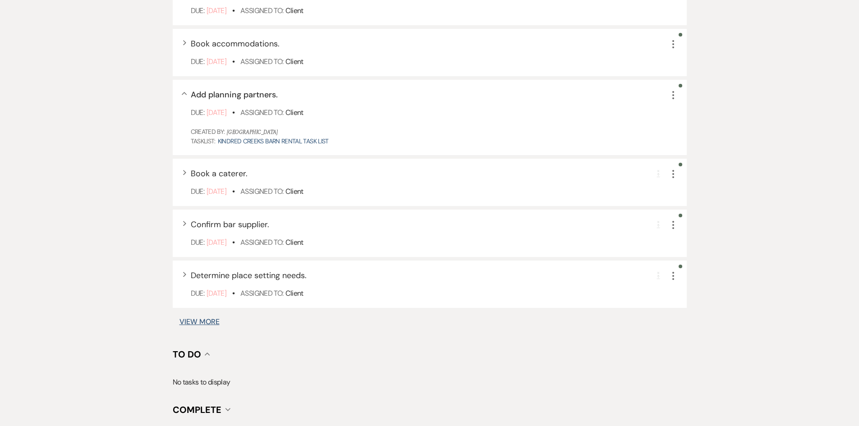
scroll to position [723, 0]
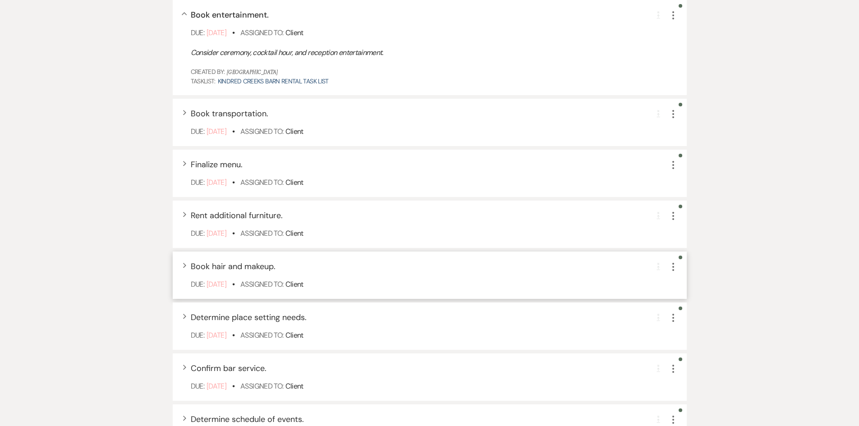
click at [674, 263] on icon "More" at bounding box center [673, 266] width 11 height 11
click at [699, 312] on button "Archive Archive" at bounding box center [711, 312] width 87 height 14
click at [674, 265] on icon "More" at bounding box center [673, 266] width 11 height 11
click at [671, 113] on icon "More" at bounding box center [673, 114] width 11 height 11
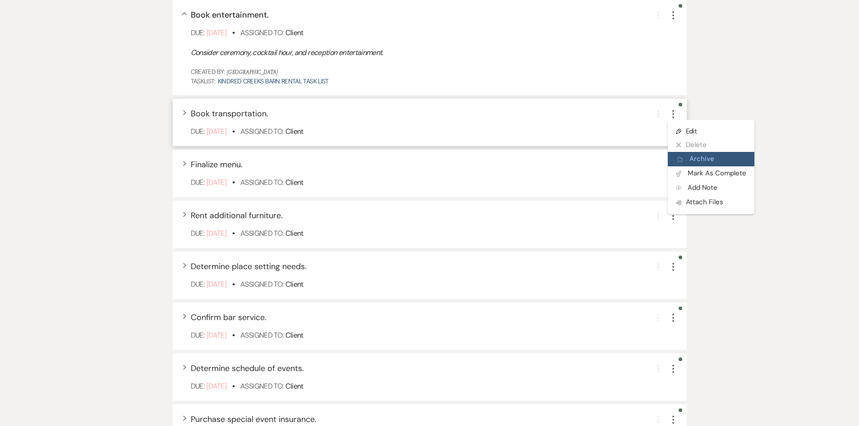
click at [692, 158] on button "Archive Archive" at bounding box center [711, 159] width 87 height 14
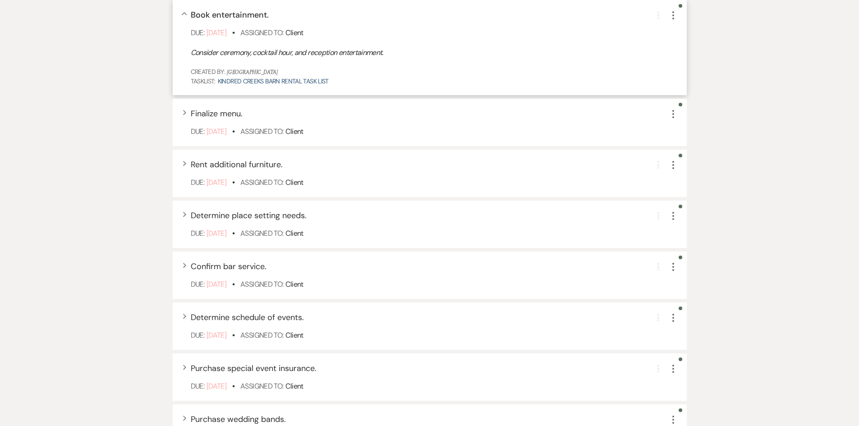
click at [677, 18] on icon "More" at bounding box center [673, 15] width 11 height 11
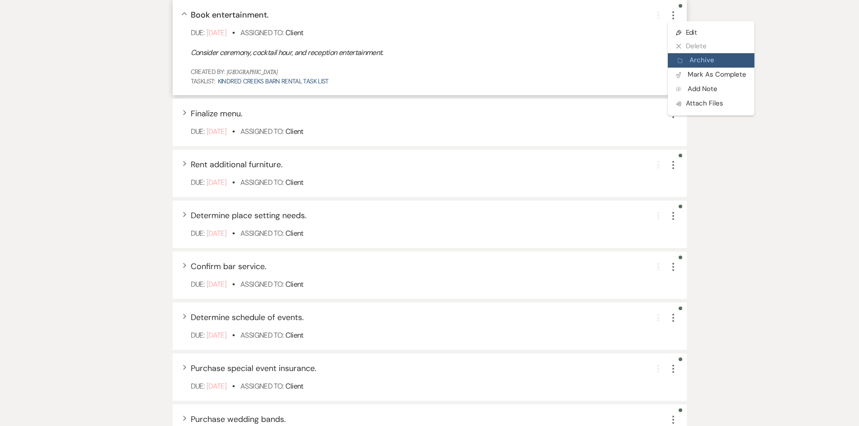
click at [696, 63] on button "Archive Archive" at bounding box center [711, 60] width 87 height 14
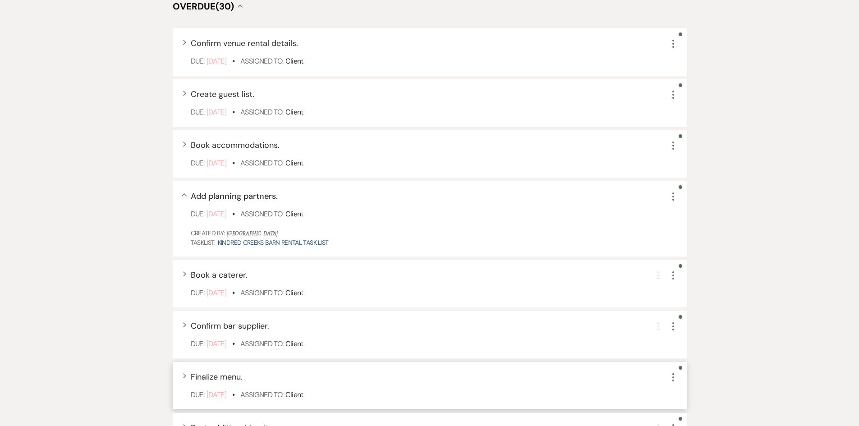
scroll to position [451, 0]
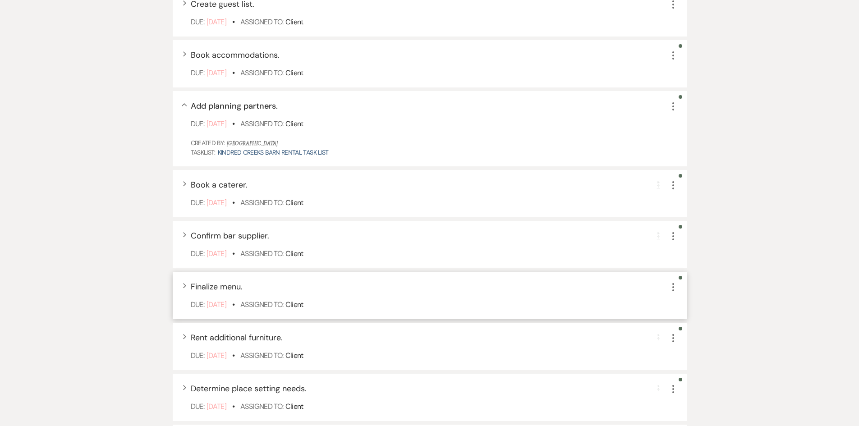
click at [671, 289] on icon "More" at bounding box center [673, 287] width 11 height 11
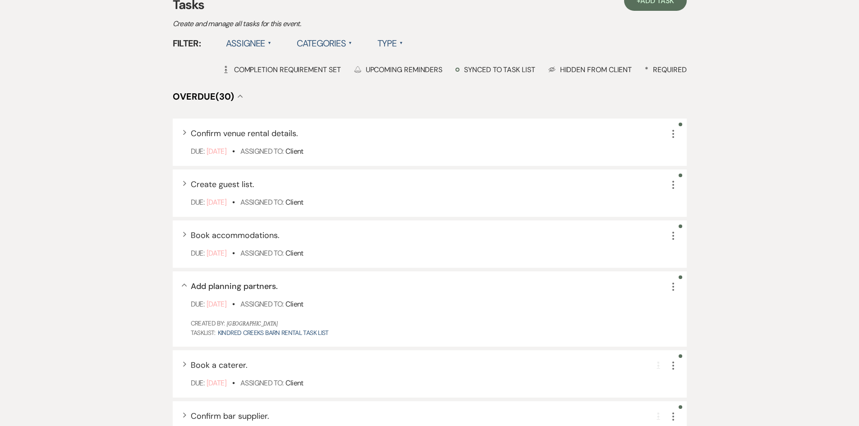
scroll to position [90, 0]
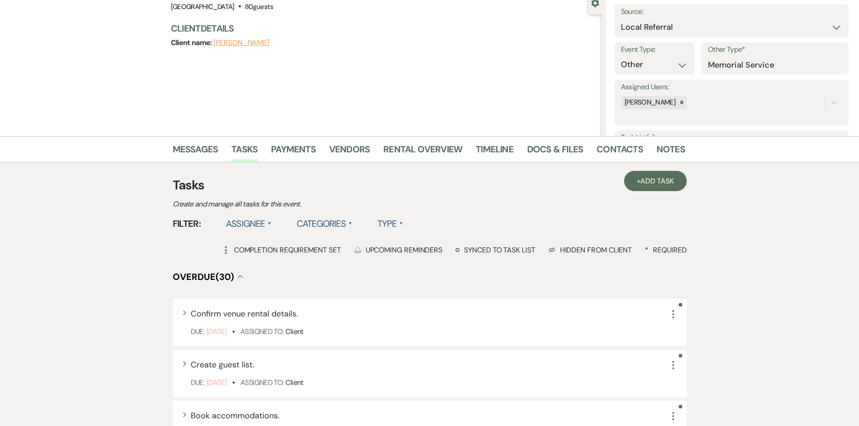
click at [565, 248] on div "Hidden Eye Hidden from Client" at bounding box center [590, 249] width 84 height 9
click at [672, 313] on icon "More" at bounding box center [673, 314] width 11 height 11
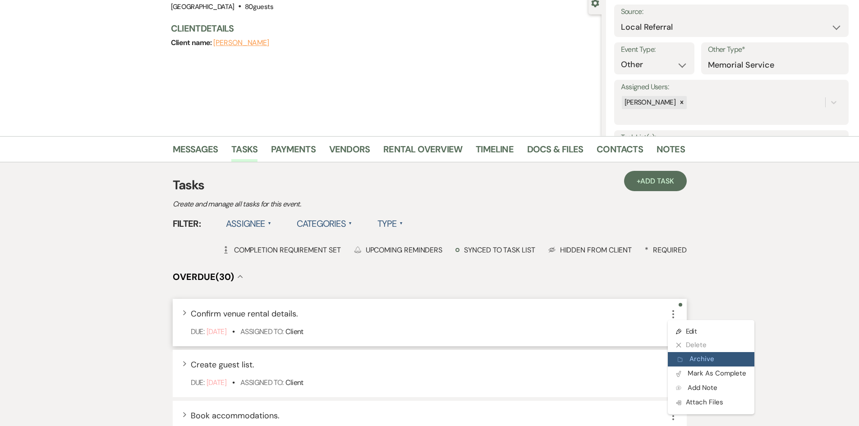
click at [710, 355] on button "Archive Archive" at bounding box center [711, 359] width 87 height 14
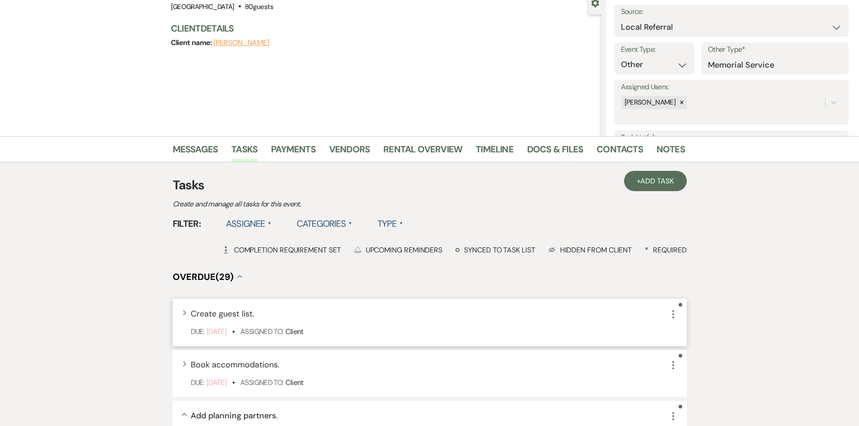
click at [676, 316] on icon "More" at bounding box center [673, 314] width 11 height 11
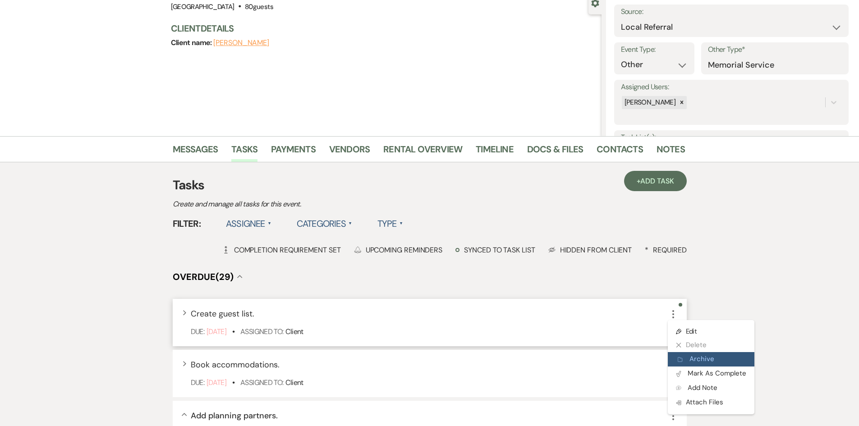
click at [699, 362] on button "Archive Archive" at bounding box center [711, 359] width 87 height 14
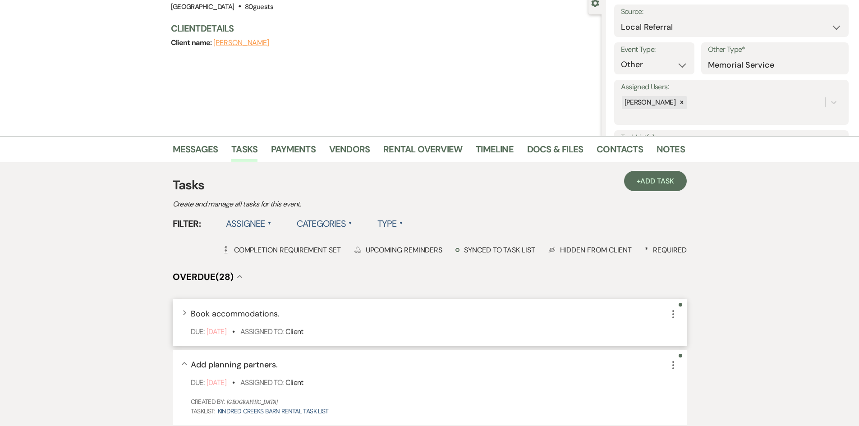
click at [678, 316] on icon "More" at bounding box center [673, 314] width 11 height 11
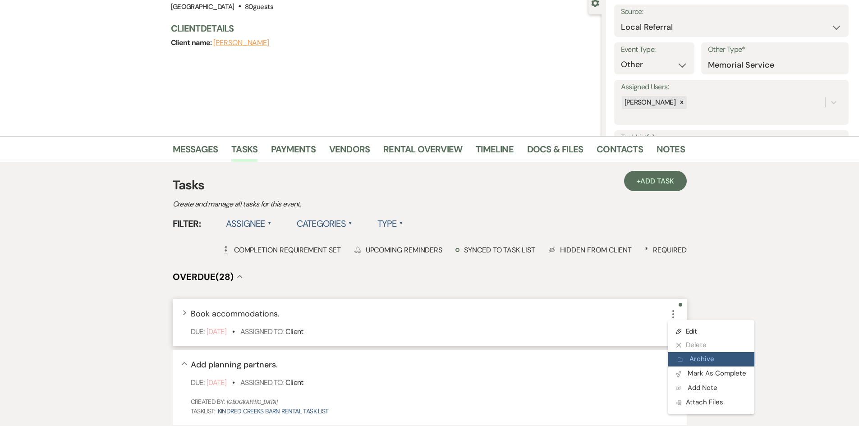
click at [705, 360] on button "Archive Archive" at bounding box center [711, 359] width 87 height 14
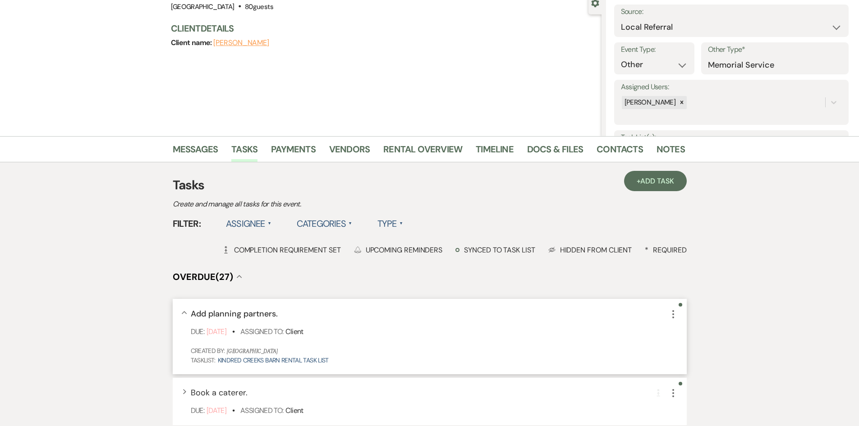
click at [674, 316] on icon "More" at bounding box center [673, 314] width 11 height 11
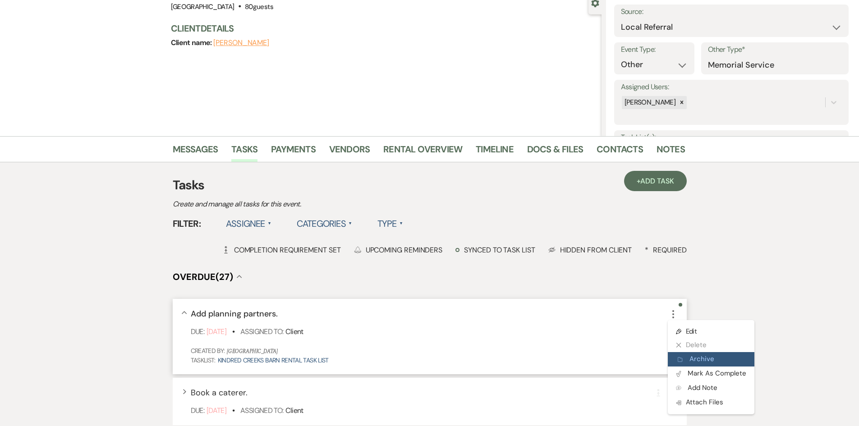
click at [697, 359] on button "Archive Archive" at bounding box center [711, 359] width 87 height 14
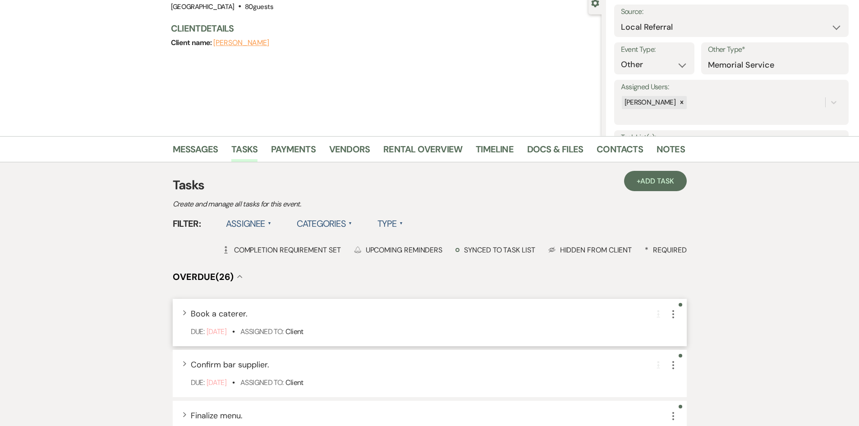
click at [666, 314] on div "Completion Requirement More" at bounding box center [666, 314] width 23 height 12
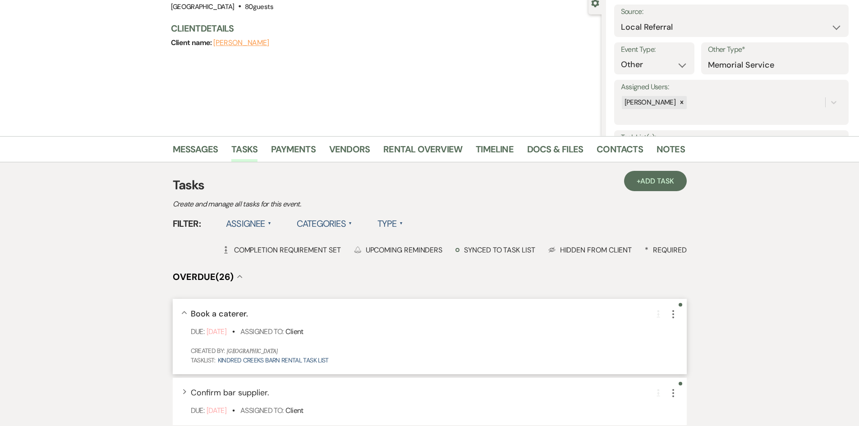
click at [672, 316] on icon "More" at bounding box center [673, 314] width 11 height 11
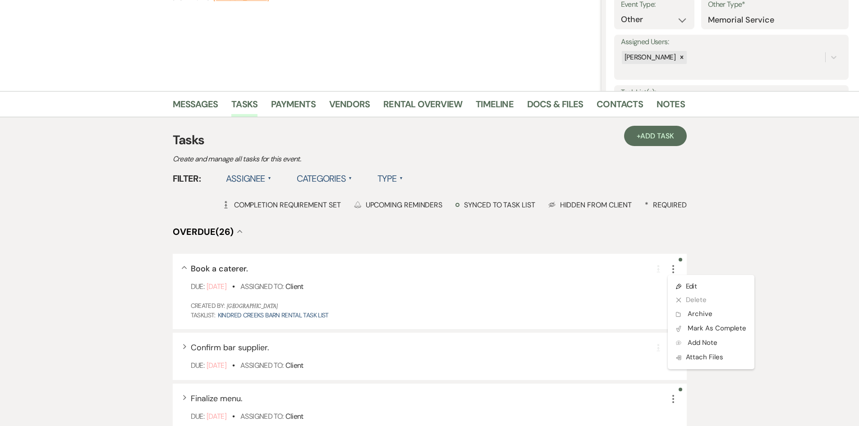
scroll to position [271, 0]
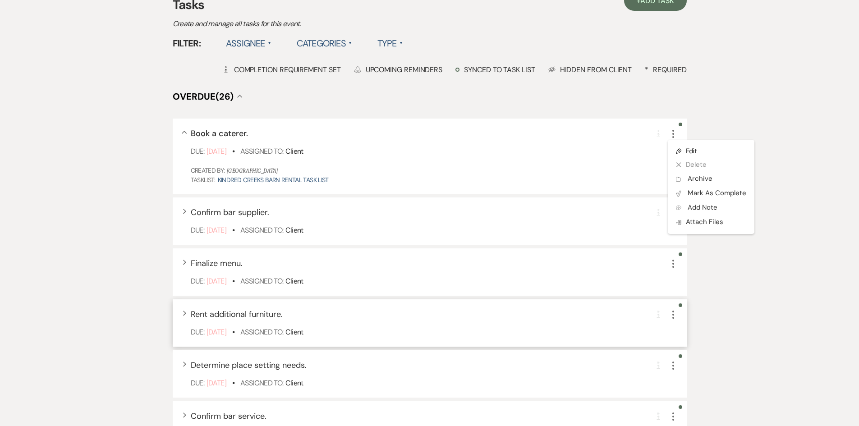
click at [672, 316] on icon "More" at bounding box center [673, 314] width 11 height 11
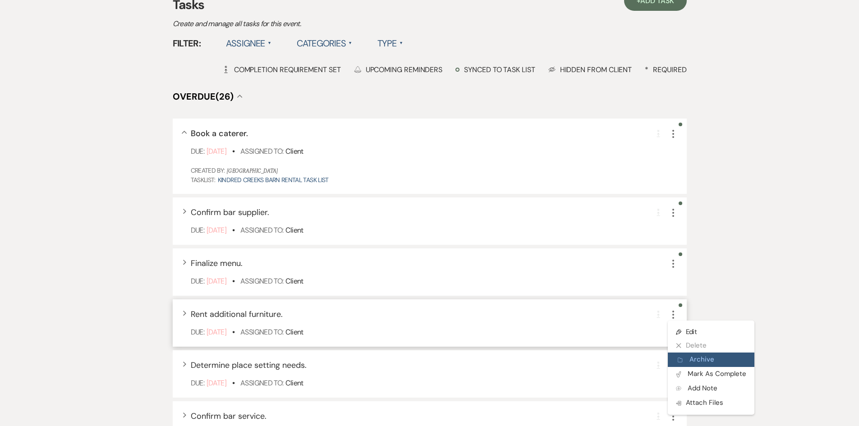
click at [699, 358] on button "Archive Archive" at bounding box center [711, 360] width 87 height 14
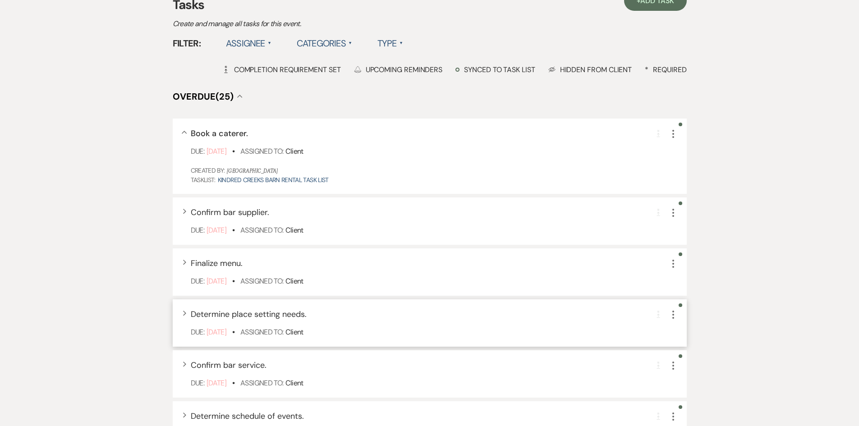
click at [669, 310] on icon "More" at bounding box center [673, 314] width 11 height 11
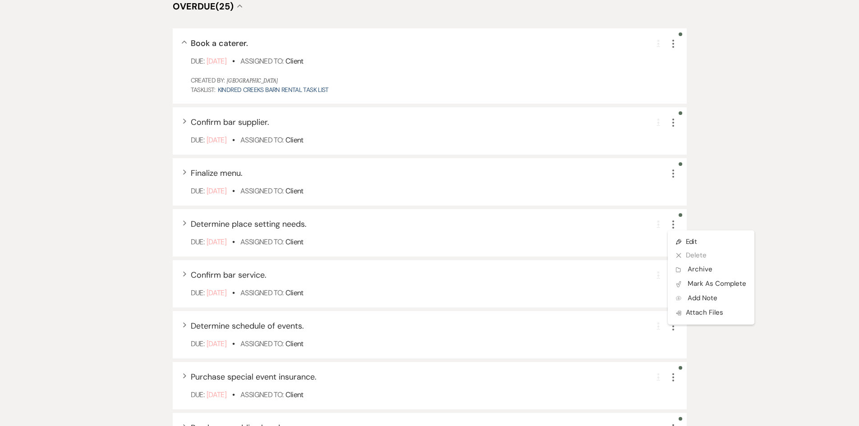
click at [789, 357] on div "Messages Tasks Payments Vendors Rental Overview Timeline Docs & Files Contacts …" at bounding box center [429, 244] width 859 height 756
click at [674, 277] on icon "More" at bounding box center [673, 275] width 11 height 11
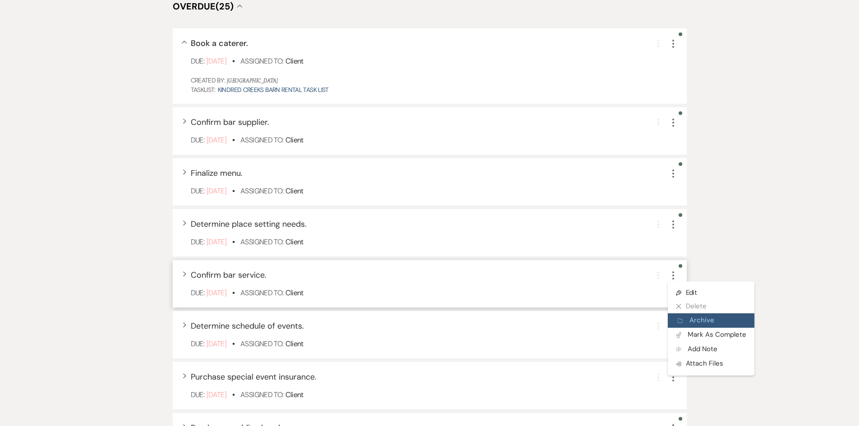
click at [713, 319] on button "Archive Archive" at bounding box center [711, 320] width 87 height 14
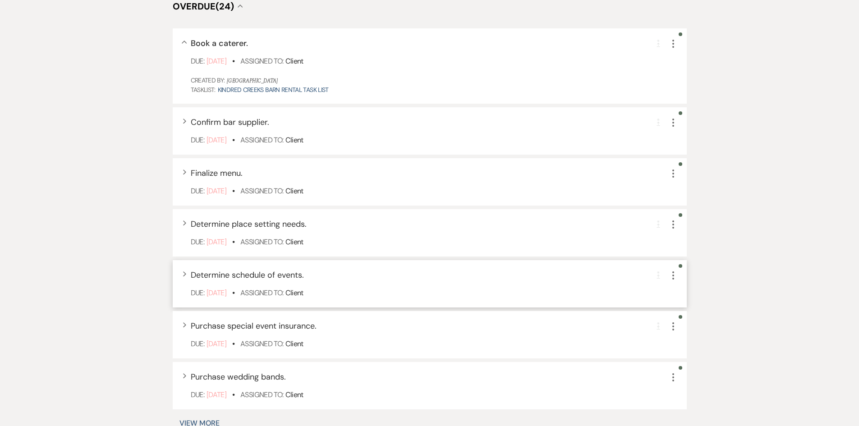
click at [672, 273] on icon "More" at bounding box center [673, 275] width 11 height 11
click at [700, 321] on button "Archive Archive" at bounding box center [711, 320] width 87 height 14
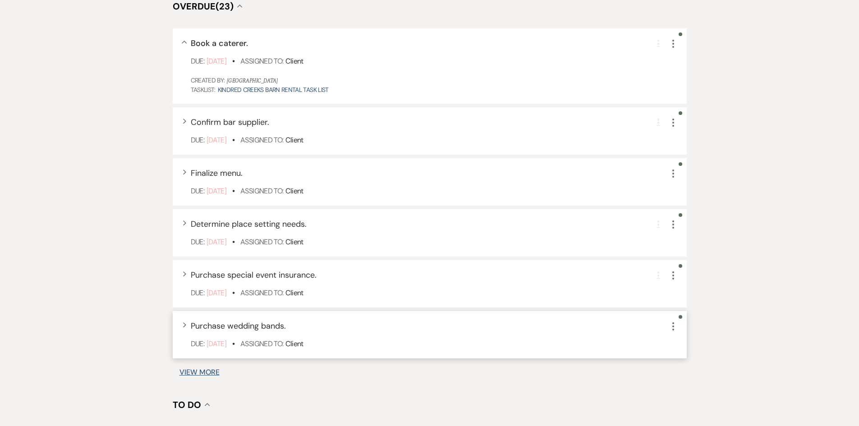
click at [672, 326] on icon "More" at bounding box center [673, 326] width 11 height 11
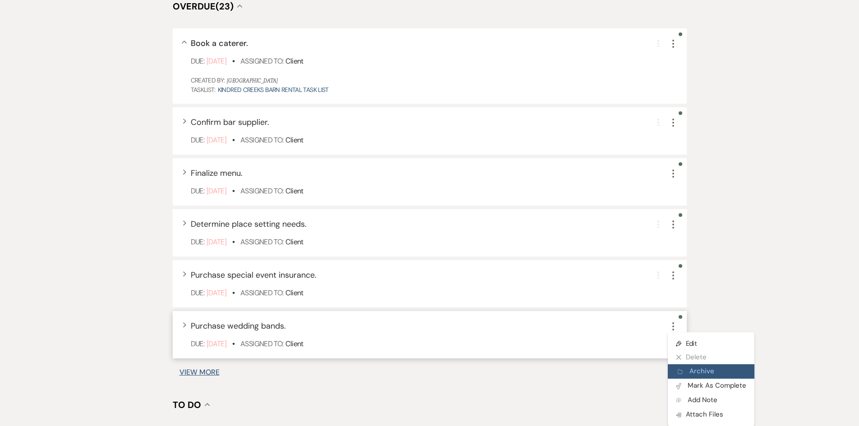
click at [700, 370] on button "Archive Archive" at bounding box center [711, 371] width 87 height 14
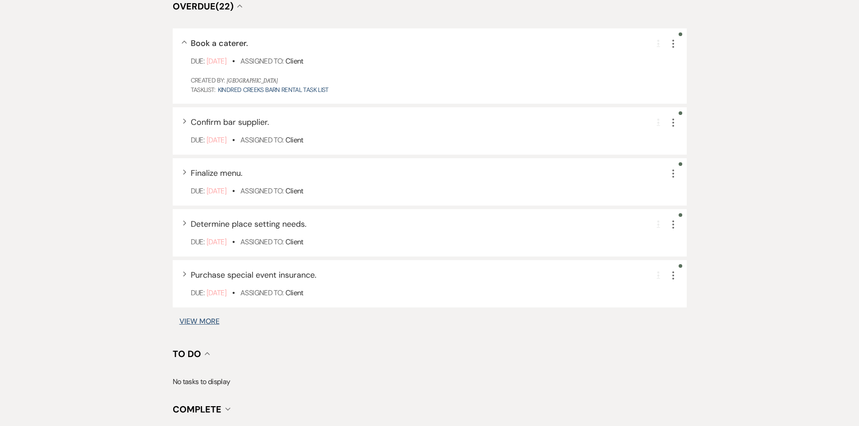
click at [205, 322] on button "View More" at bounding box center [199, 321] width 40 height 7
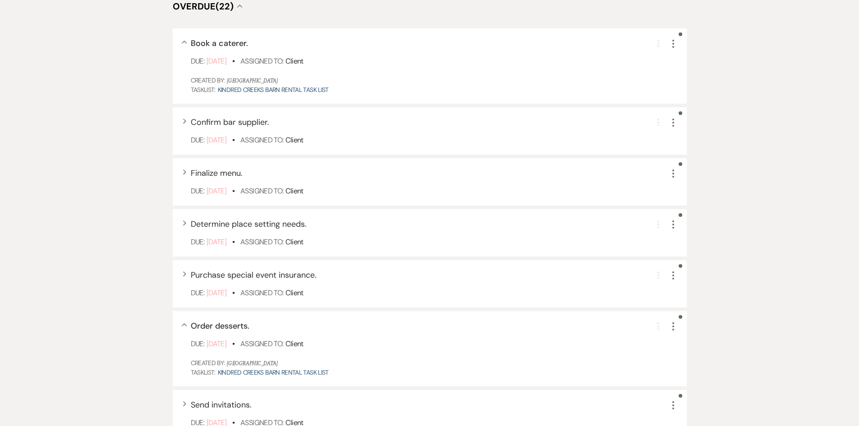
scroll to position [513, 0]
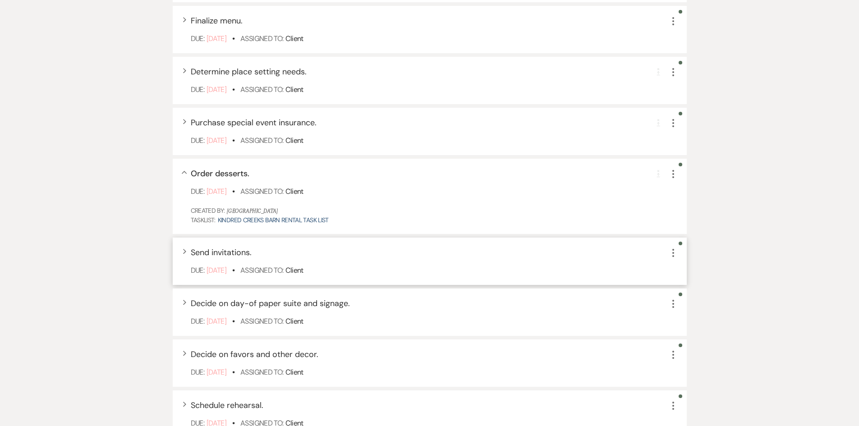
click at [674, 259] on div "Expand Send invitations. More Due: [DATE] • Assigned To: Client" at bounding box center [430, 261] width 514 height 47
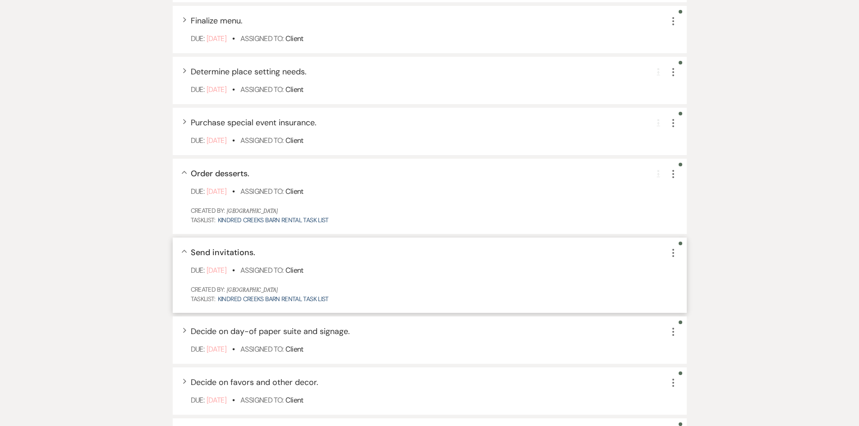
click at [675, 252] on icon "More" at bounding box center [673, 253] width 11 height 11
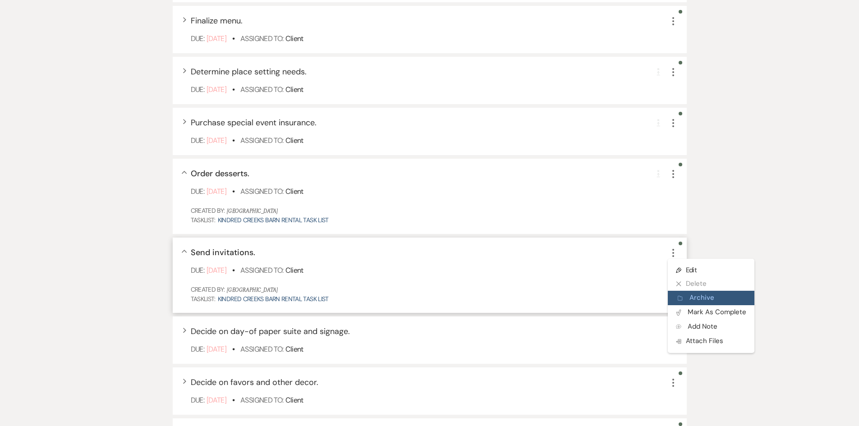
click at [693, 297] on button "Archive Archive" at bounding box center [711, 298] width 87 height 14
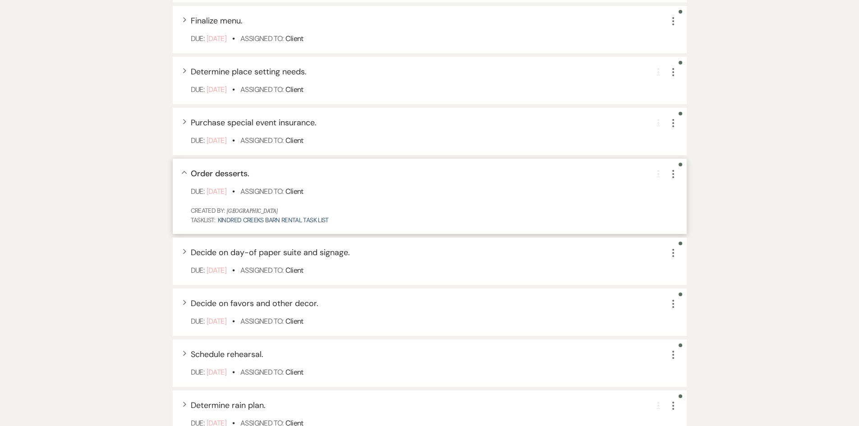
click at [675, 176] on icon "More" at bounding box center [673, 174] width 11 height 11
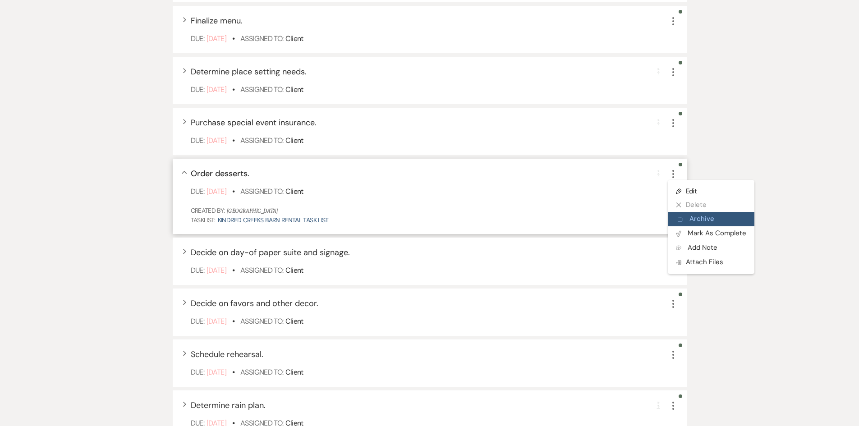
click at [699, 218] on button "Archive Archive" at bounding box center [711, 219] width 87 height 14
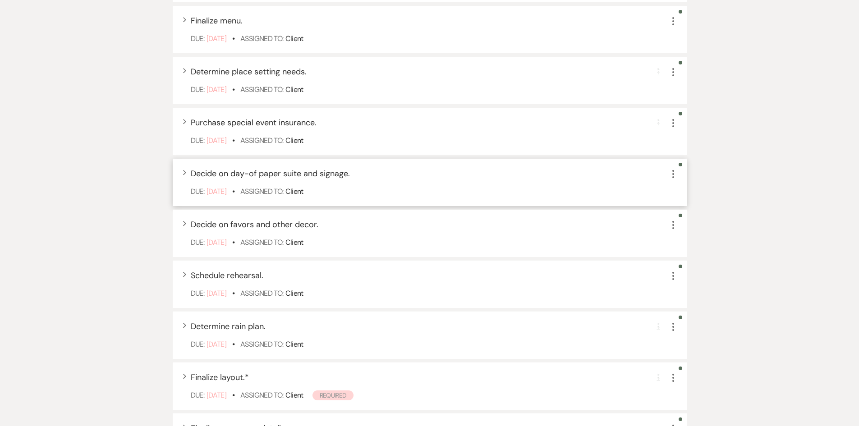
click at [671, 176] on icon "More" at bounding box center [673, 174] width 11 height 11
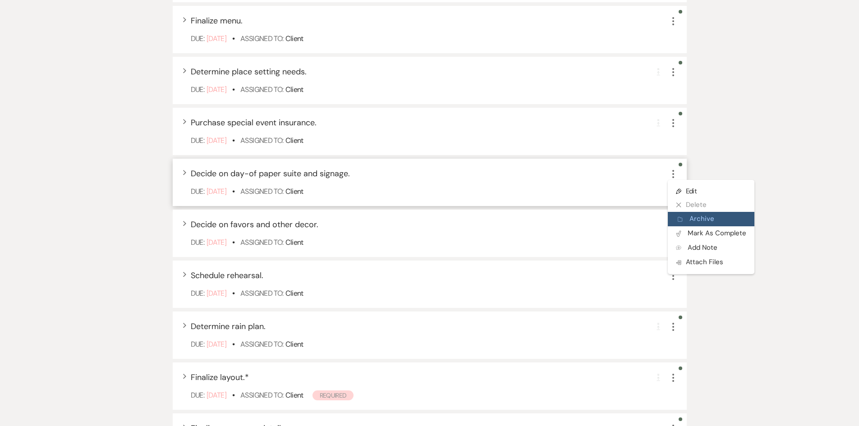
click at [694, 218] on button "Archive Archive" at bounding box center [711, 219] width 87 height 14
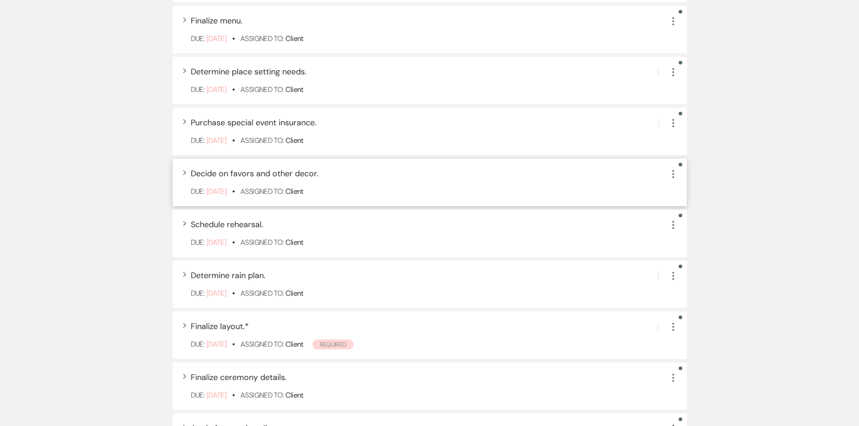
click at [674, 173] on icon "More" at bounding box center [673, 174] width 11 height 11
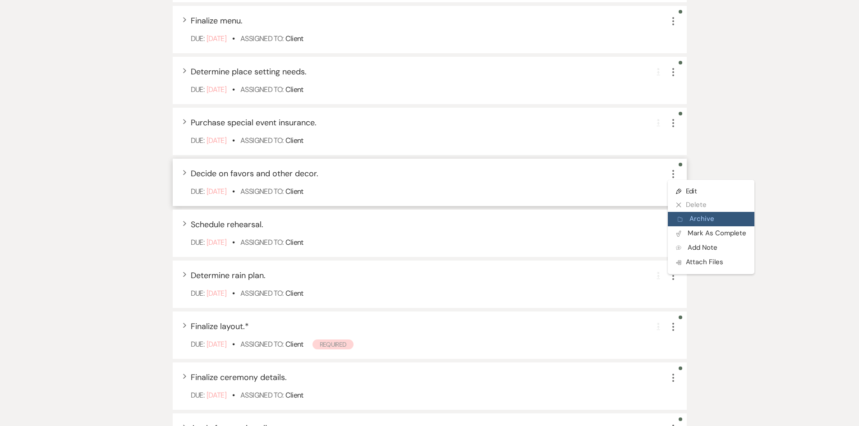
click at [696, 218] on button "Archive Archive" at bounding box center [711, 219] width 87 height 14
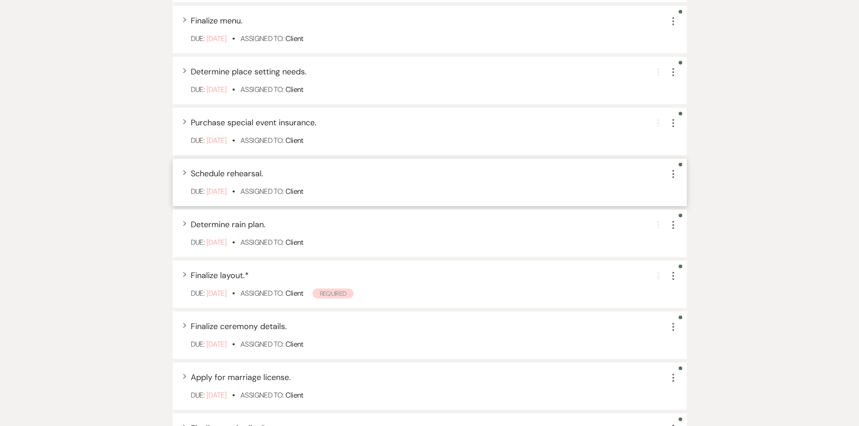
click at [675, 177] on icon "More" at bounding box center [673, 174] width 11 height 11
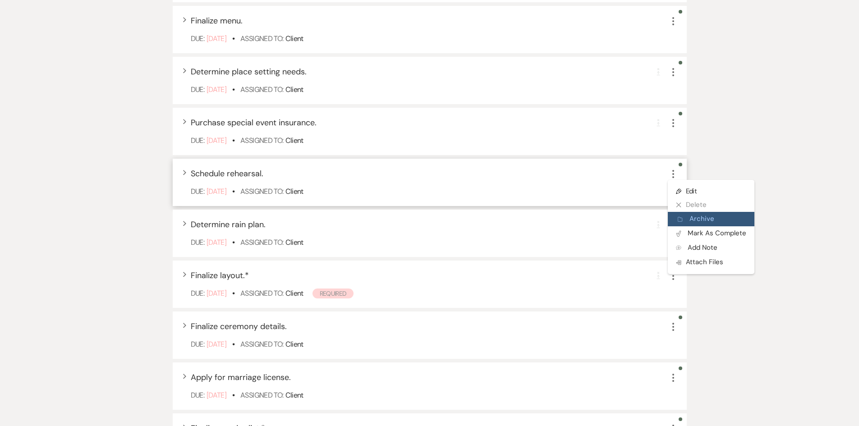
click at [698, 220] on button "Archive Archive" at bounding box center [711, 219] width 87 height 14
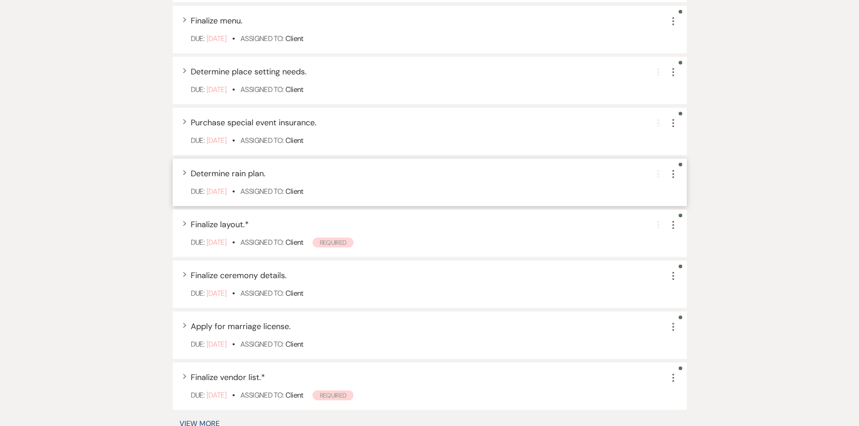
click at [672, 173] on icon "More" at bounding box center [673, 174] width 11 height 11
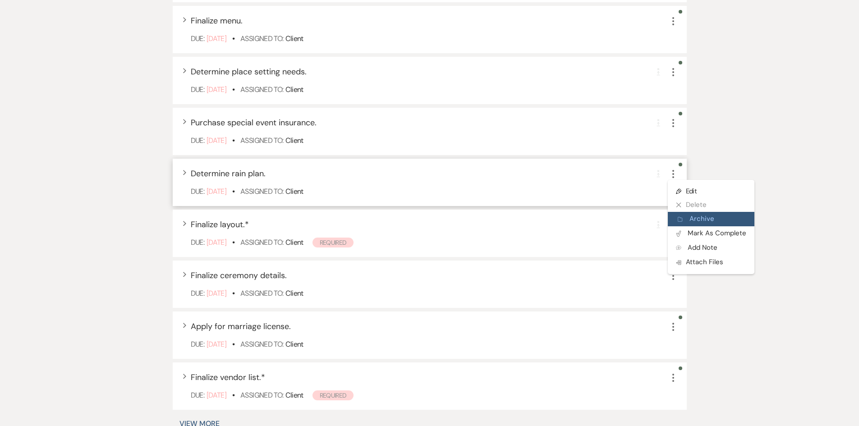
click at [699, 220] on button "Archive Archive" at bounding box center [711, 219] width 87 height 14
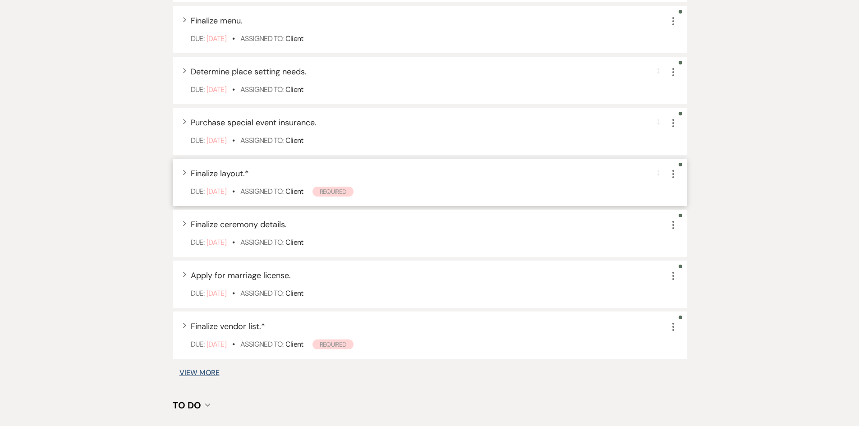
click at [671, 179] on icon "More" at bounding box center [673, 174] width 11 height 11
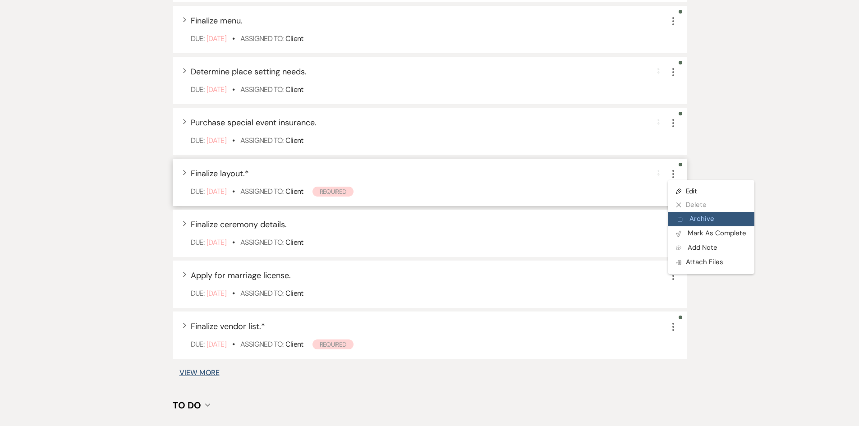
click at [702, 220] on button "Archive Archive" at bounding box center [711, 219] width 87 height 14
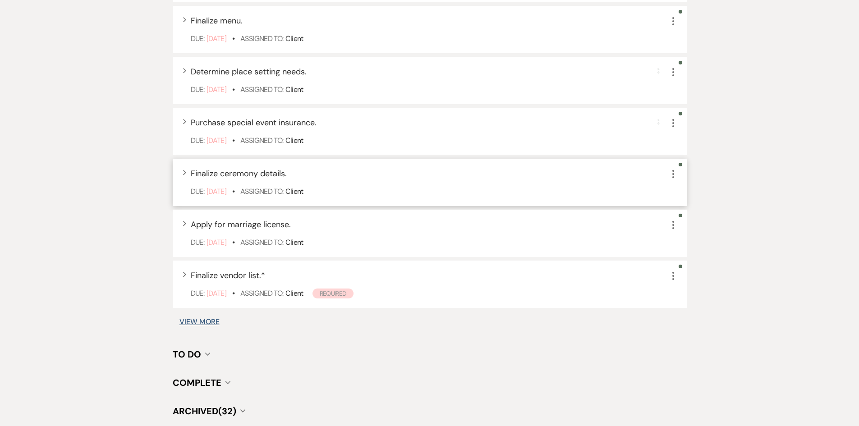
click at [674, 177] on use "button" at bounding box center [673, 174] width 2 height 8
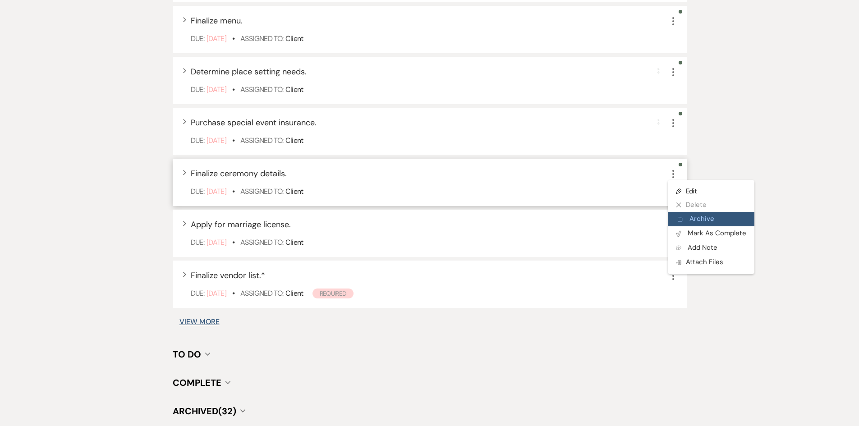
click at [699, 218] on button "Archive Archive" at bounding box center [711, 219] width 87 height 14
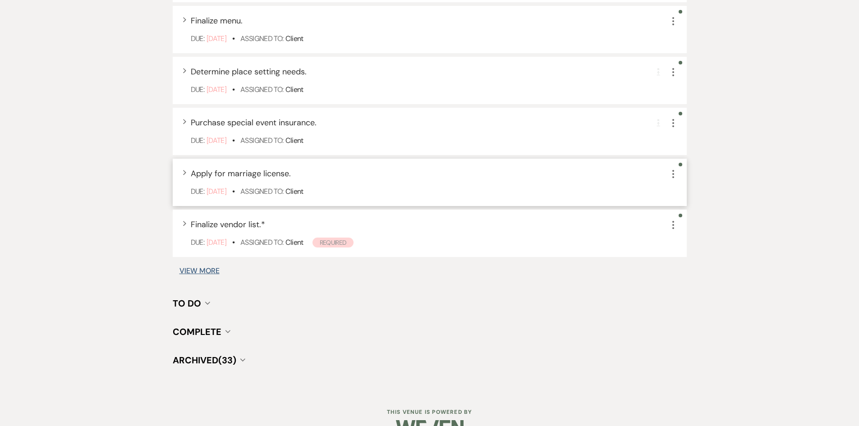
click at [674, 175] on icon "More" at bounding box center [673, 174] width 11 height 11
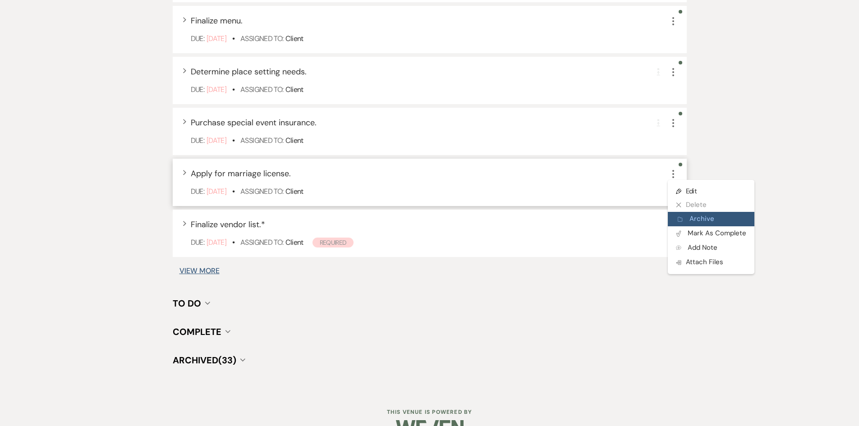
click at [693, 218] on button "Archive Archive" at bounding box center [711, 219] width 87 height 14
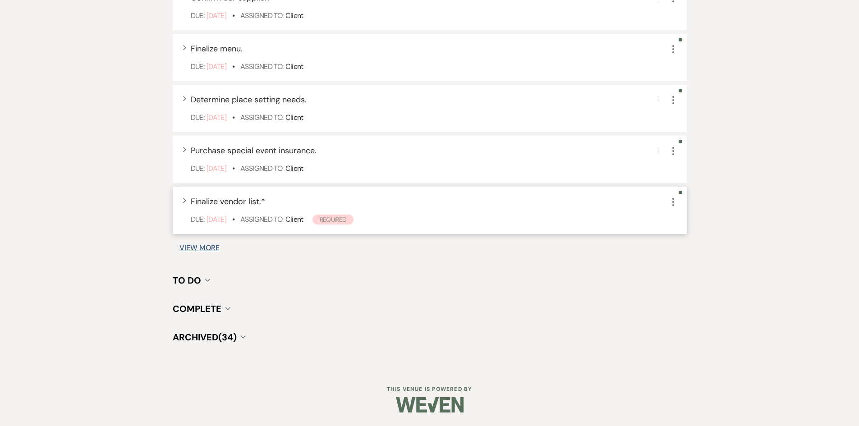
click at [677, 201] on icon "More" at bounding box center [673, 202] width 11 height 11
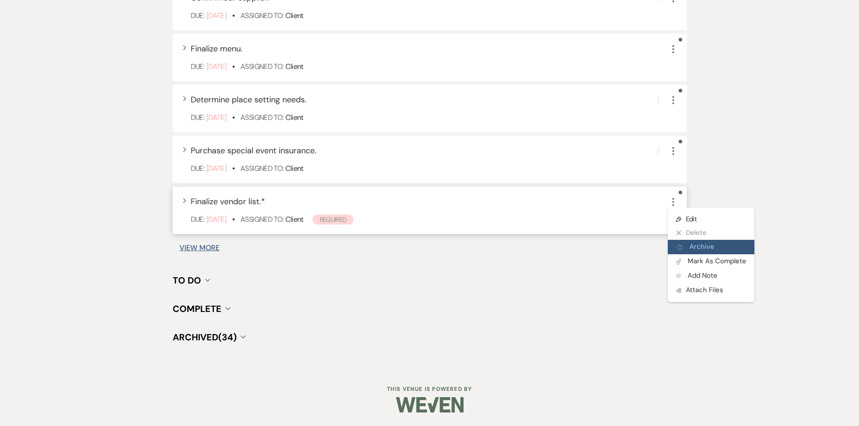
click at [704, 244] on button "Archive Archive" at bounding box center [711, 247] width 87 height 14
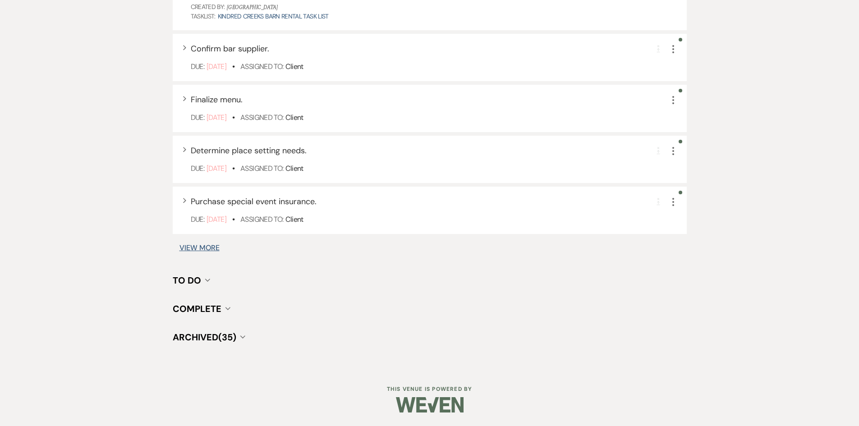
click at [205, 244] on button "View More" at bounding box center [199, 247] width 40 height 7
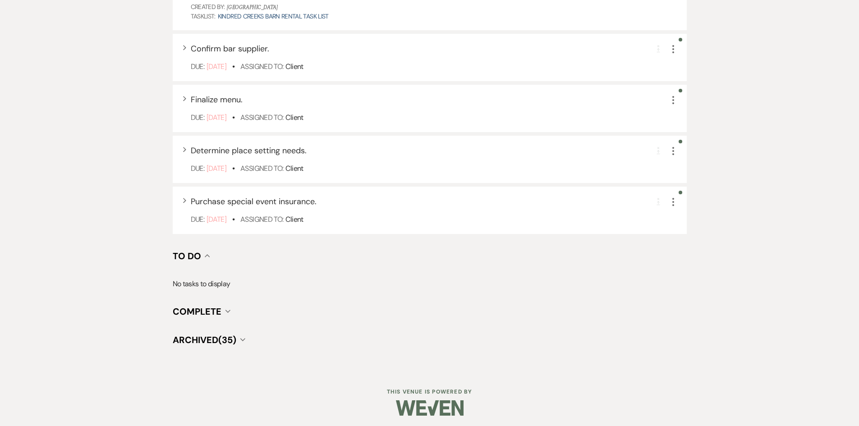
scroll to position [638, 0]
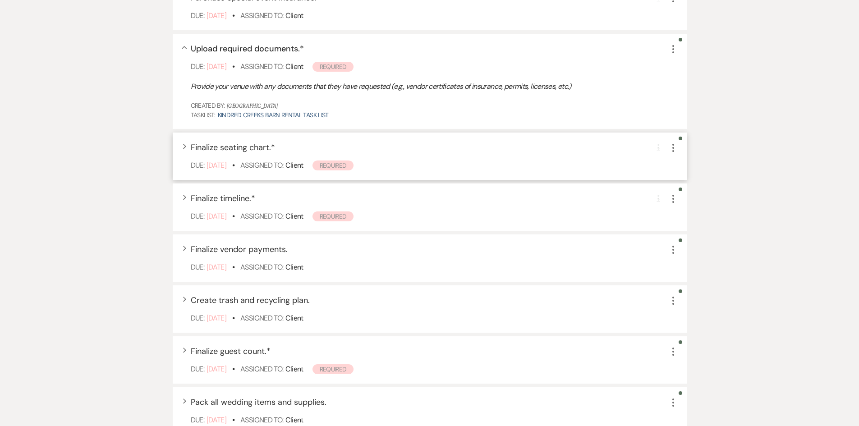
click at [675, 147] on icon "More" at bounding box center [673, 147] width 11 height 11
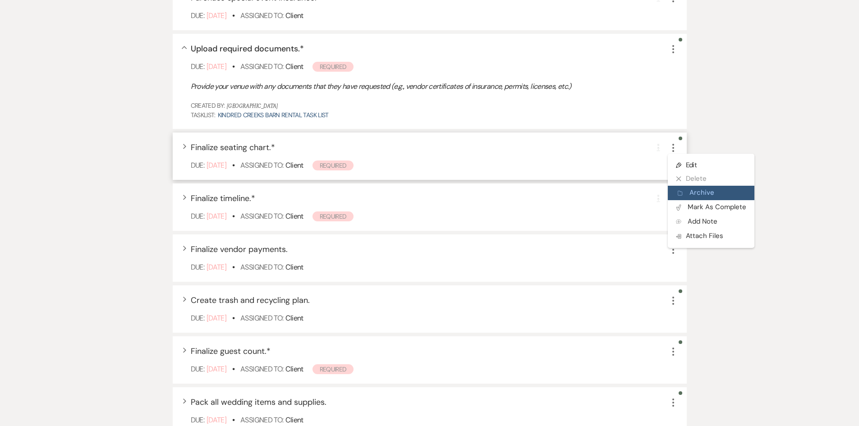
click at [690, 195] on button "Archive Archive" at bounding box center [711, 193] width 87 height 14
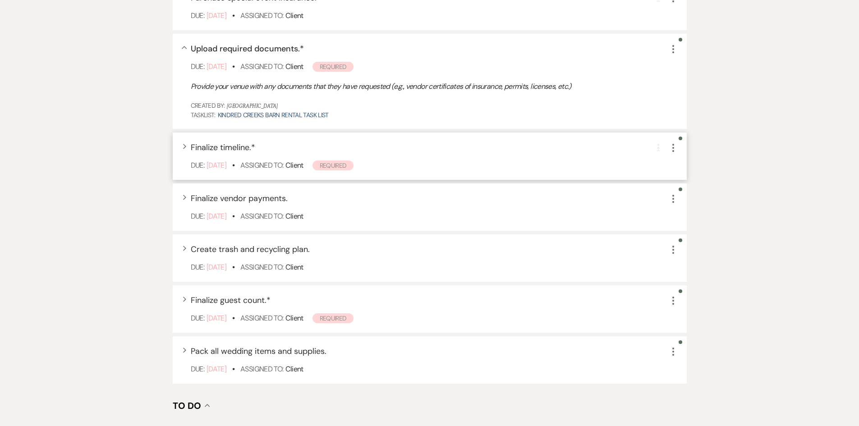
click at [670, 151] on icon "More" at bounding box center [673, 147] width 11 height 11
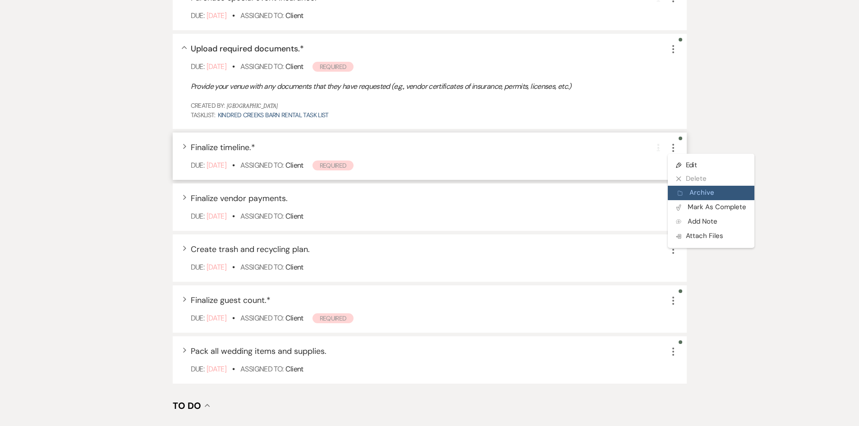
click at [706, 193] on button "Archive Archive" at bounding box center [711, 193] width 87 height 14
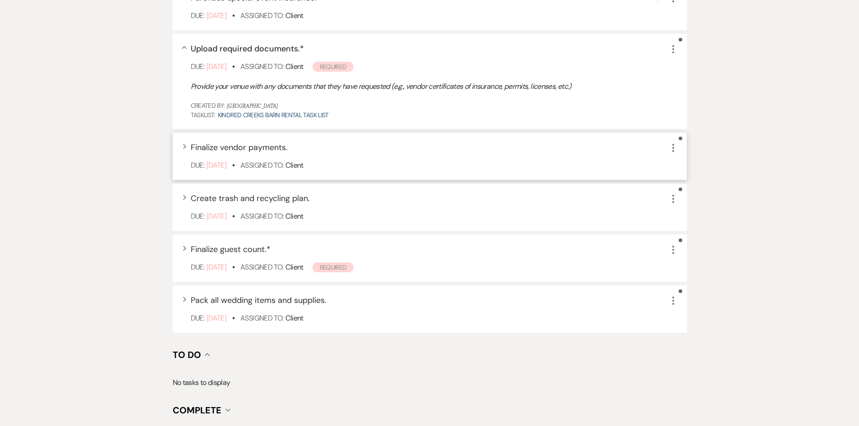
click at [671, 151] on icon "More" at bounding box center [673, 147] width 11 height 11
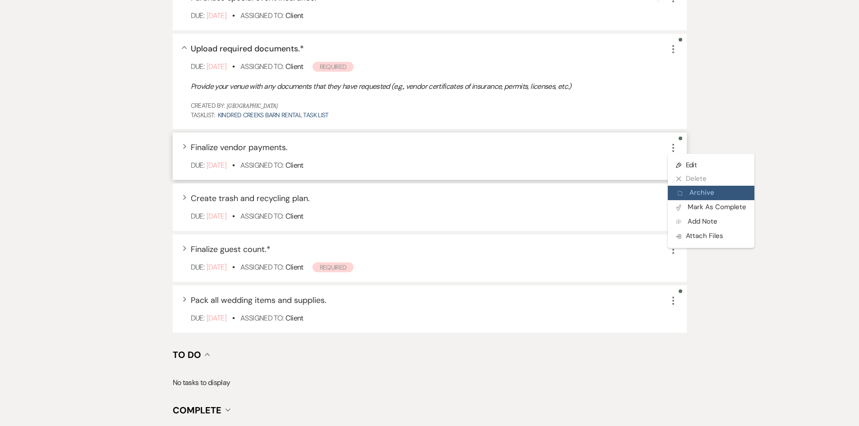
click at [696, 189] on button "Archive Archive" at bounding box center [711, 193] width 87 height 14
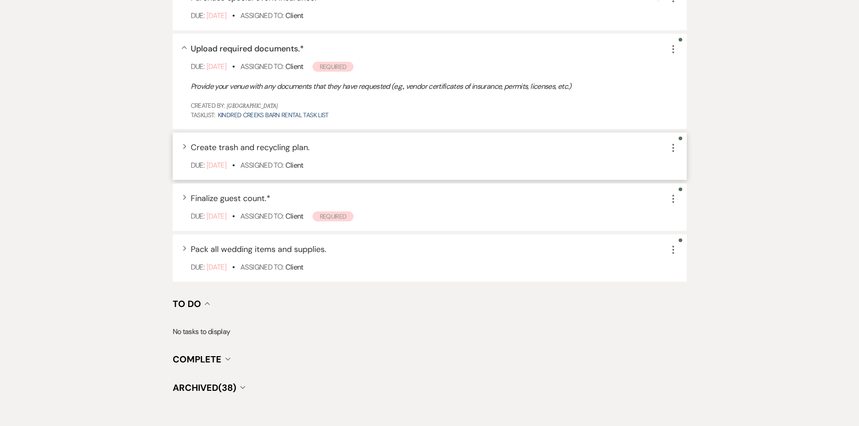
click at [672, 150] on icon "More" at bounding box center [673, 147] width 11 height 11
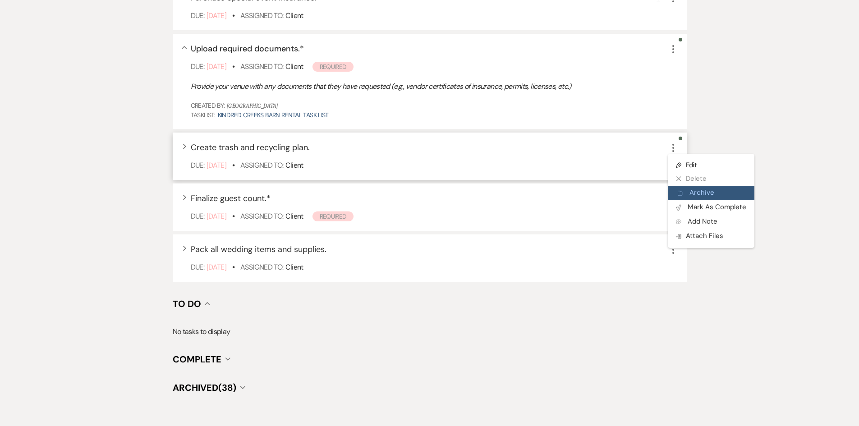
click at [695, 189] on button "Archive Archive" at bounding box center [711, 193] width 87 height 14
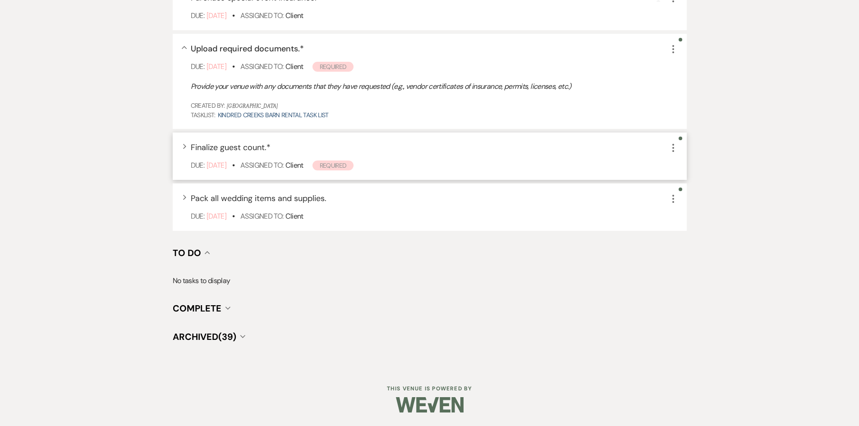
click at [671, 146] on icon "More" at bounding box center [673, 147] width 11 height 11
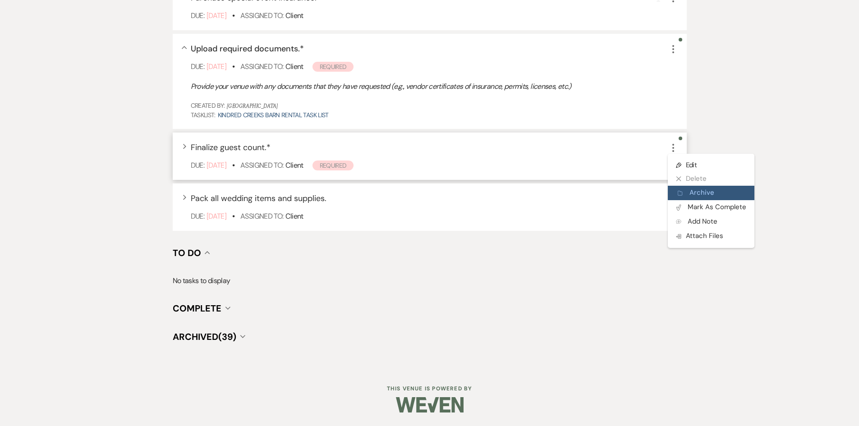
click at [708, 189] on button "Archive Archive" at bounding box center [711, 193] width 87 height 14
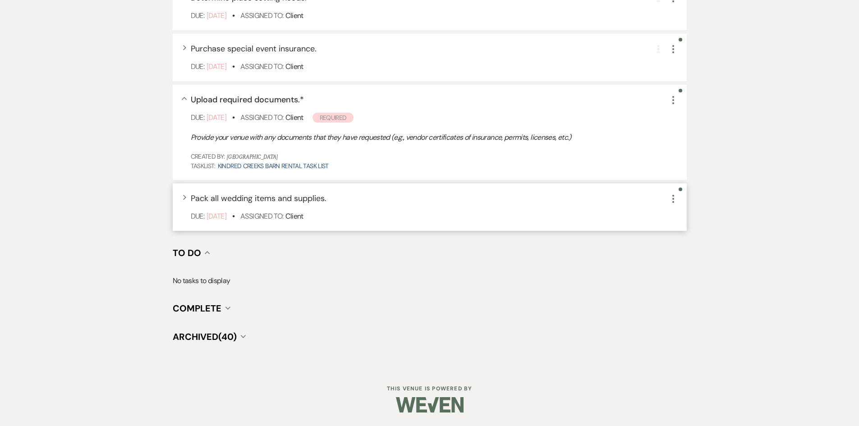
click at [674, 194] on icon "More" at bounding box center [673, 198] width 11 height 11
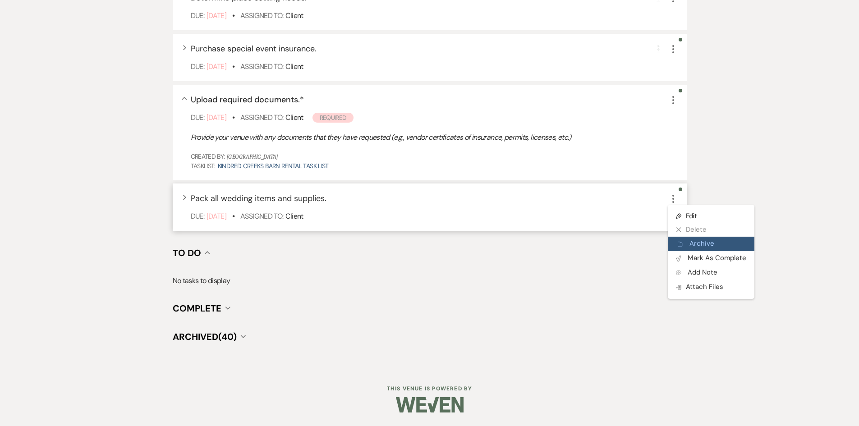
click at [705, 239] on button "Archive Archive" at bounding box center [711, 244] width 87 height 14
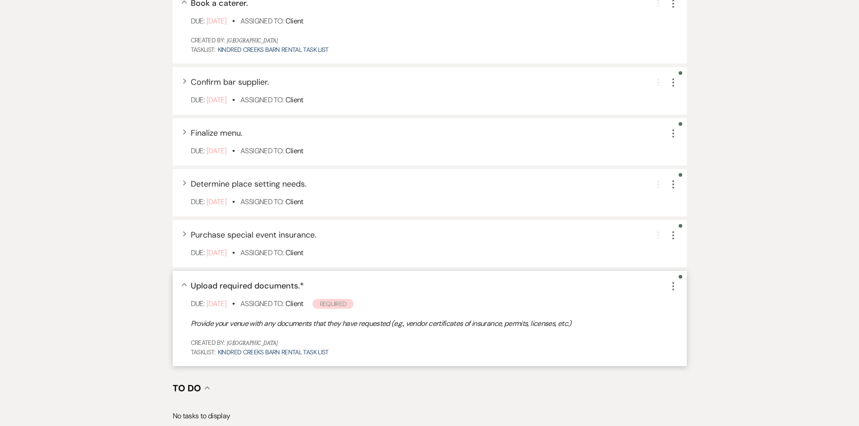
scroll to position [356, 0]
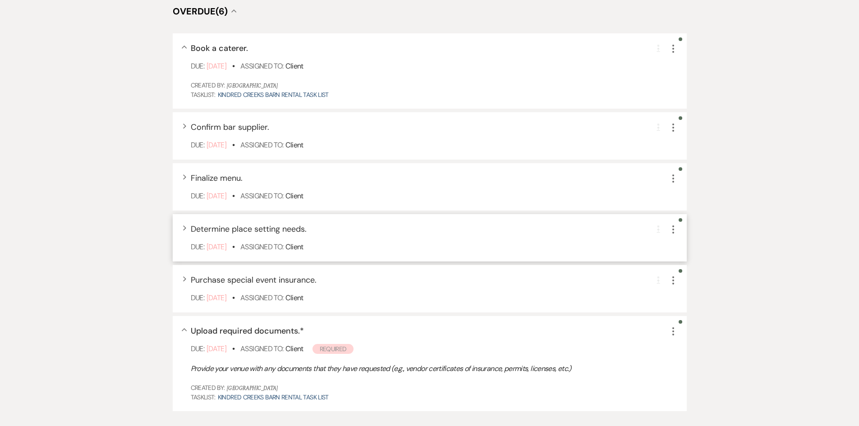
click at [674, 229] on icon "More" at bounding box center [673, 229] width 11 height 11
click at [703, 274] on button "Archive Archive" at bounding box center [711, 274] width 87 height 14
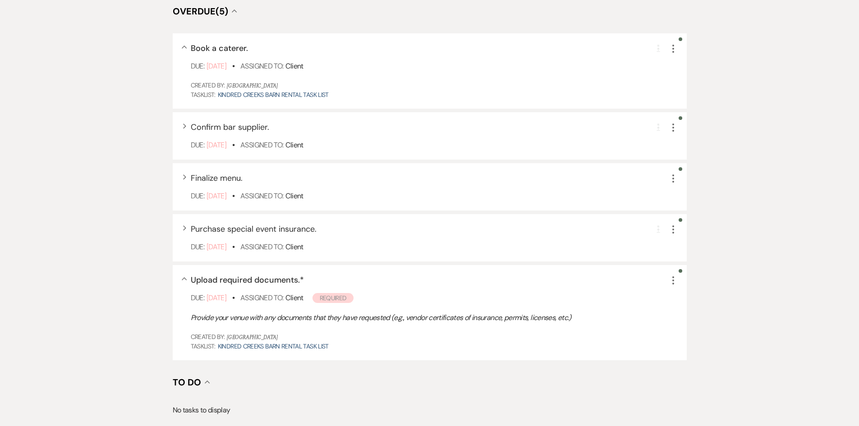
click at [760, 224] on div "Messages Tasks Payments Vendors Rental Overview Timeline Docs & Files Contacts …" at bounding box center [429, 184] width 859 height 627
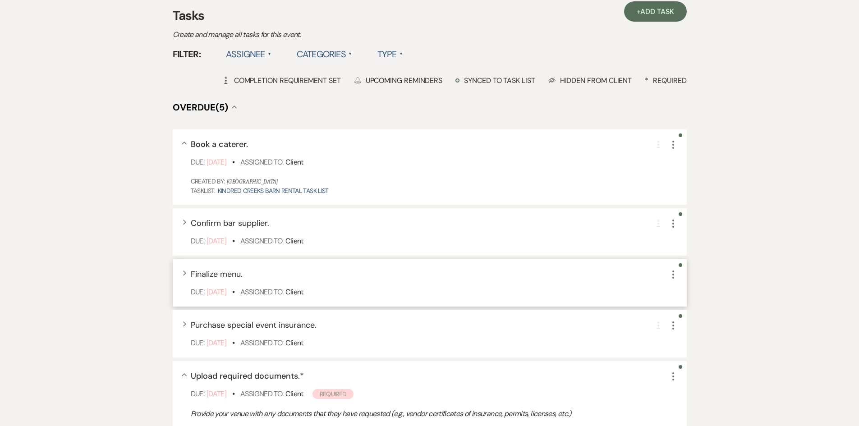
scroll to position [124, 0]
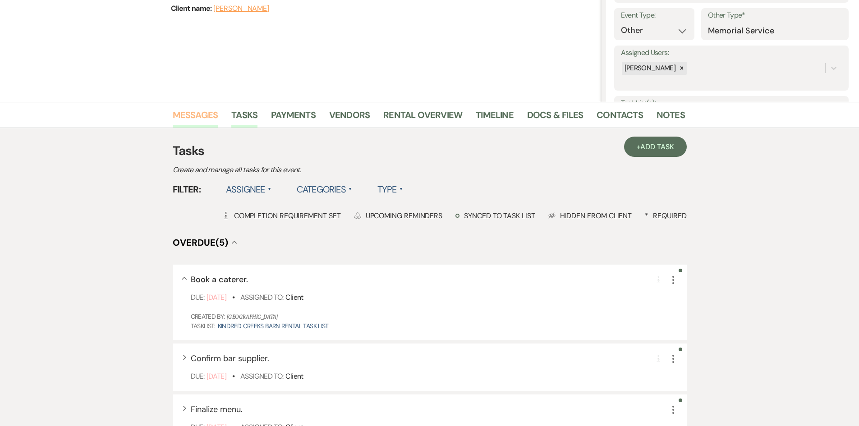
click at [202, 111] on link "Messages" at bounding box center [196, 118] width 46 height 20
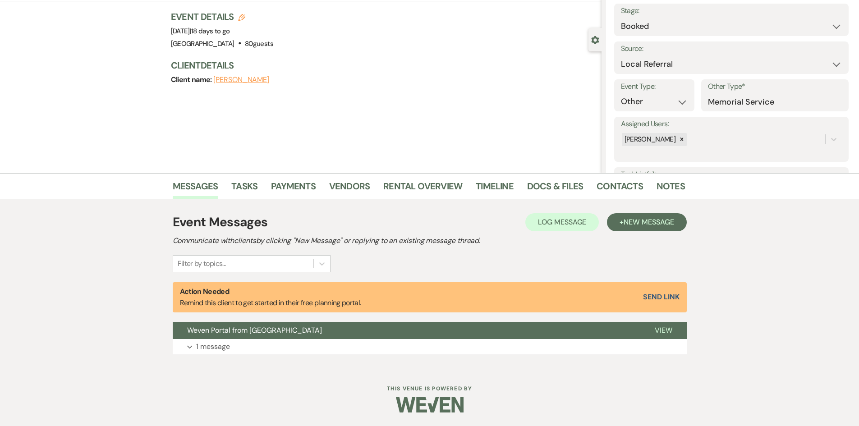
click at [672, 300] on button "Send Link" at bounding box center [661, 296] width 36 height 7
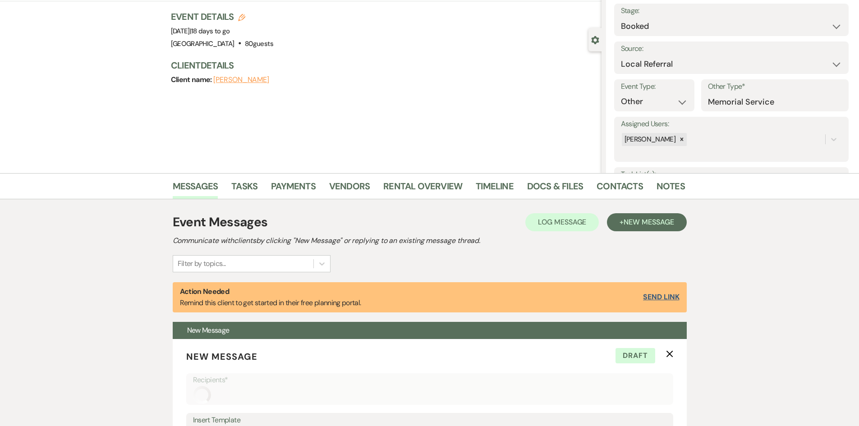
scroll to position [332, 0]
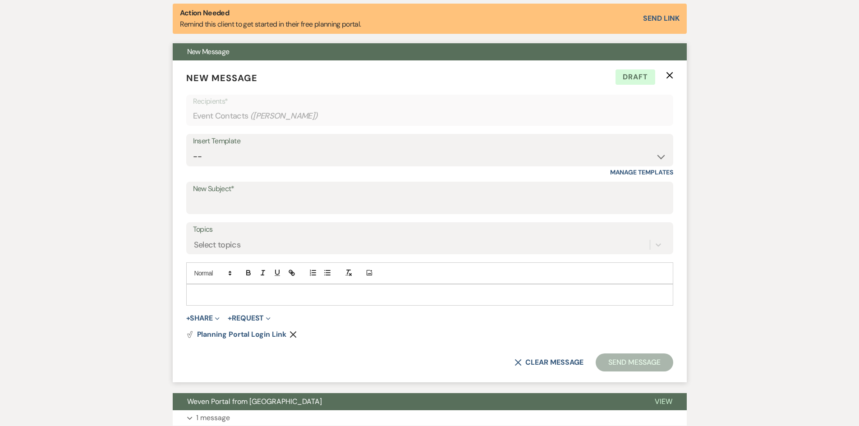
click at [419, 142] on div "Insert Template" at bounding box center [429, 141] width 473 height 13
click at [667, 77] on icon "X" at bounding box center [669, 75] width 7 height 7
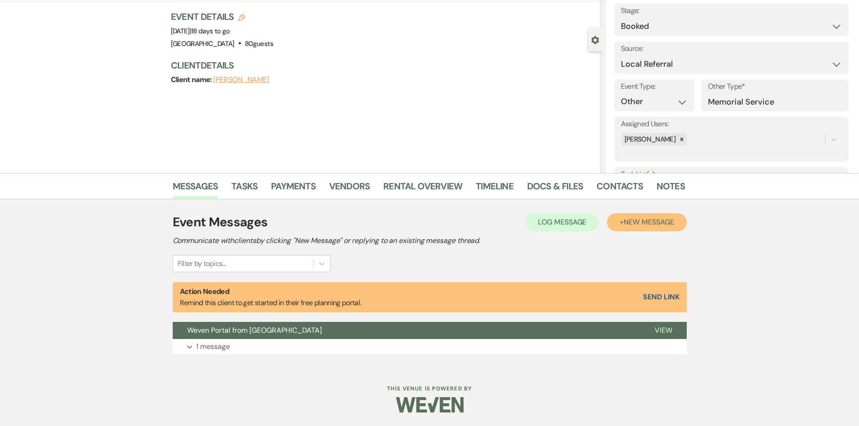
click at [633, 225] on span "New Message" at bounding box center [649, 221] width 50 height 9
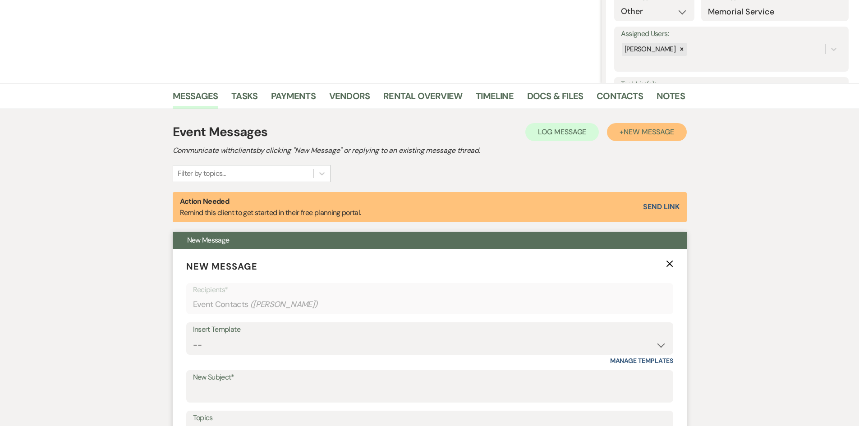
scroll to position [188, 0]
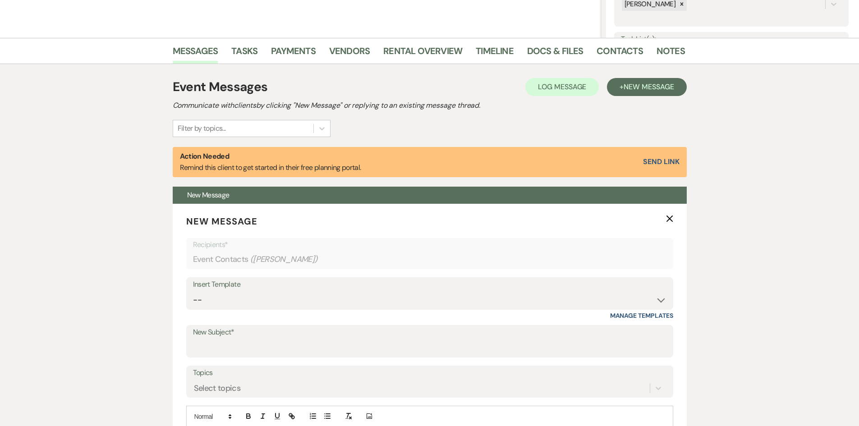
click at [149, 126] on div "Messages Tasks Payments Vendors Rental Overview Timeline Docs & Files Contacts …" at bounding box center [429, 303] width 859 height 530
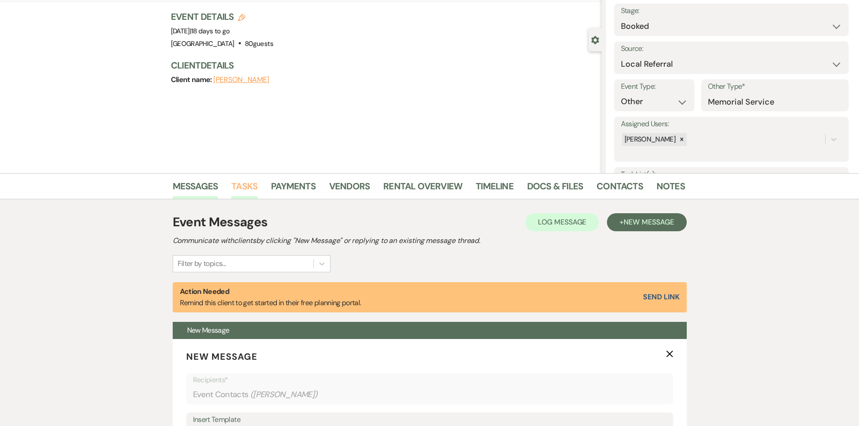
click at [238, 186] on link "Tasks" at bounding box center [244, 189] width 26 height 20
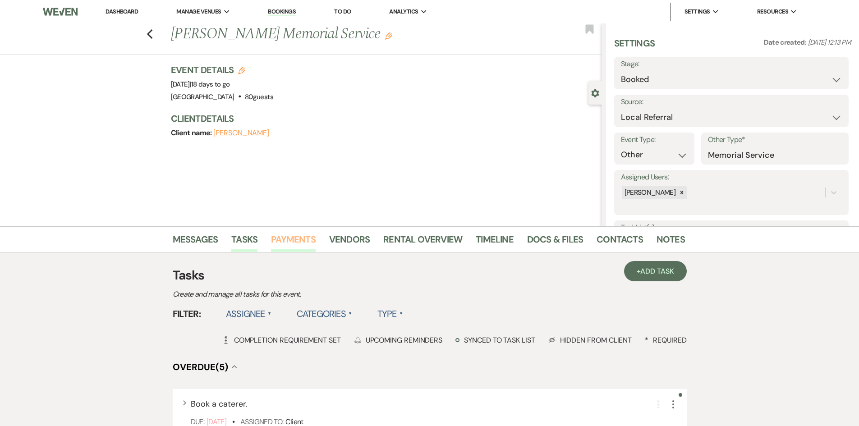
click at [289, 240] on link "Payments" at bounding box center [293, 242] width 45 height 20
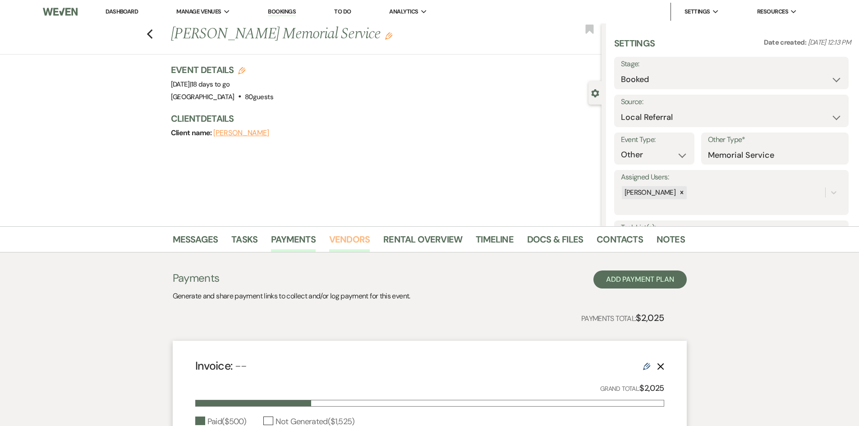
click at [353, 239] on link "Vendors" at bounding box center [349, 242] width 41 height 20
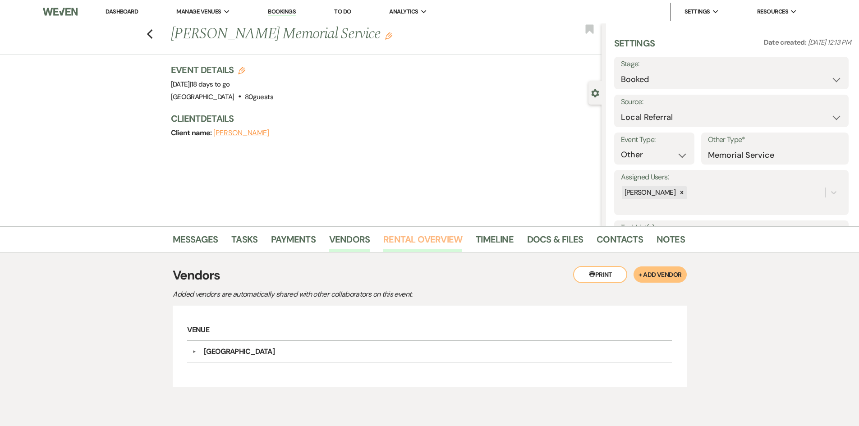
click at [412, 242] on link "Rental Overview" at bounding box center [422, 242] width 79 height 20
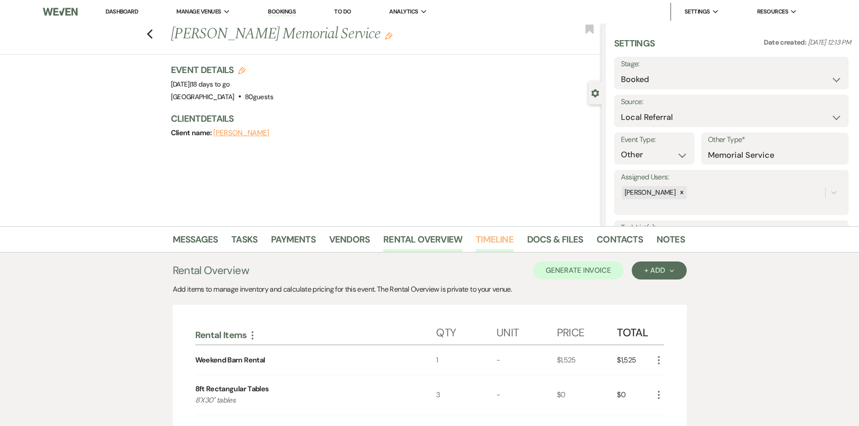
click at [498, 243] on link "Timeline" at bounding box center [495, 242] width 38 height 20
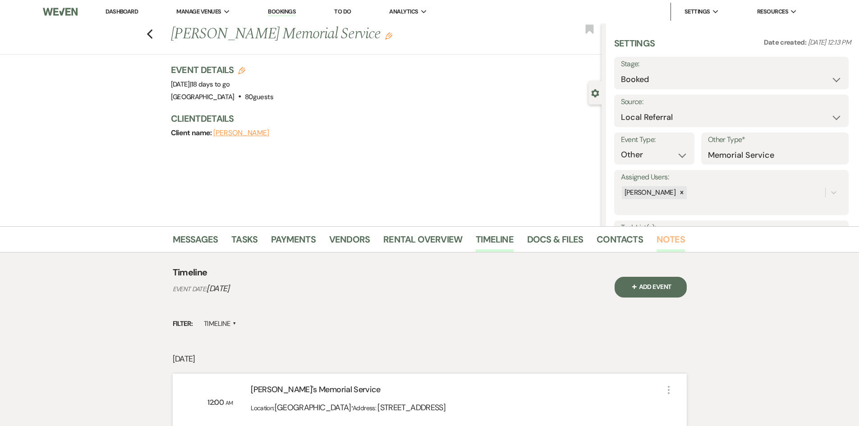
click at [669, 239] on link "Notes" at bounding box center [670, 242] width 28 height 20
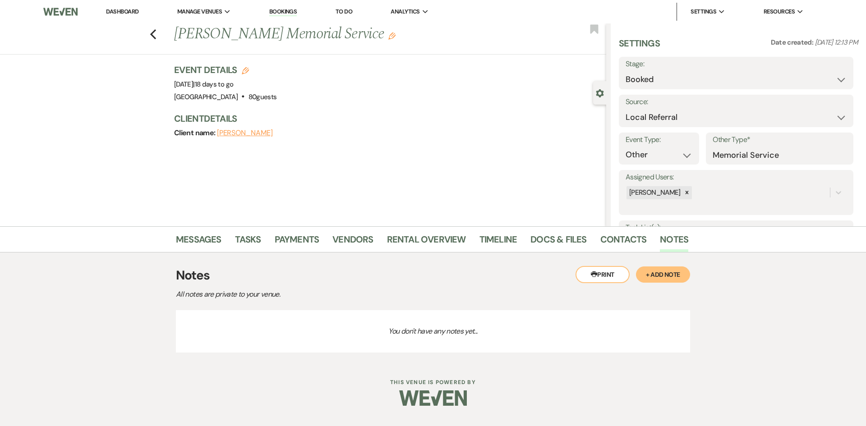
click at [653, 275] on button "+ Add Note" at bounding box center [663, 274] width 54 height 16
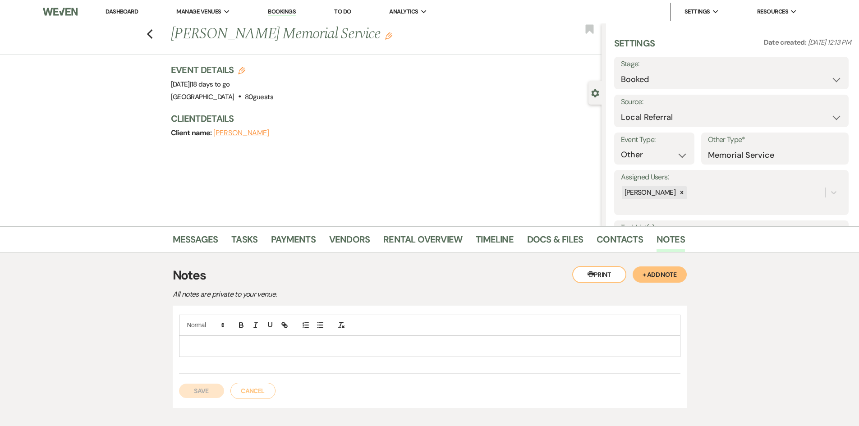
click at [264, 344] on p at bounding box center [429, 346] width 487 height 10
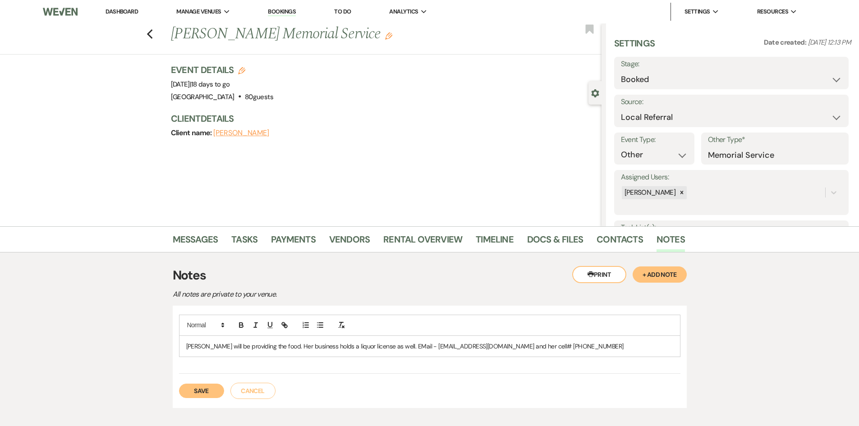
click at [189, 393] on button "Save" at bounding box center [201, 391] width 45 height 14
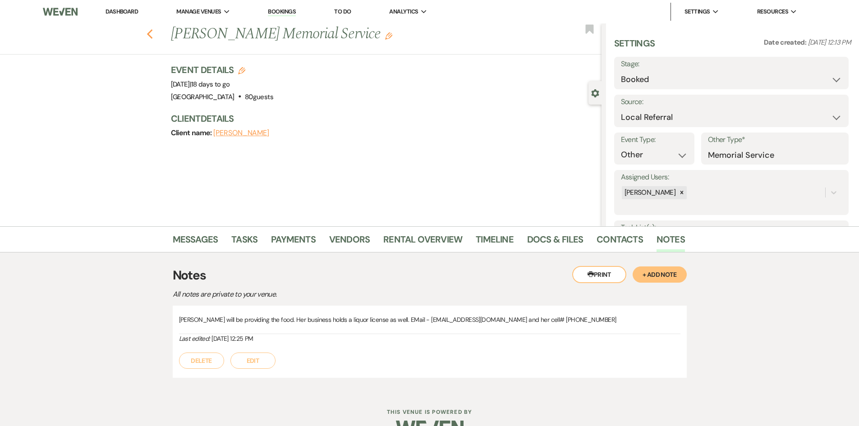
click at [152, 37] on use "button" at bounding box center [150, 34] width 6 height 10
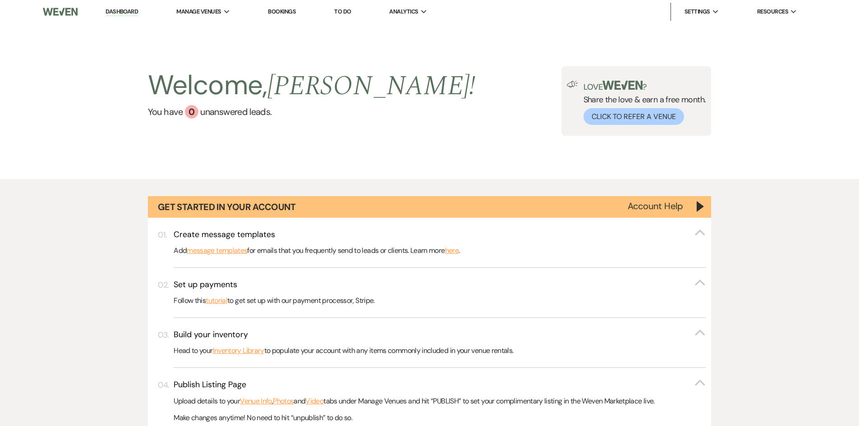
click at [116, 12] on link "Dashboard" at bounding box center [121, 12] width 32 height 9
